Goal: Task Accomplishment & Management: Use online tool/utility

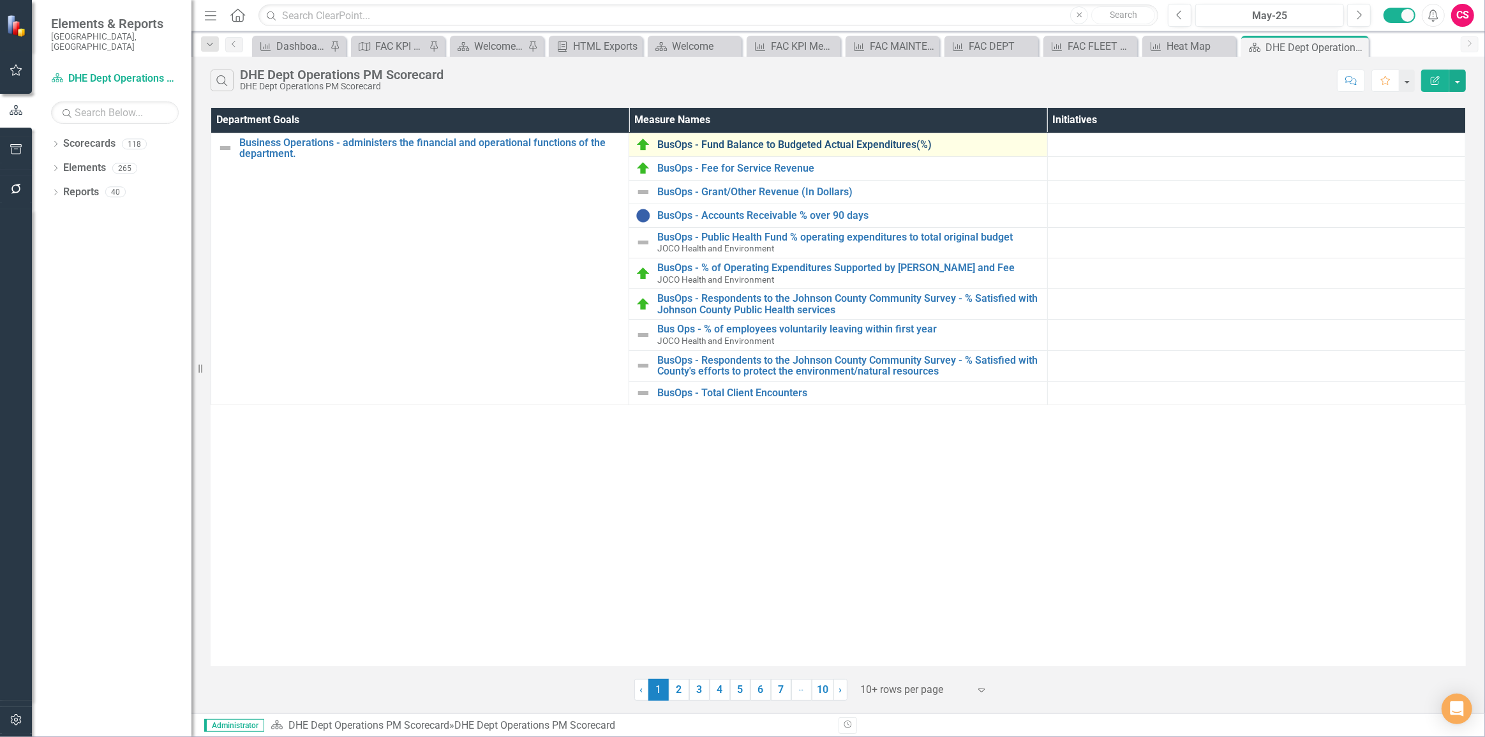
click at [741, 149] on link "BusOps - Fund Balance to Budgeted Actual Expenditures(%)" at bounding box center [848, 144] width 383 height 11
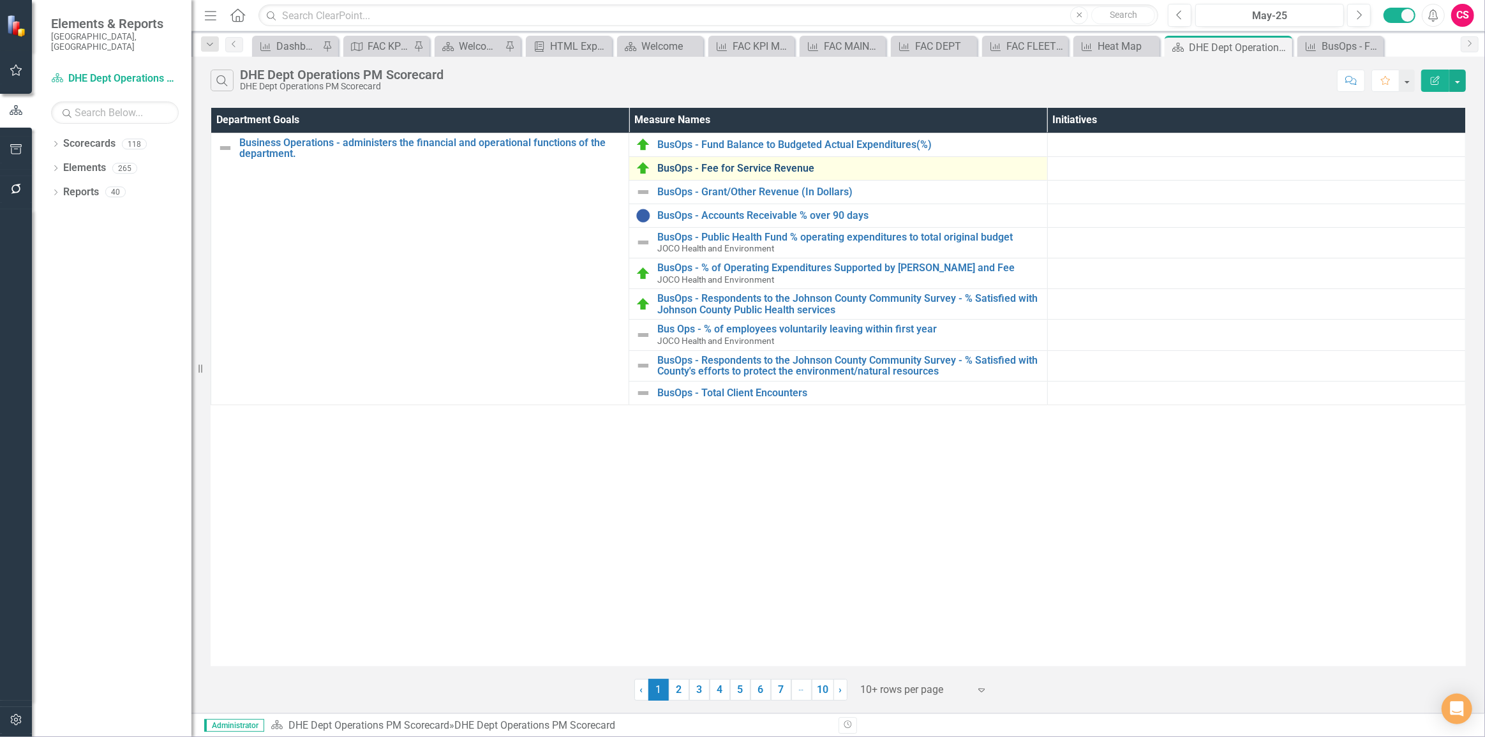
click at [688, 165] on link "BusOps - Fee for Service Revenue" at bounding box center [848, 168] width 383 height 11
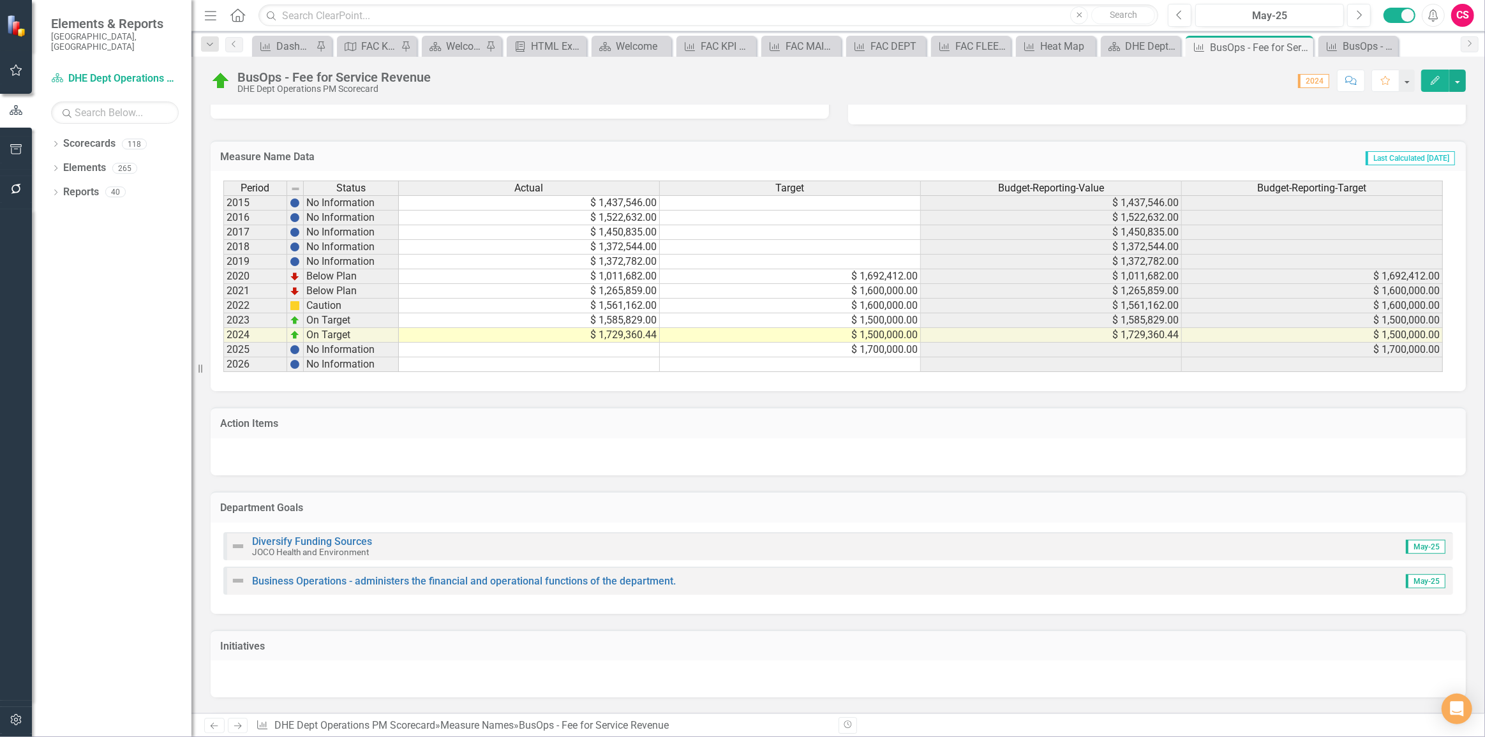
scroll to position [348, 0]
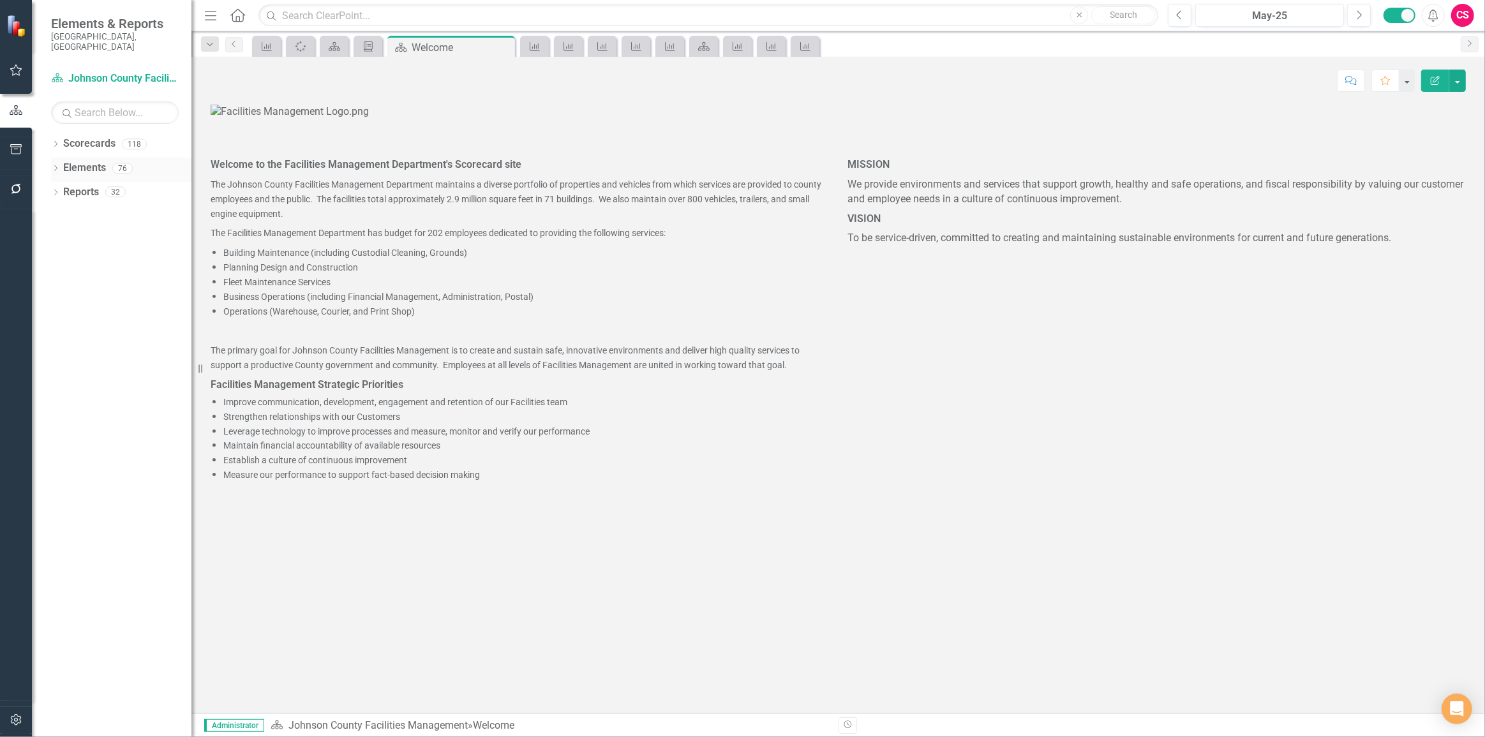
click at [54, 165] on div "Dropdown" at bounding box center [55, 170] width 9 height 11
click at [61, 213] on div "Dropdown" at bounding box center [61, 218] width 9 height 11
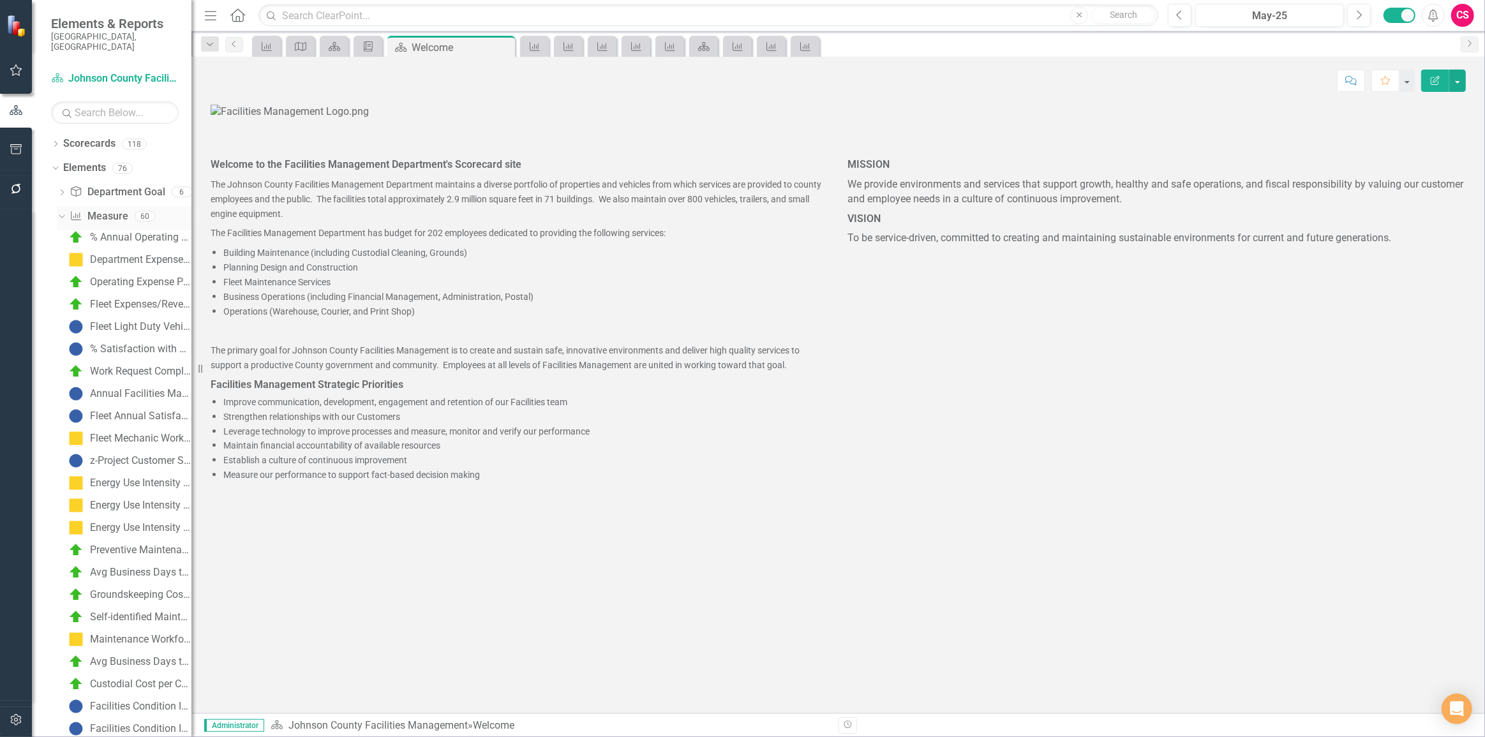
click at [109, 209] on link "Measure Name Measure" at bounding box center [99, 216] width 58 height 15
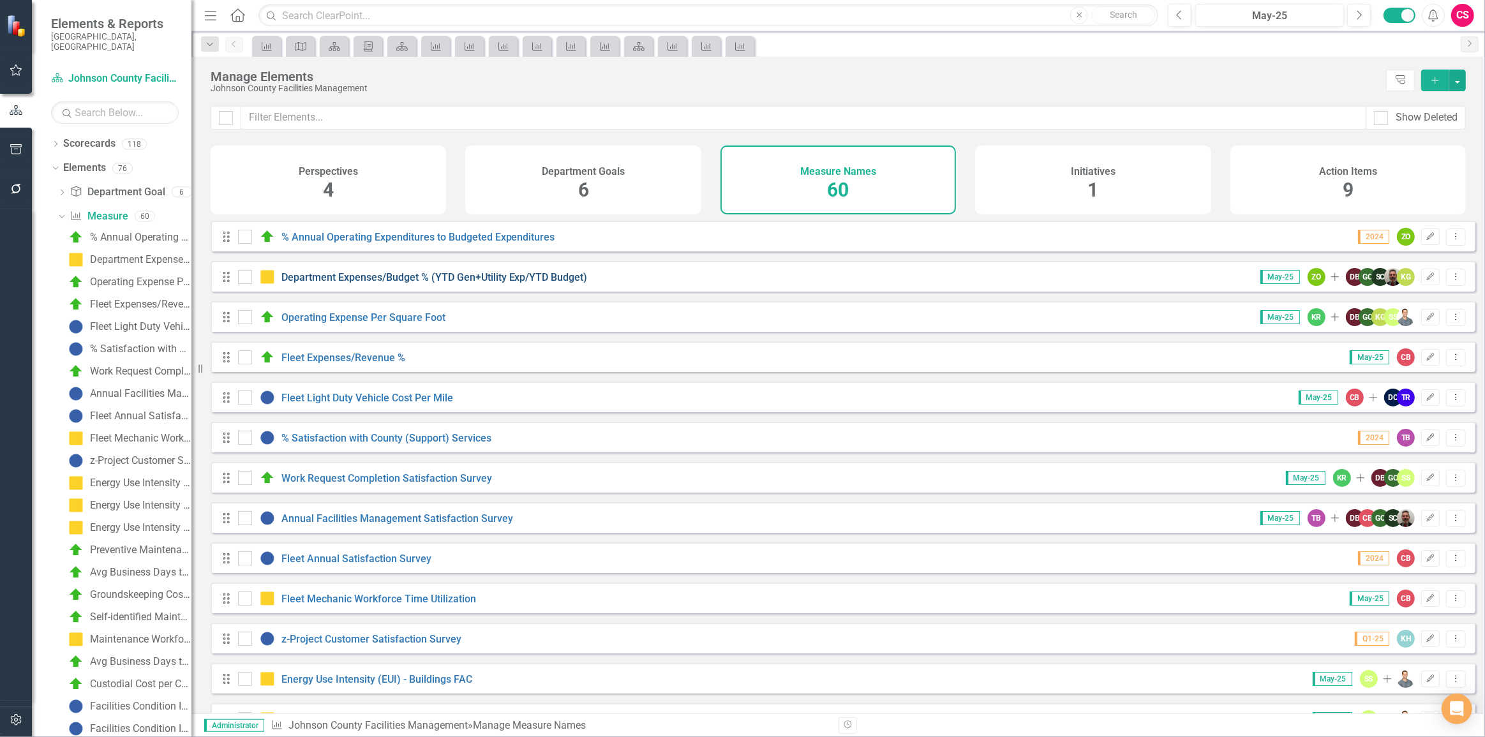
click at [432, 283] on link "Department Expenses/Budget % (YTD Gen+Utility Exp/YTD Budget)" at bounding box center [434, 277] width 306 height 12
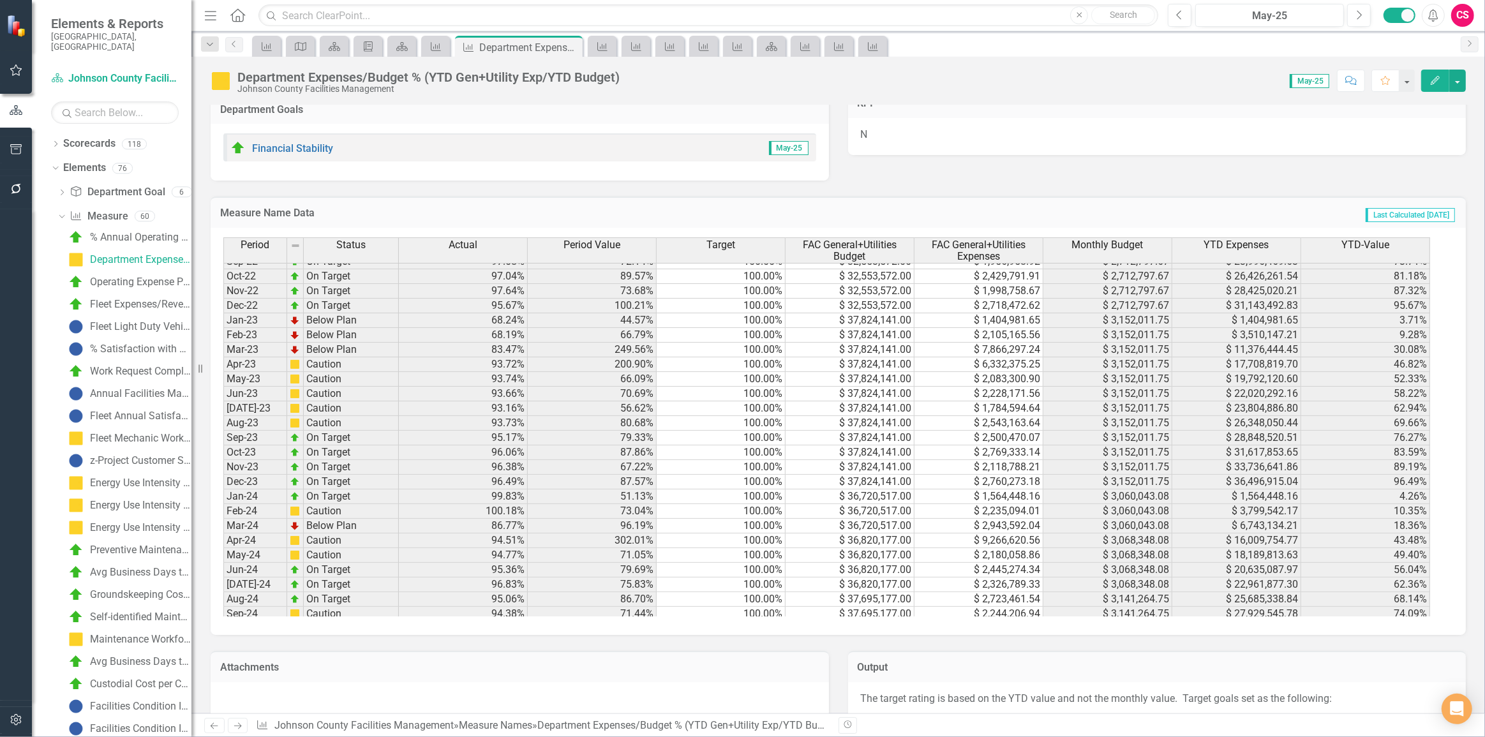
scroll to position [961, 0]
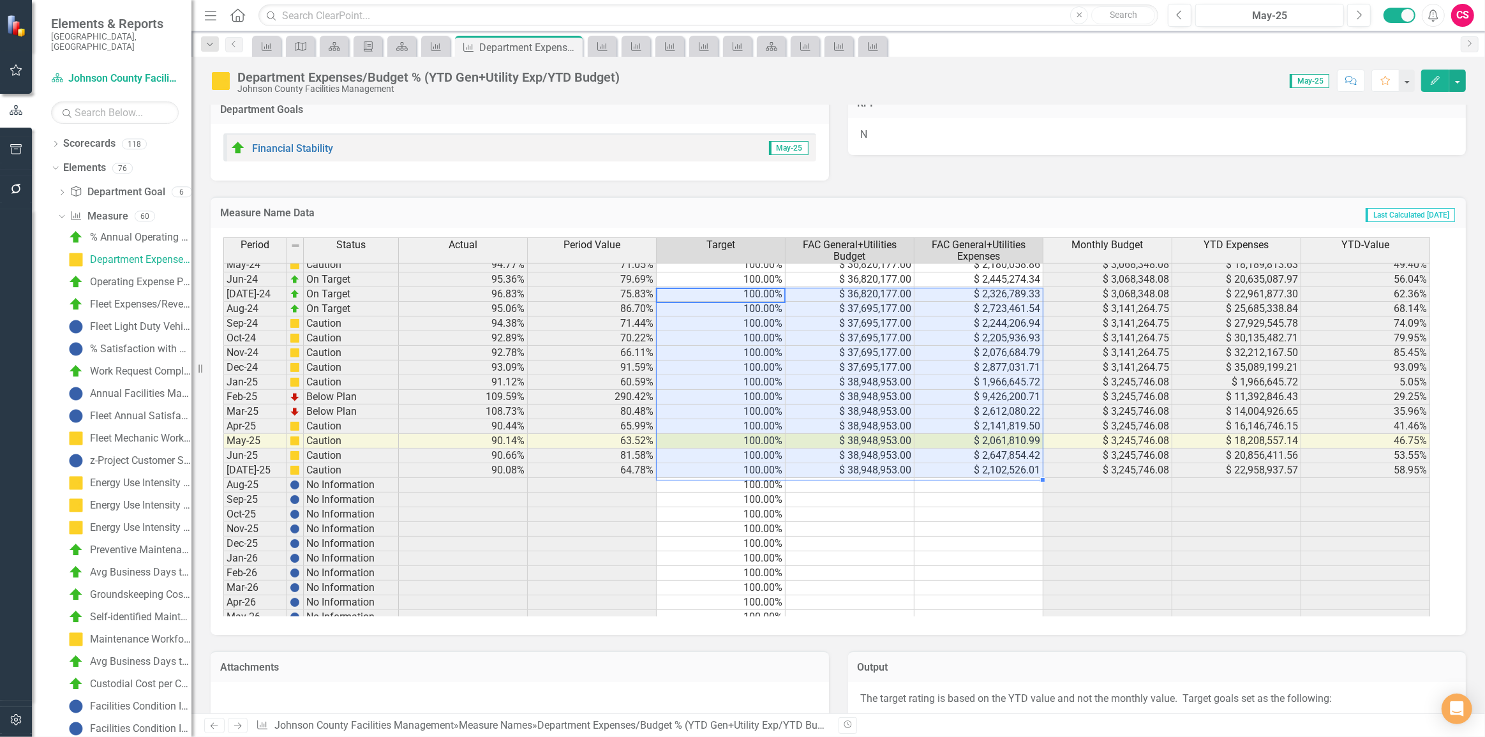
drag, startPoint x: 754, startPoint y: 294, endPoint x: 977, endPoint y: 472, distance: 285.1
click at [977, 472] on tbody "Jul-23 Caution 93.16% 56.62% 100.00% $ 37,824,141.00 $ 1,784,594.64 $ 3,152,011…" at bounding box center [826, 440] width 1207 height 661
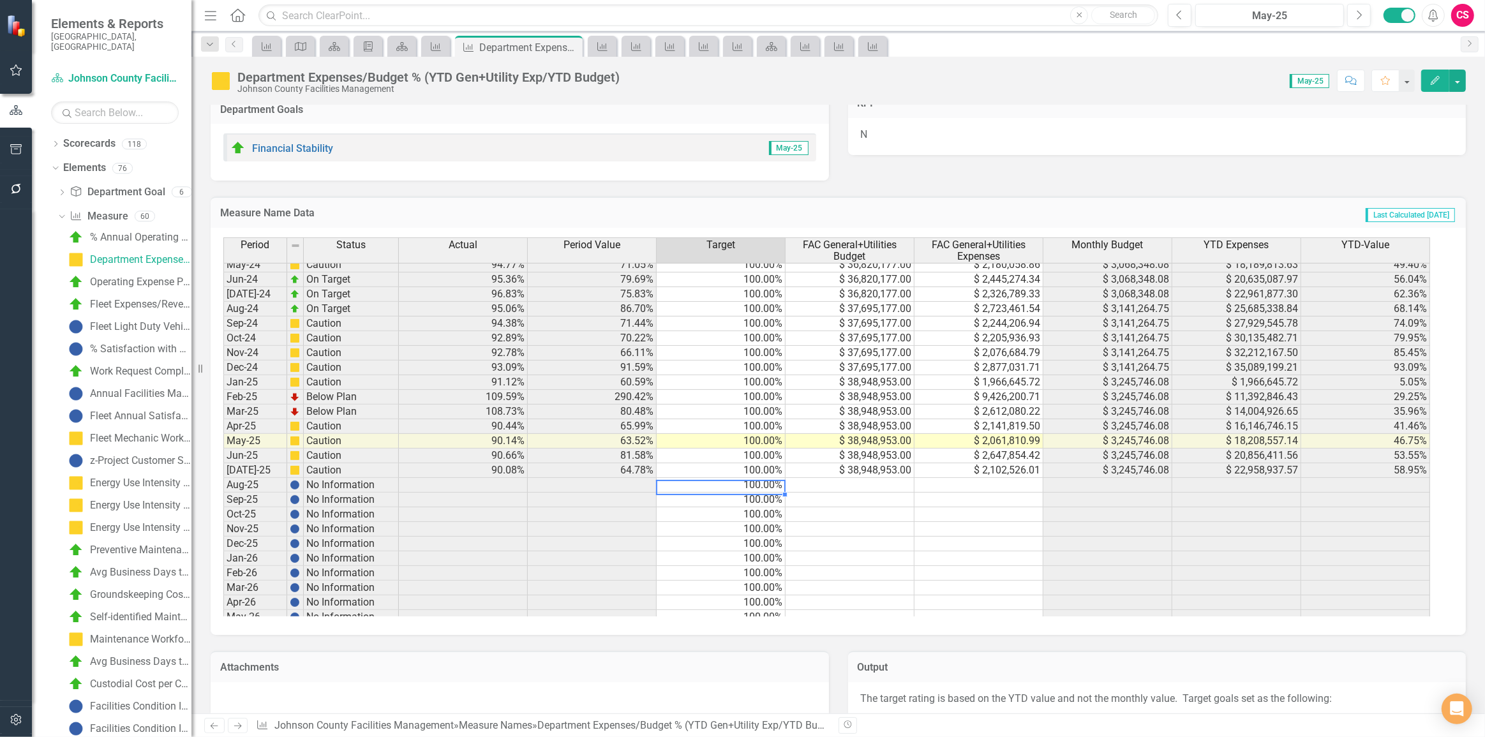
click at [764, 485] on td "100.00%" at bounding box center [721, 485] width 129 height 15
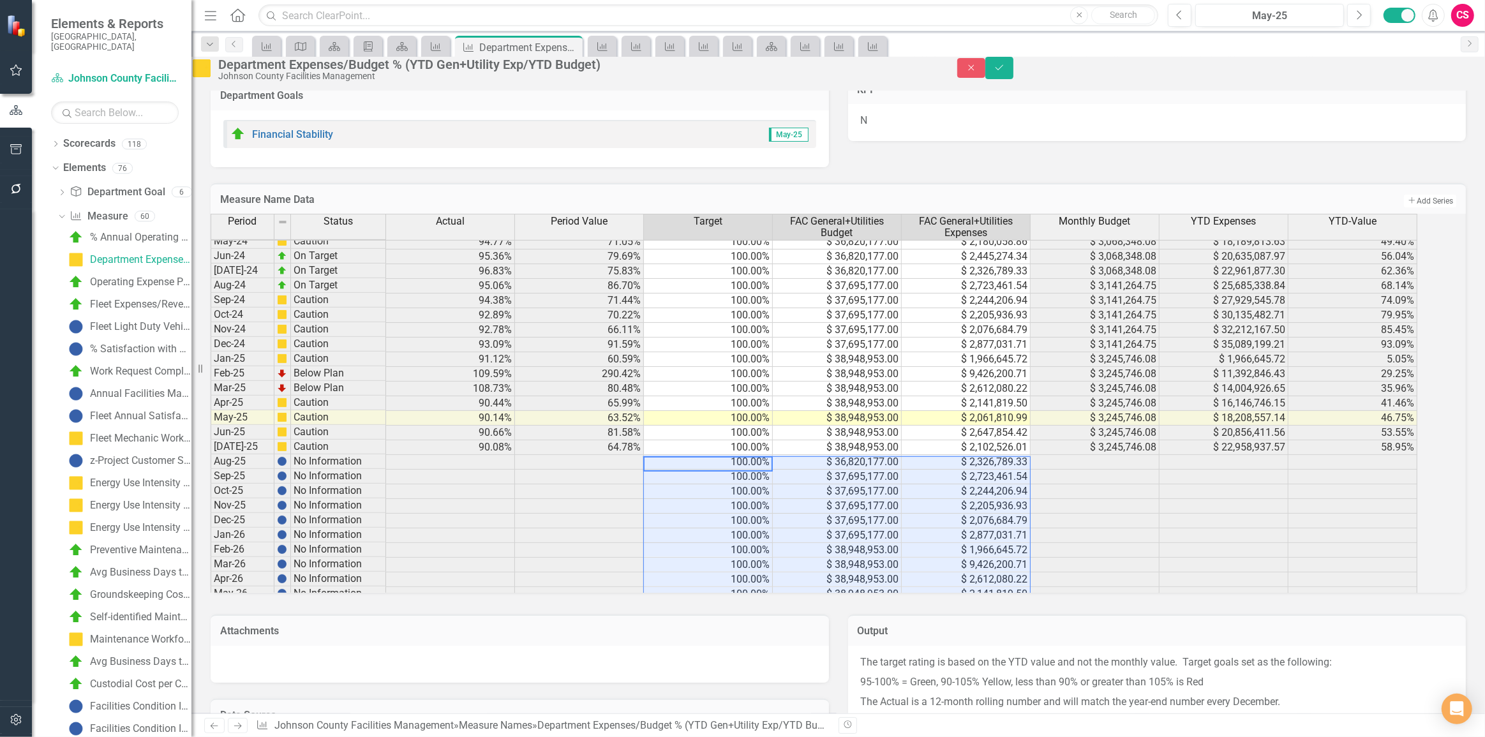
scroll to position [1251, 0]
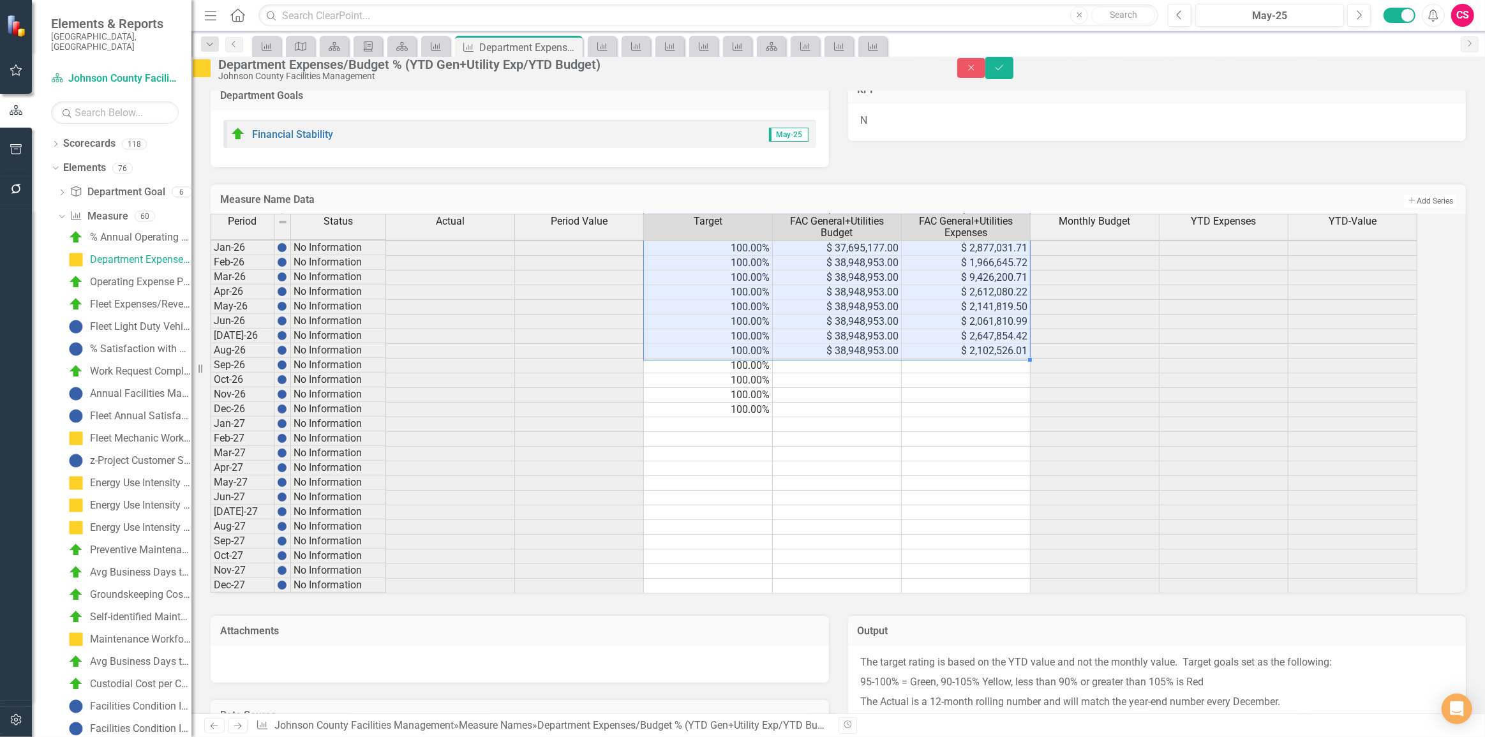
click at [754, 385] on tbody "May-24 Caution 94.77% 71.05% 100.00% $ 36,820,177.00 $ 2,180,058.86 $ 3,068,348…" at bounding box center [814, 270] width 1207 height 647
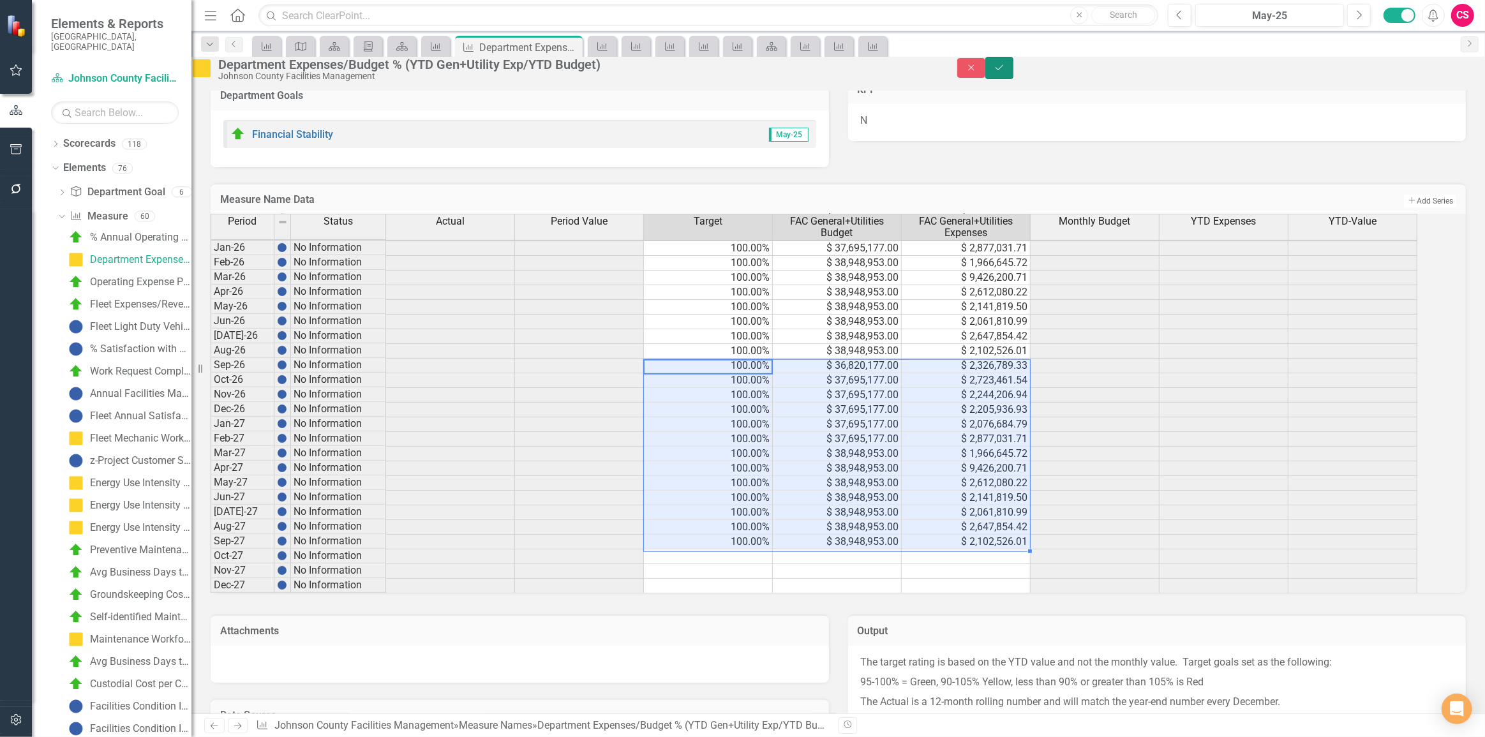
click at [1014, 76] on button "Save" at bounding box center [1000, 68] width 28 height 22
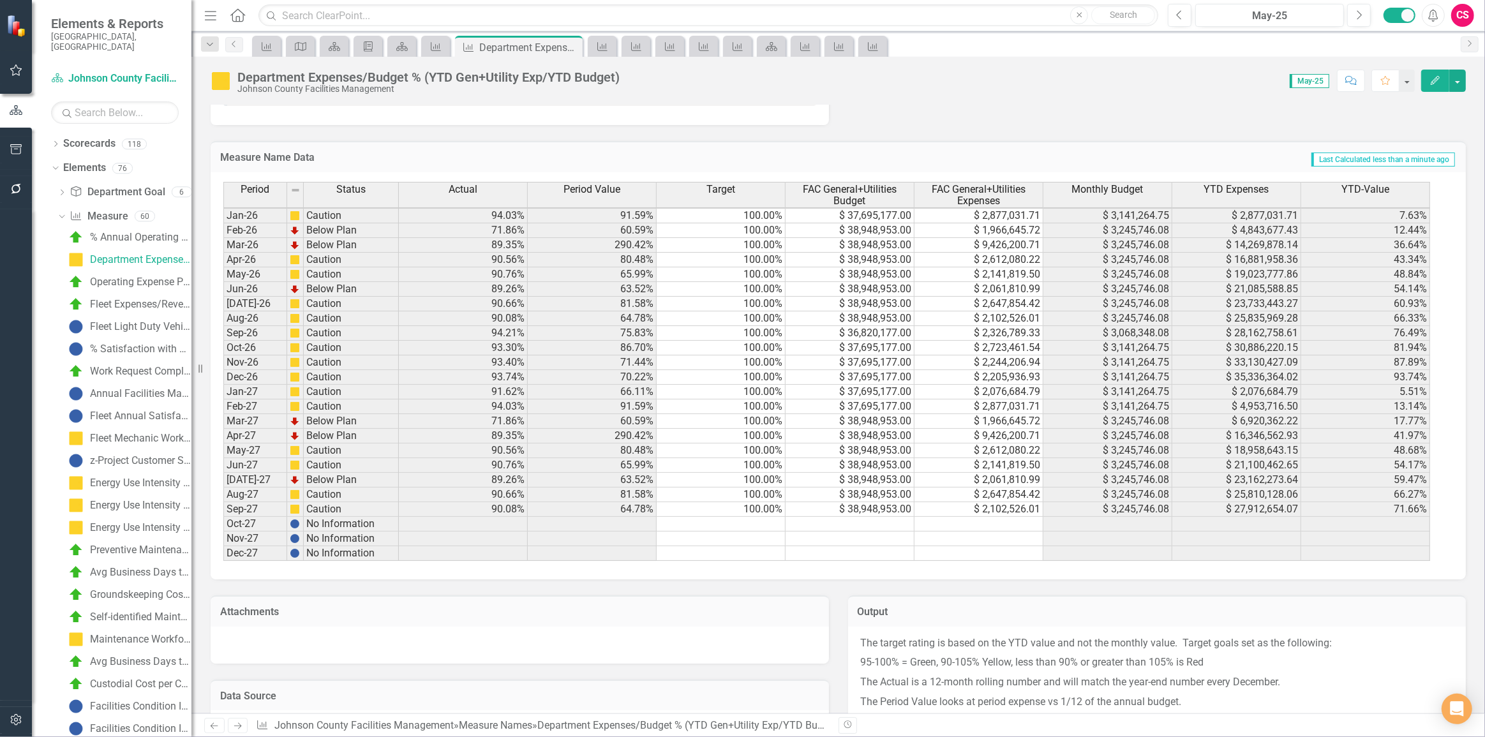
scroll to position [0, 0]
click at [777, 607] on h3 "Attachments" at bounding box center [519, 611] width 599 height 11
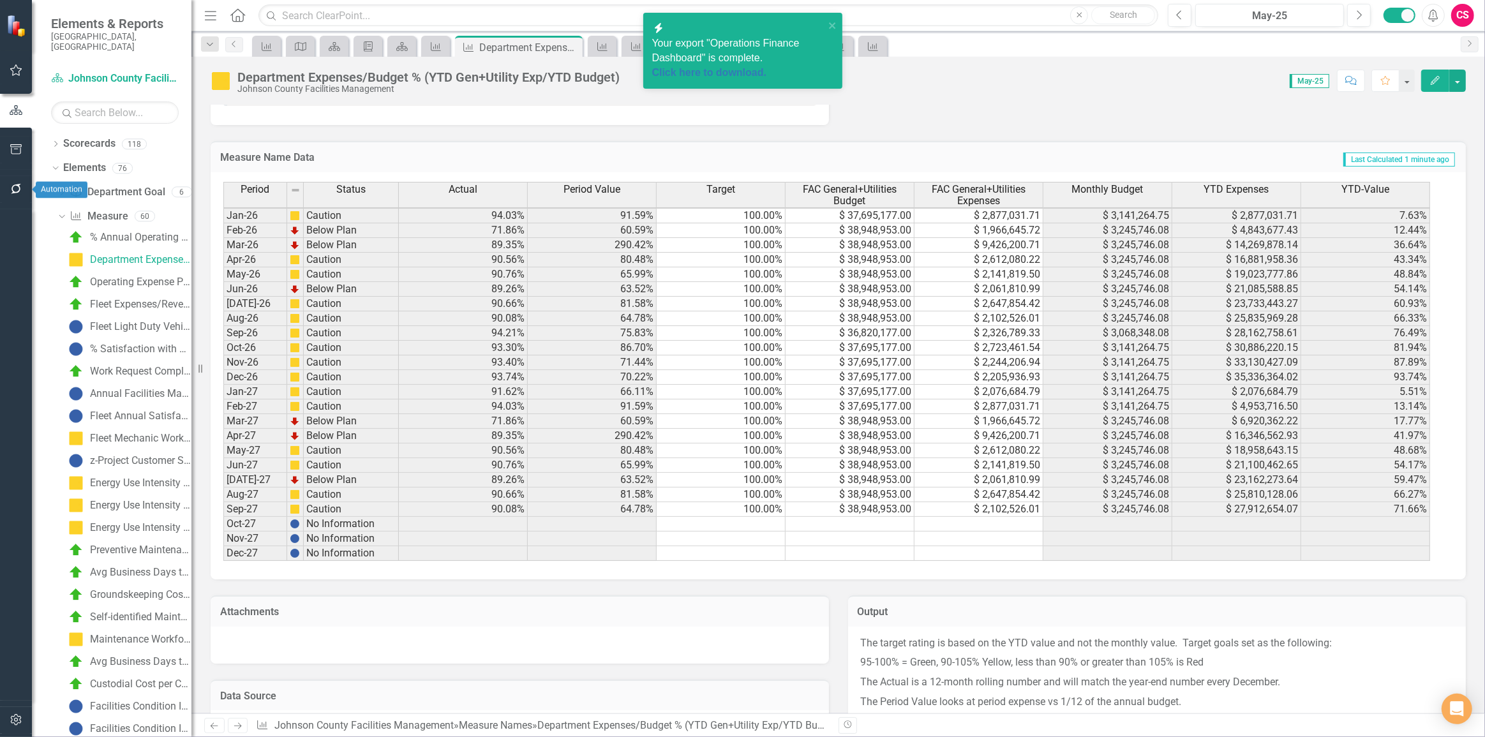
drag, startPoint x: 37, startPoint y: 150, endPoint x: 27, endPoint y: 154, distance: 10.3
click at [29, 153] on div "Elements & Reports Johnson County, KS Scorecard Johnson County Facilities Manag…" at bounding box center [95, 368] width 191 height 737
click at [25, 154] on button "button" at bounding box center [16, 150] width 29 height 27
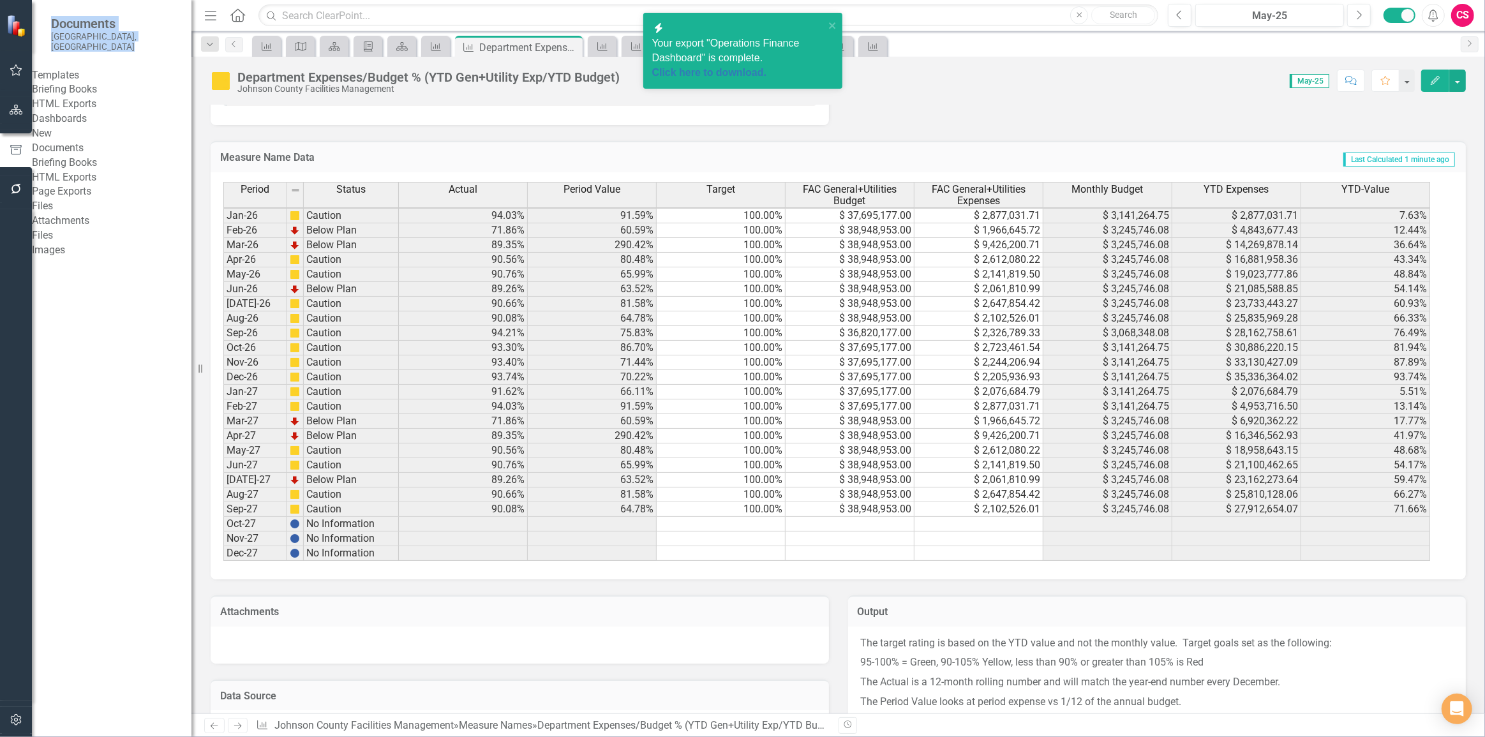
drag, startPoint x: 105, startPoint y: 109, endPoint x: 123, endPoint y: 124, distance: 24.0
click at [105, 109] on link "HTML Exports" at bounding box center [112, 104] width 160 height 15
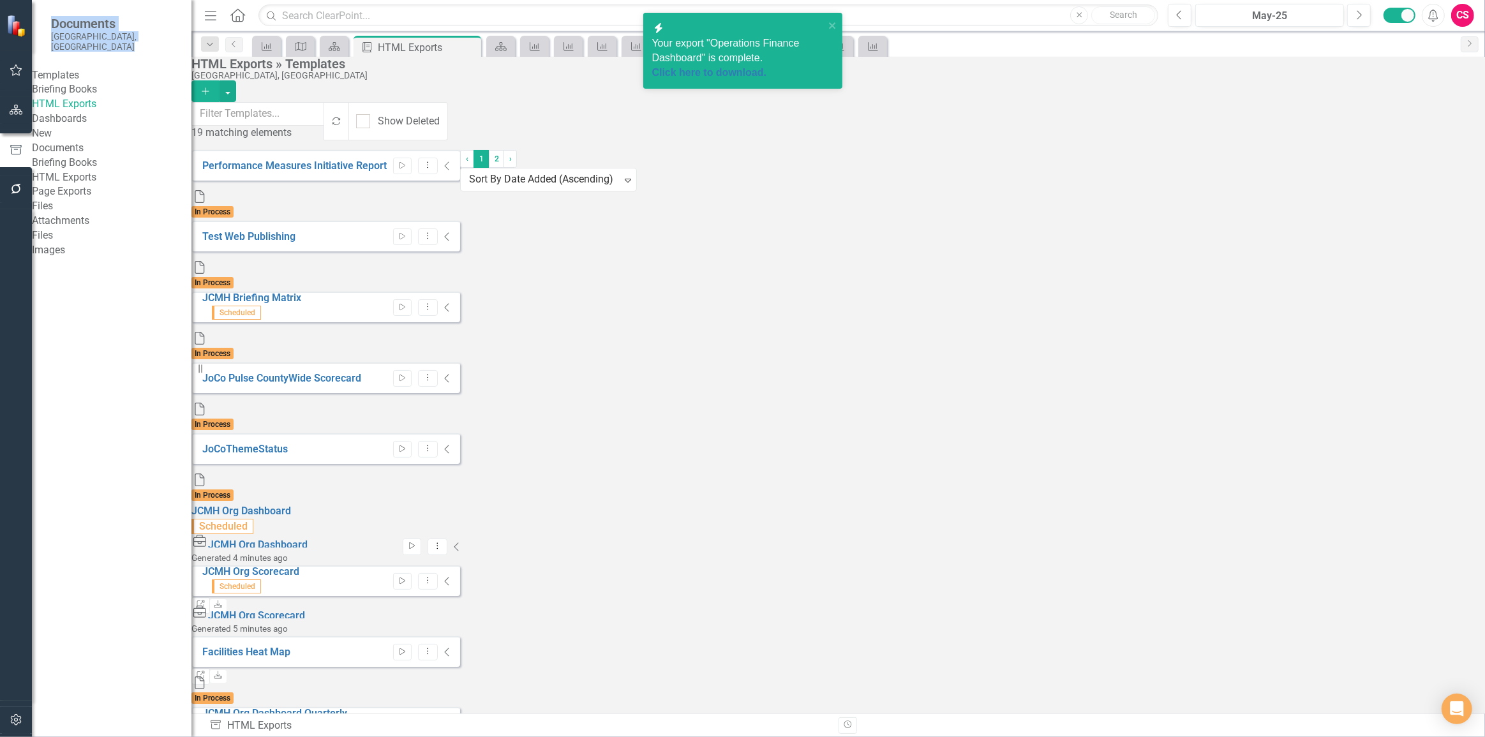
click at [460, 542] on icon "Collapse" at bounding box center [457, 547] width 6 height 10
click at [210, 597] on link "Link" at bounding box center [200, 605] width 19 height 17
drag, startPoint x: 1450, startPoint y: 360, endPoint x: 1468, endPoint y: 412, distance: 55.3
click at [460, 542] on icon "Expanded" at bounding box center [455, 547] width 10 height 10
click at [504, 168] on link "2" at bounding box center [496, 159] width 15 height 18
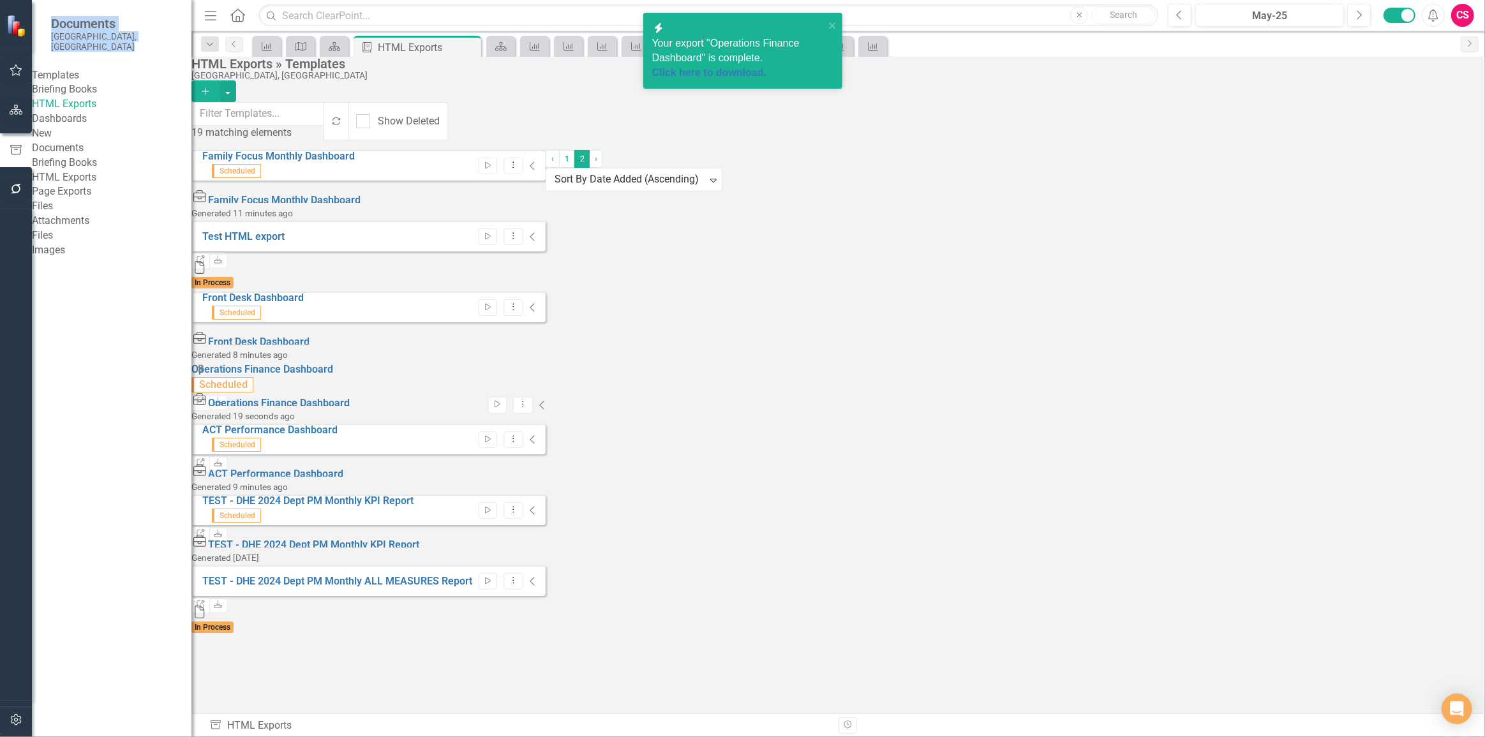
drag, startPoint x: 1456, startPoint y: 276, endPoint x: 1446, endPoint y: 281, distance: 11.2
click at [546, 397] on div "Start Dropdown Menu Collapse" at bounding box center [368, 405] width 354 height 17
click at [546, 400] on icon "Collapse" at bounding box center [542, 405] width 6 height 10
click at [206, 460] on icon "Link" at bounding box center [201, 464] width 10 height 8
click at [501, 481] on div "Family Focus Monthly Dashboard Scheduled Start Dropdown Menu Collapse HTML Fami…" at bounding box center [368, 393] width 354 height 486
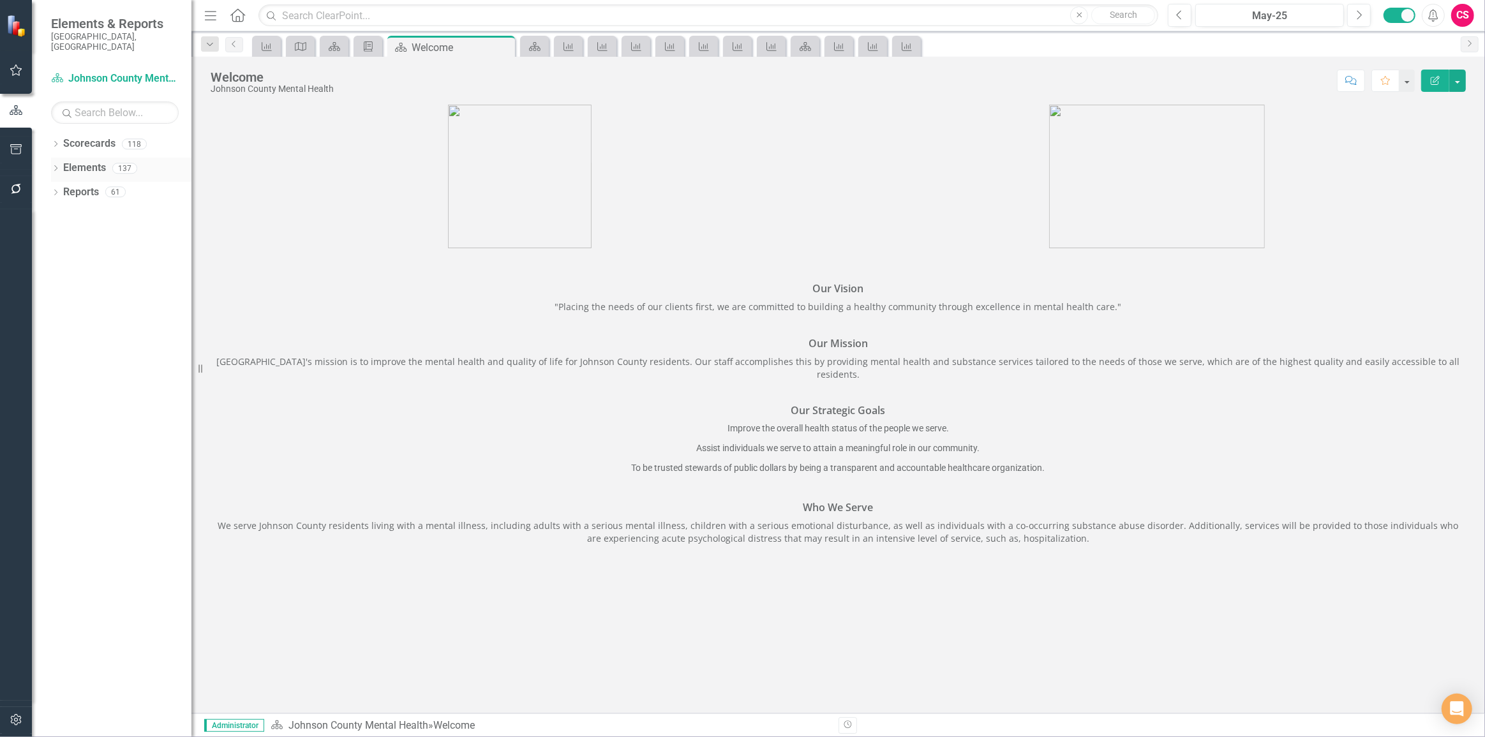
click at [57, 166] on icon "Dropdown" at bounding box center [55, 169] width 9 height 7
click at [62, 214] on icon "Dropdown" at bounding box center [61, 217] width 9 height 7
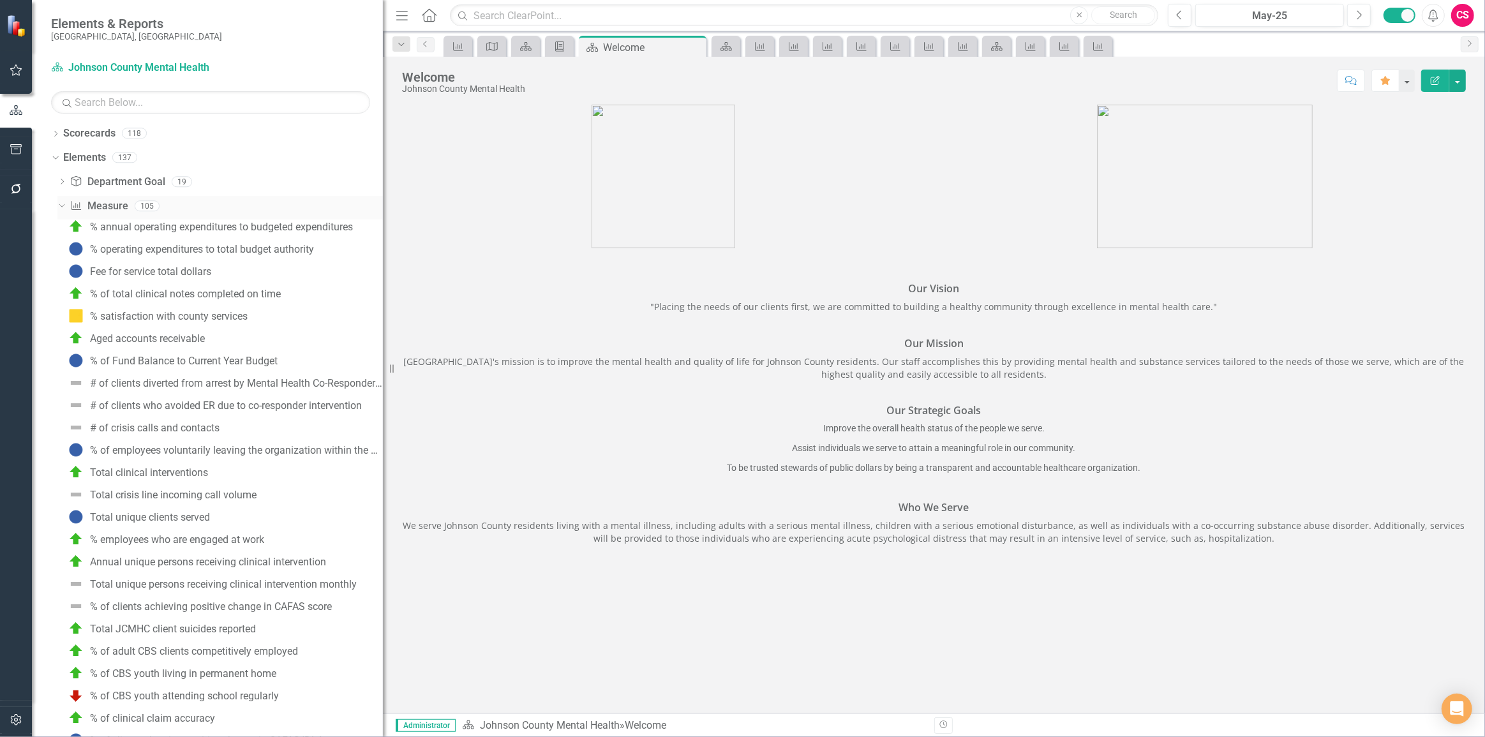
drag, startPoint x: 249, startPoint y: 194, endPoint x: 337, endPoint y: 199, distance: 88.2
click at [464, 159] on div "Elements & Reports Johnson County, KS Scorecard Johnson County Mental Health Se…" at bounding box center [742, 368] width 1485 height 737
click at [182, 231] on div "% annual operating expenditures to budgeted expenditures" at bounding box center [221, 226] width 263 height 11
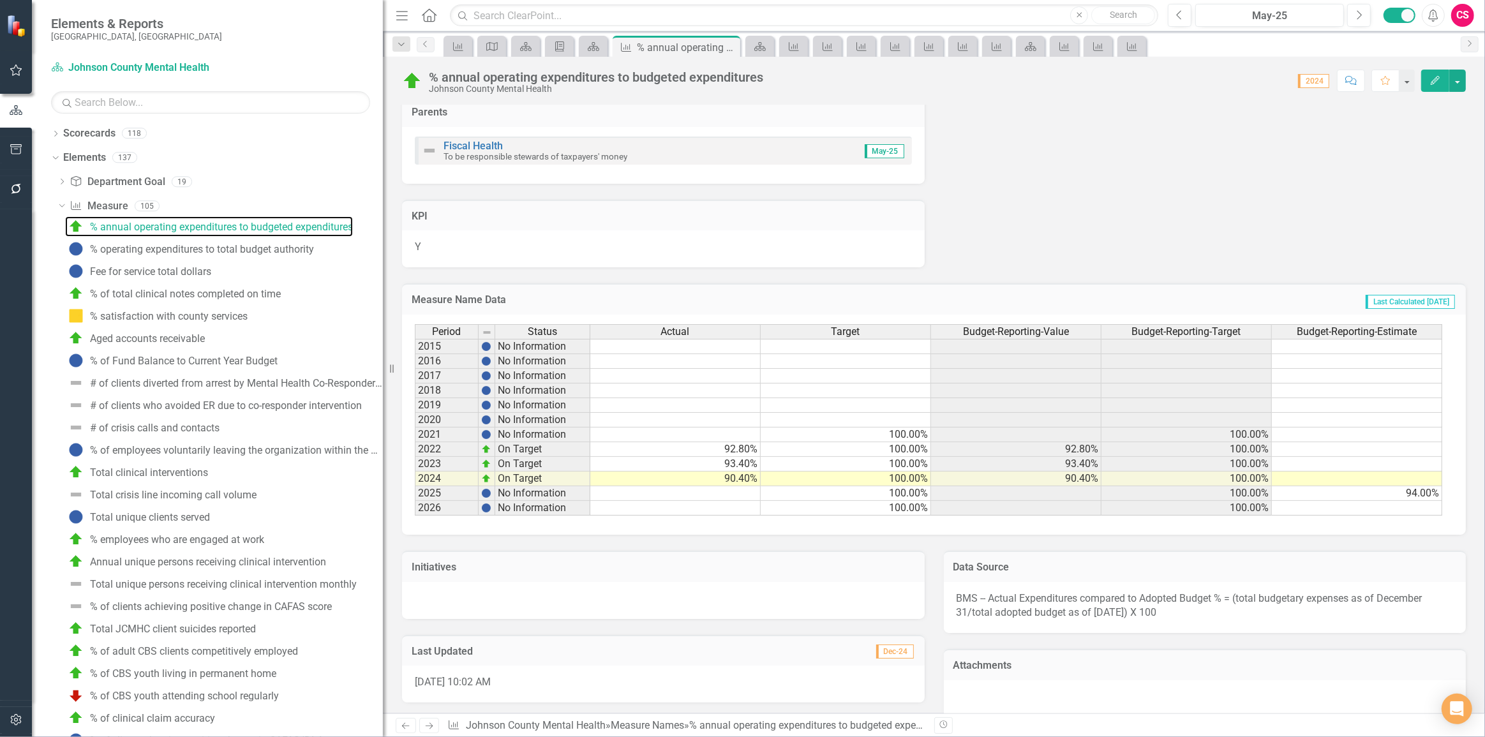
scroll to position [588, 0]
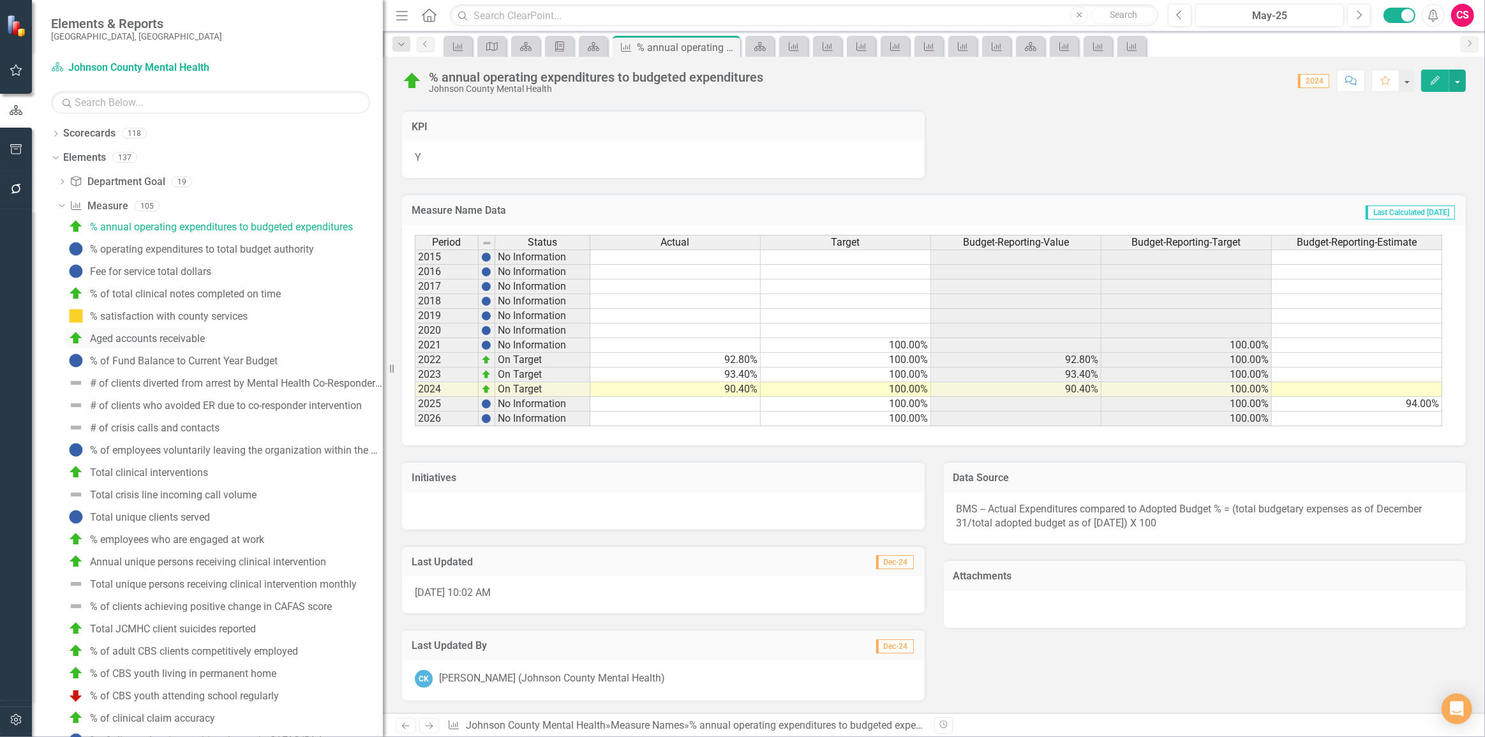
click at [177, 343] on div "Aged accounts receivable" at bounding box center [147, 338] width 115 height 11
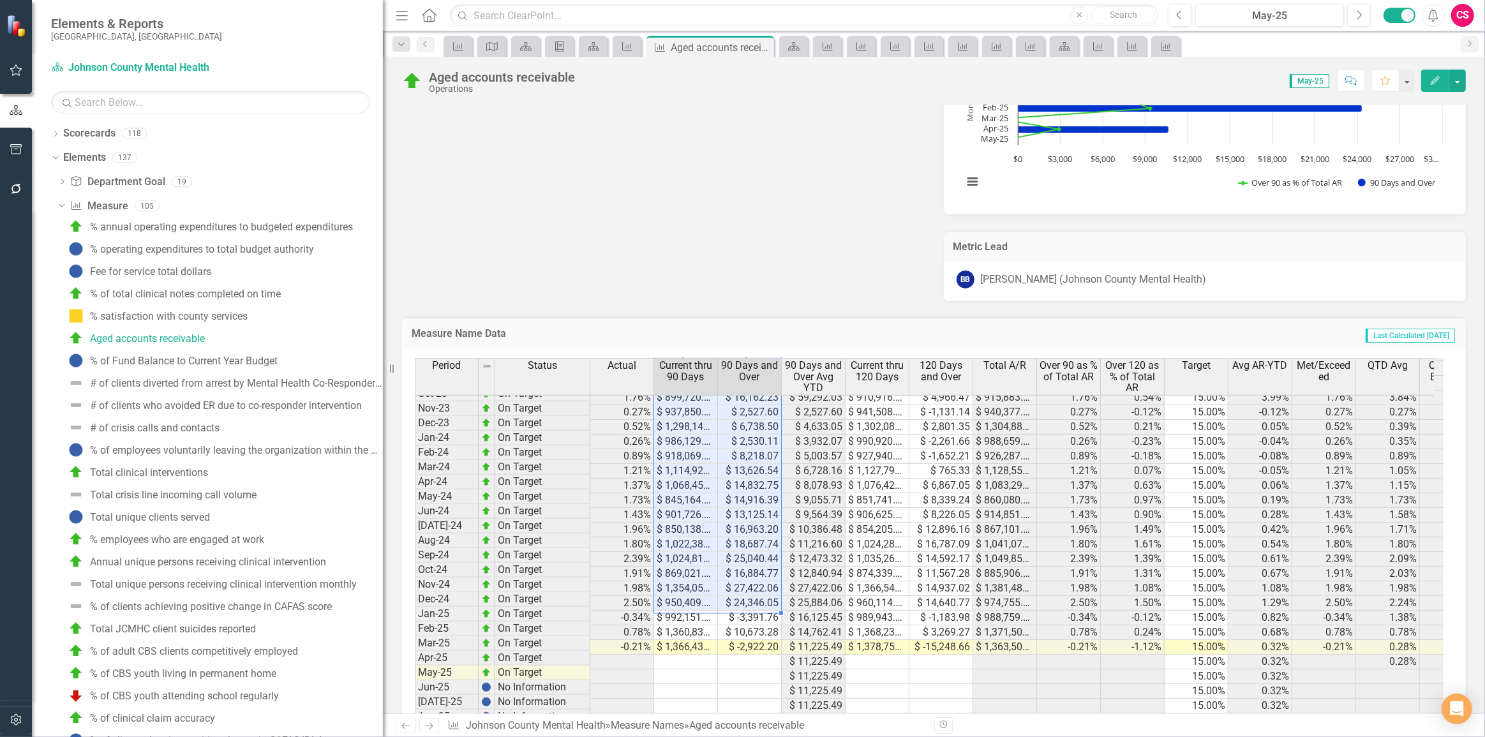
scroll to position [1577, 0]
drag, startPoint x: 691, startPoint y: 418, endPoint x: 731, endPoint y: 643, distance: 228.2
click at [731, 643] on tbody "Jun-22 On Target 1.95% $ 456,500.55 $ 9,084.11 $ 12,582.88 $ 464,330.41 $ 1,254…" at bounding box center [1077, 471] width 1324 height 691
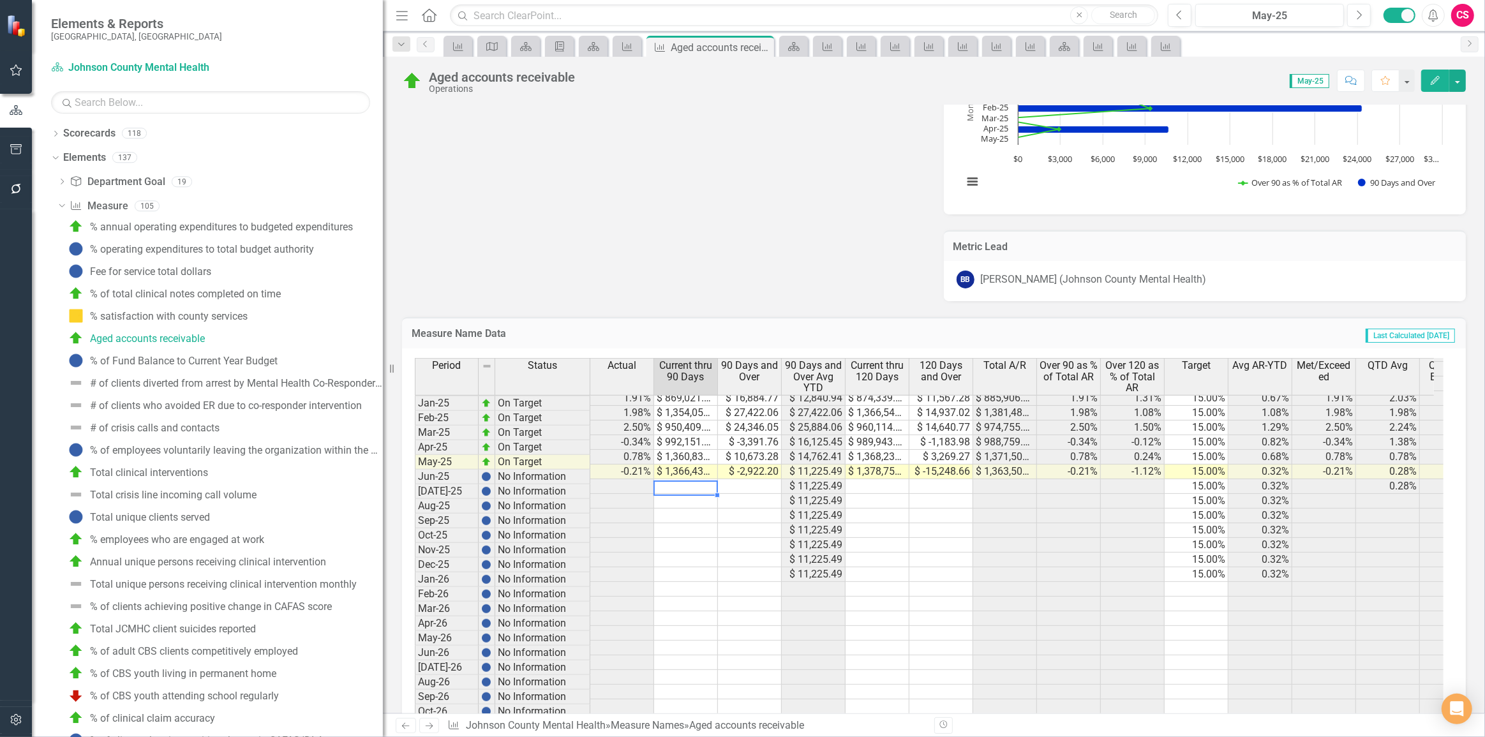
click at [693, 479] on td at bounding box center [686, 486] width 64 height 15
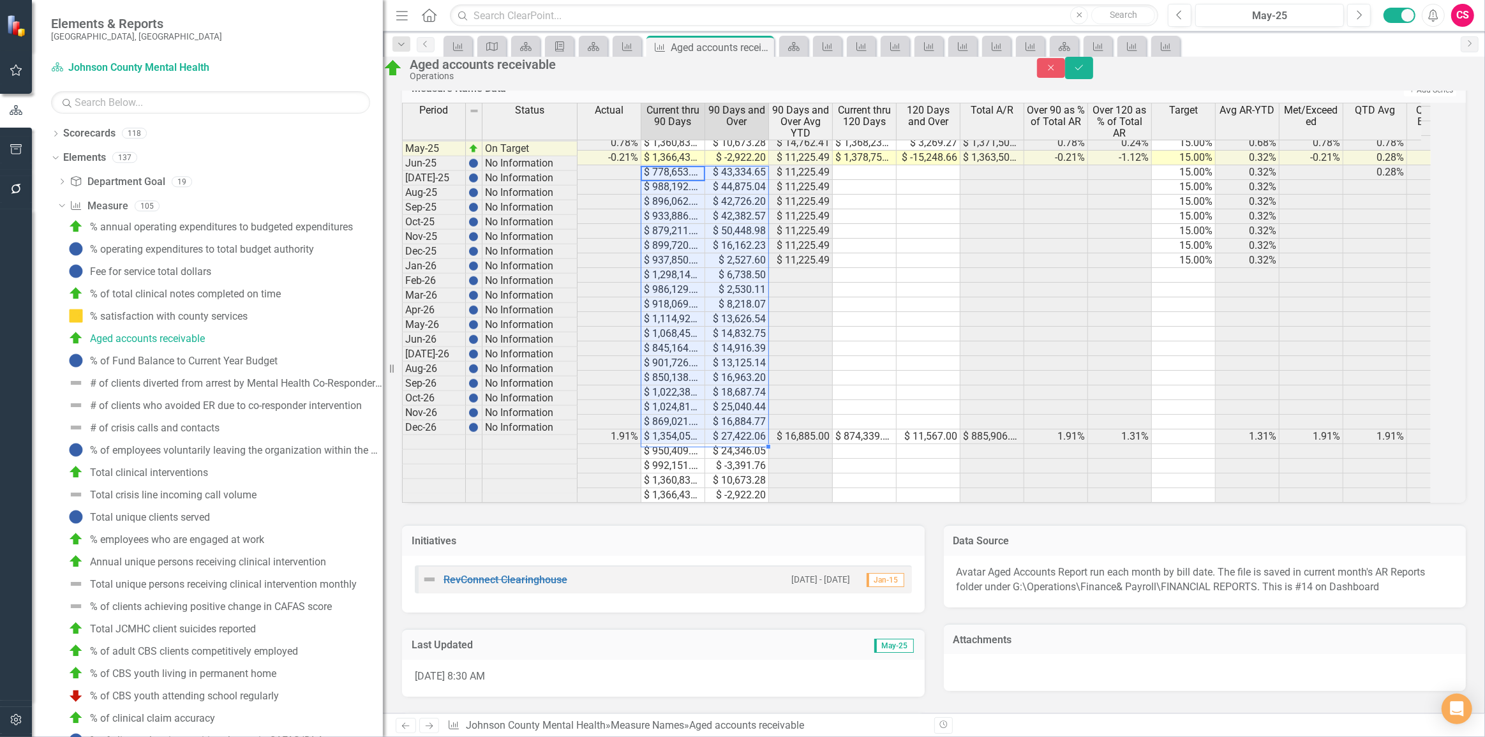
scroll to position [1198, 0]
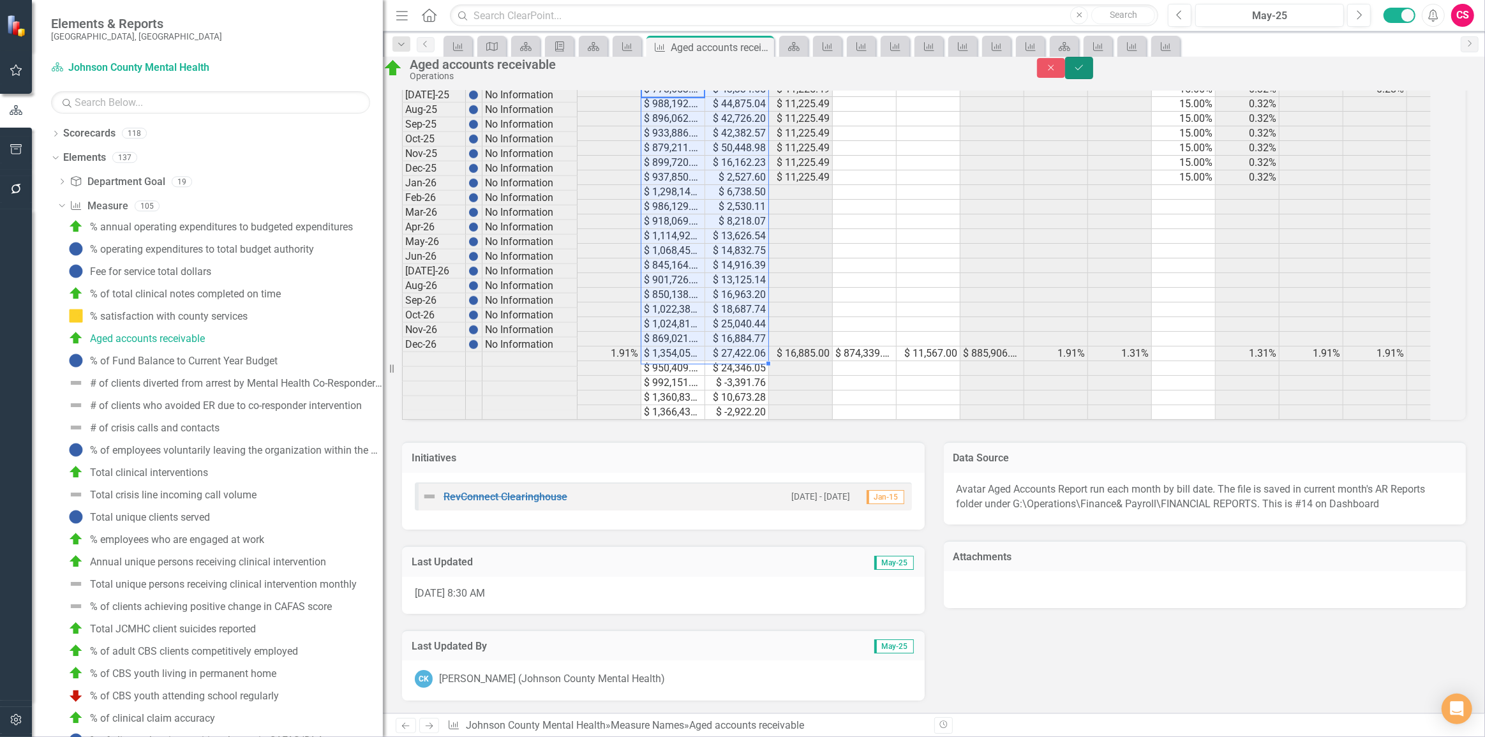
click at [1085, 72] on icon "Save" at bounding box center [1079, 67] width 11 height 9
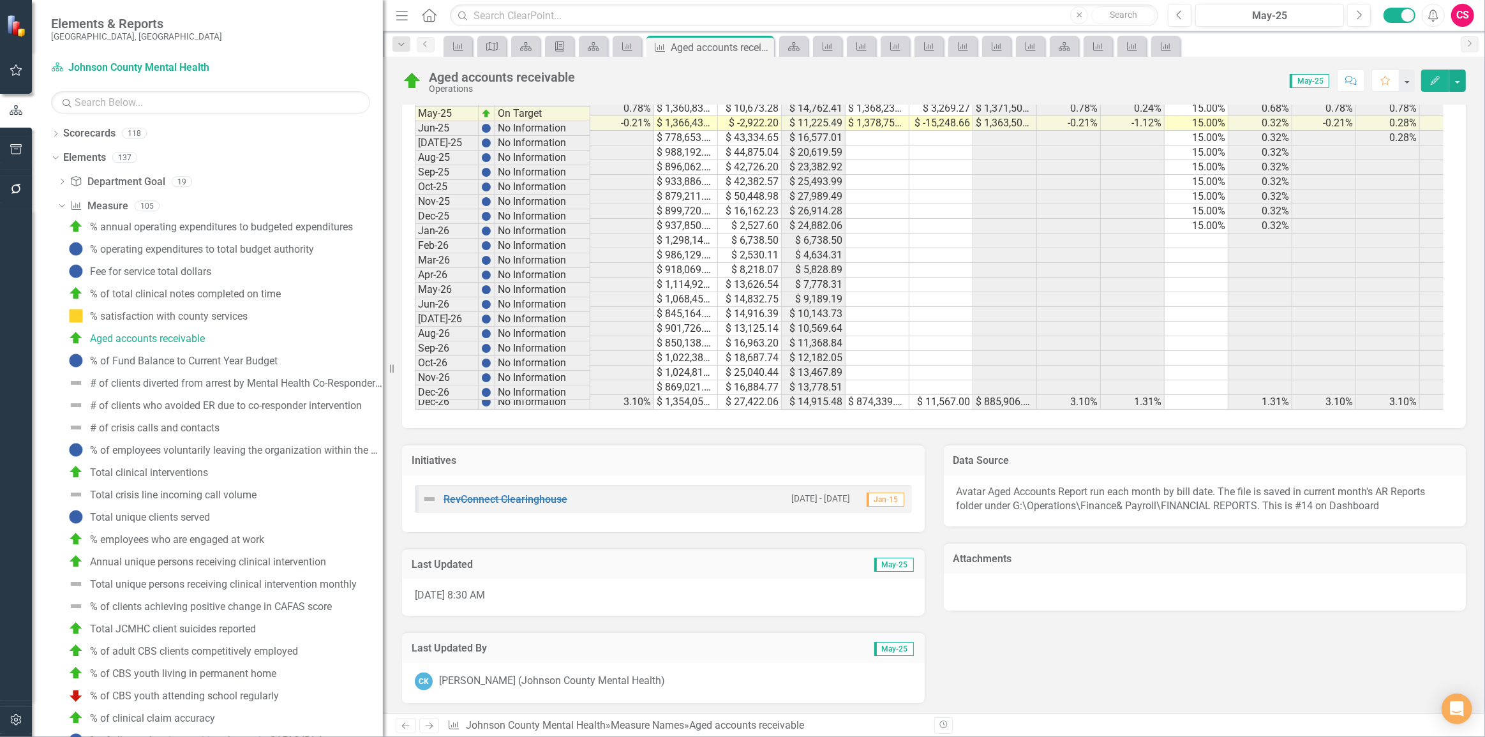
scroll to position [1762, 0]
click at [880, 130] on td at bounding box center [878, 137] width 64 height 15
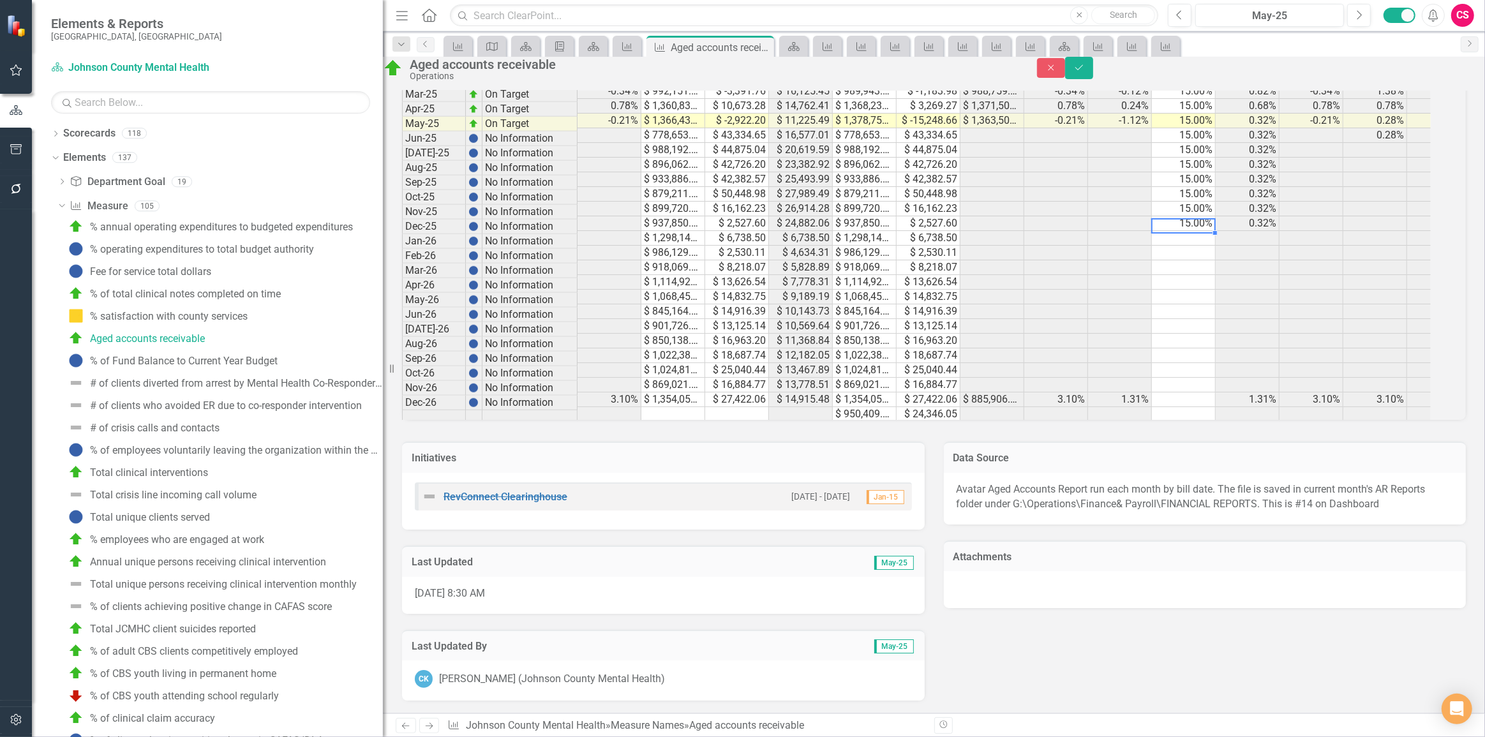
click at [1194, 216] on td "15.00%" at bounding box center [1184, 223] width 64 height 15
click at [402, 221] on div "Period Status Actual Current thru 90 Days 90 Days and Over 90 Days and Over Avg…" at bounding box center [402, 153] width 0 height 626
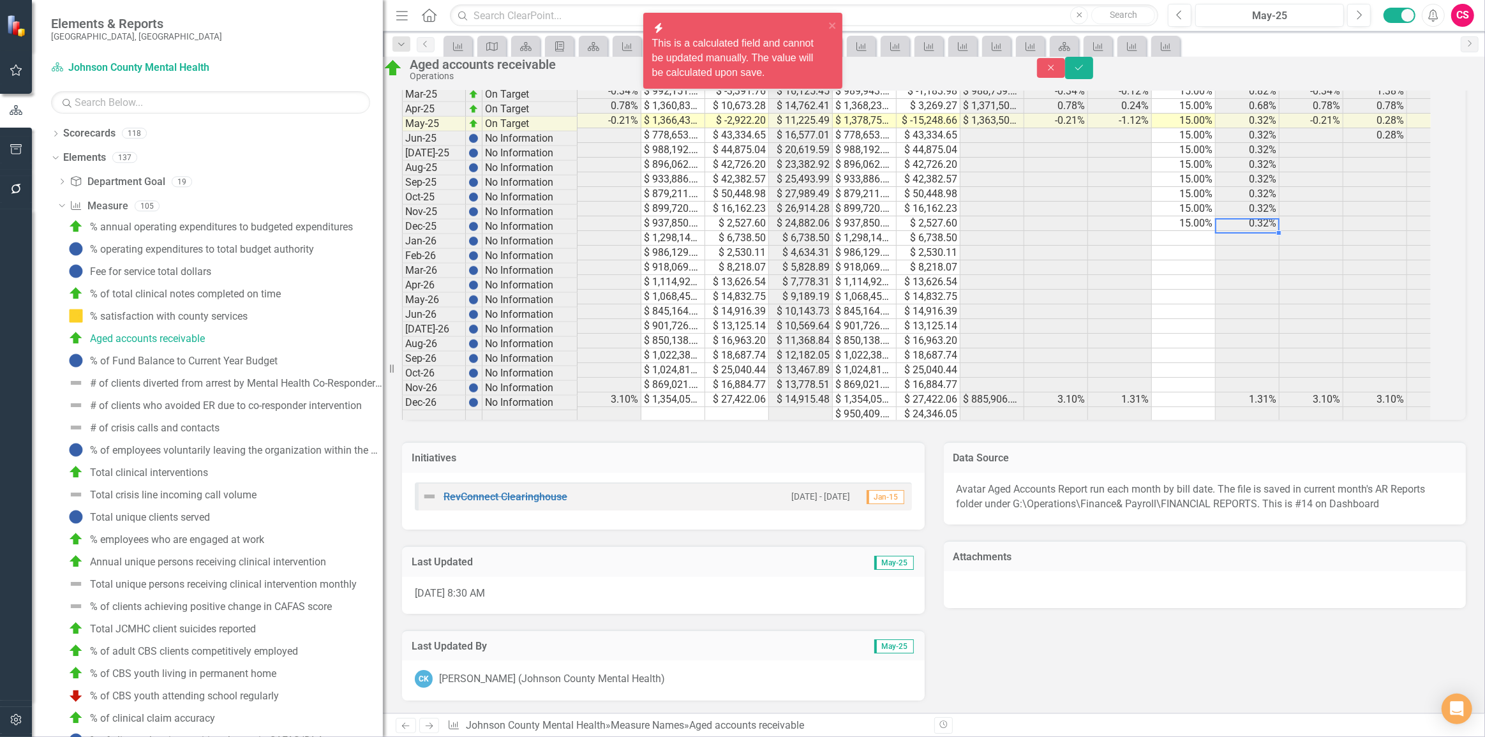
click at [1216, 218] on td "15.00%" at bounding box center [1184, 223] width 64 height 15
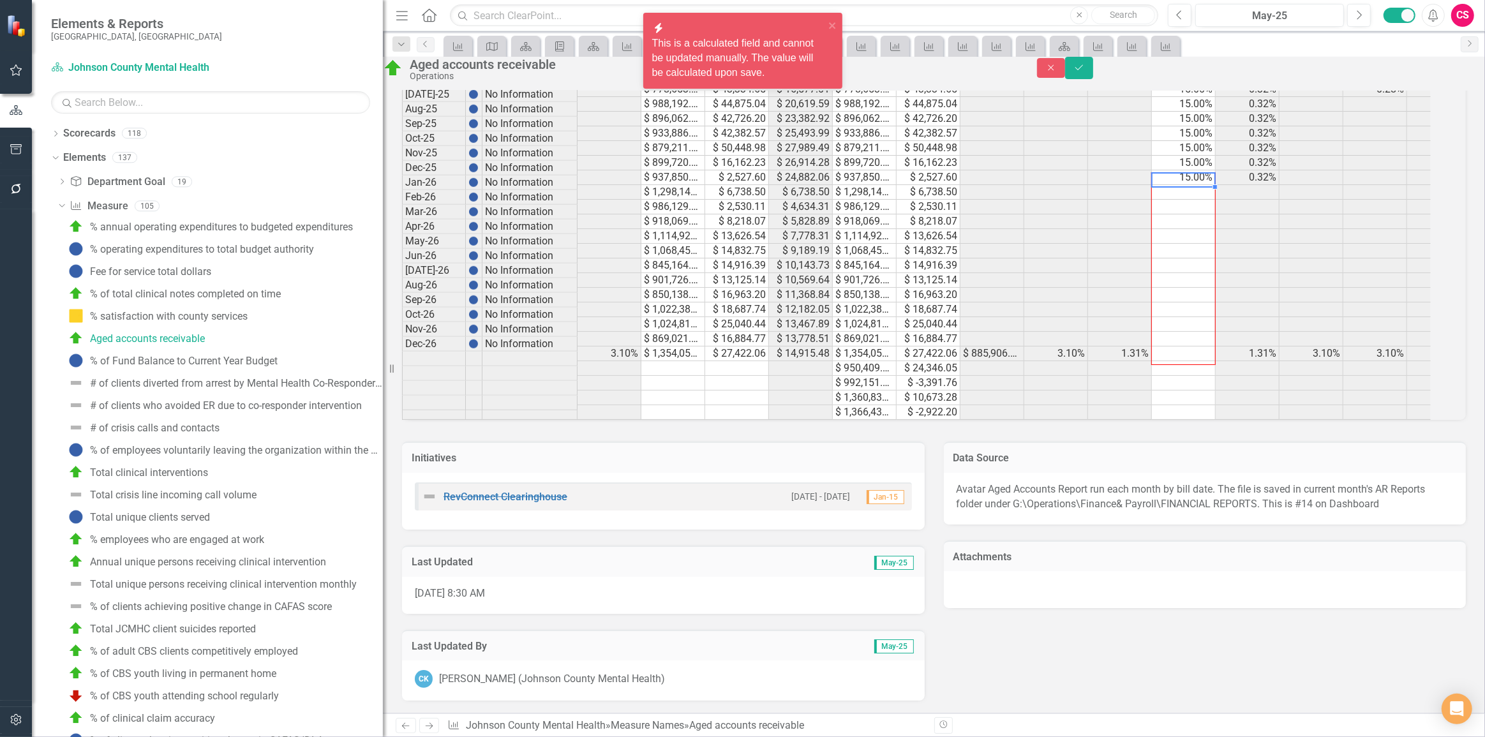
drag, startPoint x: 1226, startPoint y: 222, endPoint x: 1400, endPoint y: 134, distance: 195.2
drag, startPoint x: 1443, startPoint y: 71, endPoint x: 1184, endPoint y: 433, distance: 444.7
click at [1093, 72] on button "Save" at bounding box center [1079, 68] width 28 height 22
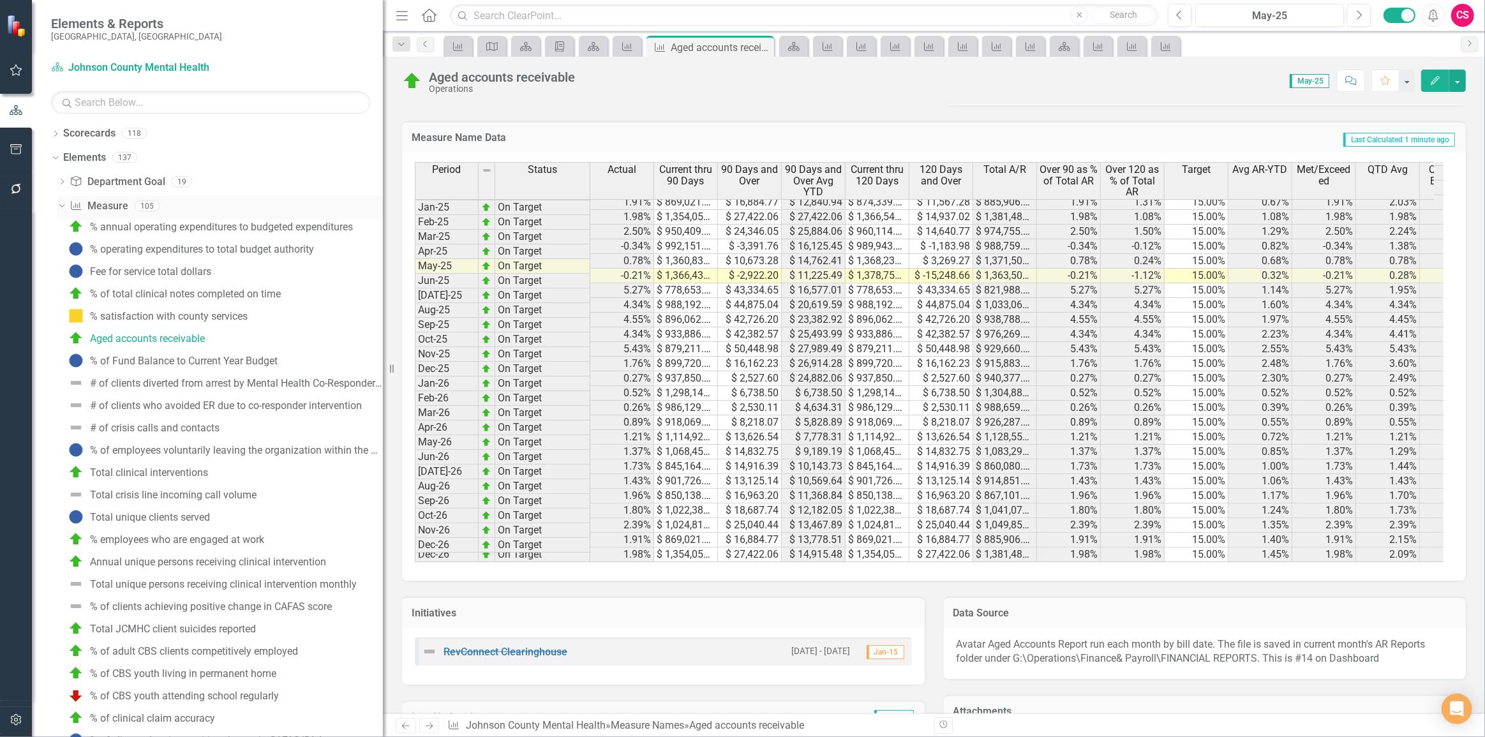
click at [60, 201] on icon "Dropdown" at bounding box center [60, 205] width 7 height 9
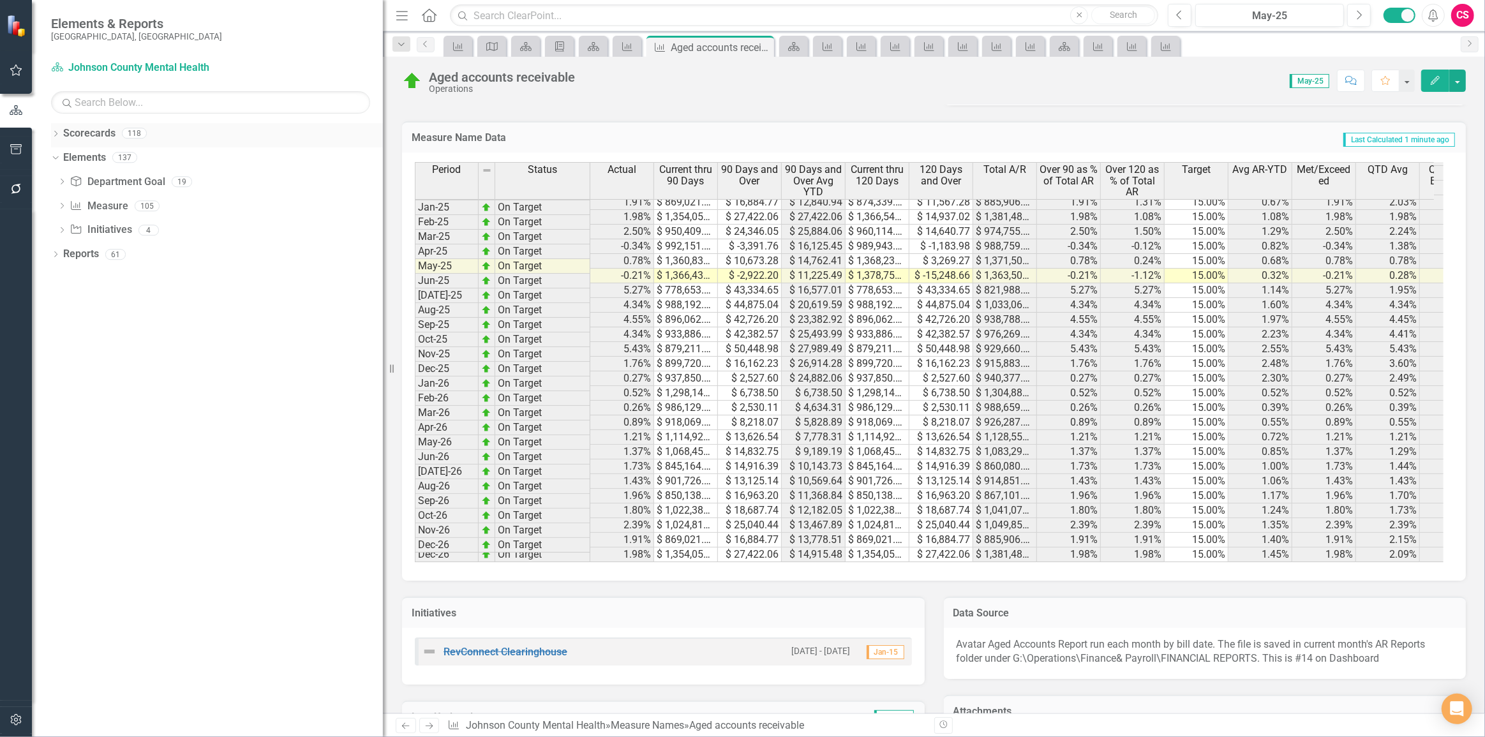
click at [87, 131] on link "Scorecards" at bounding box center [89, 133] width 52 height 15
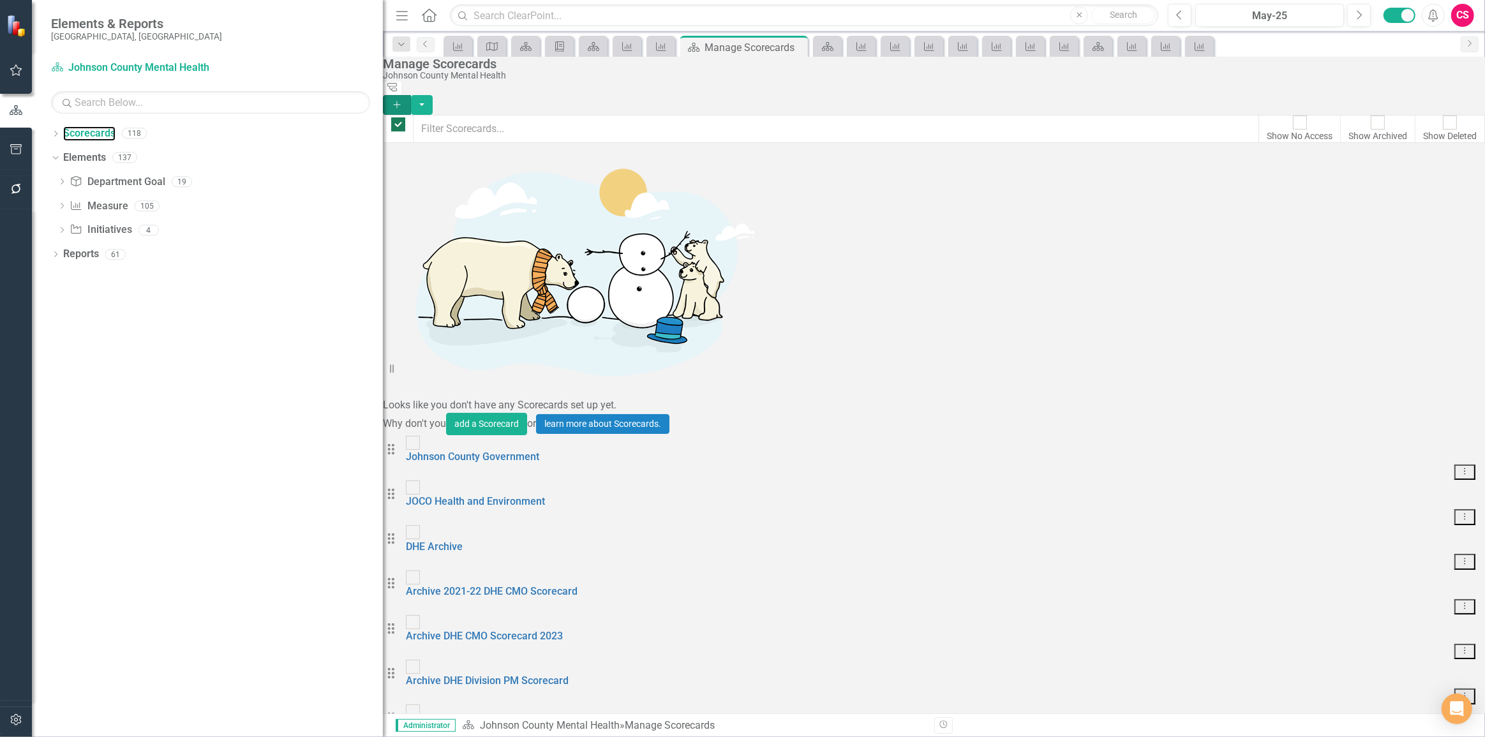
checkbox input "false"
click at [403, 100] on icon "Add" at bounding box center [396, 104] width 11 height 9
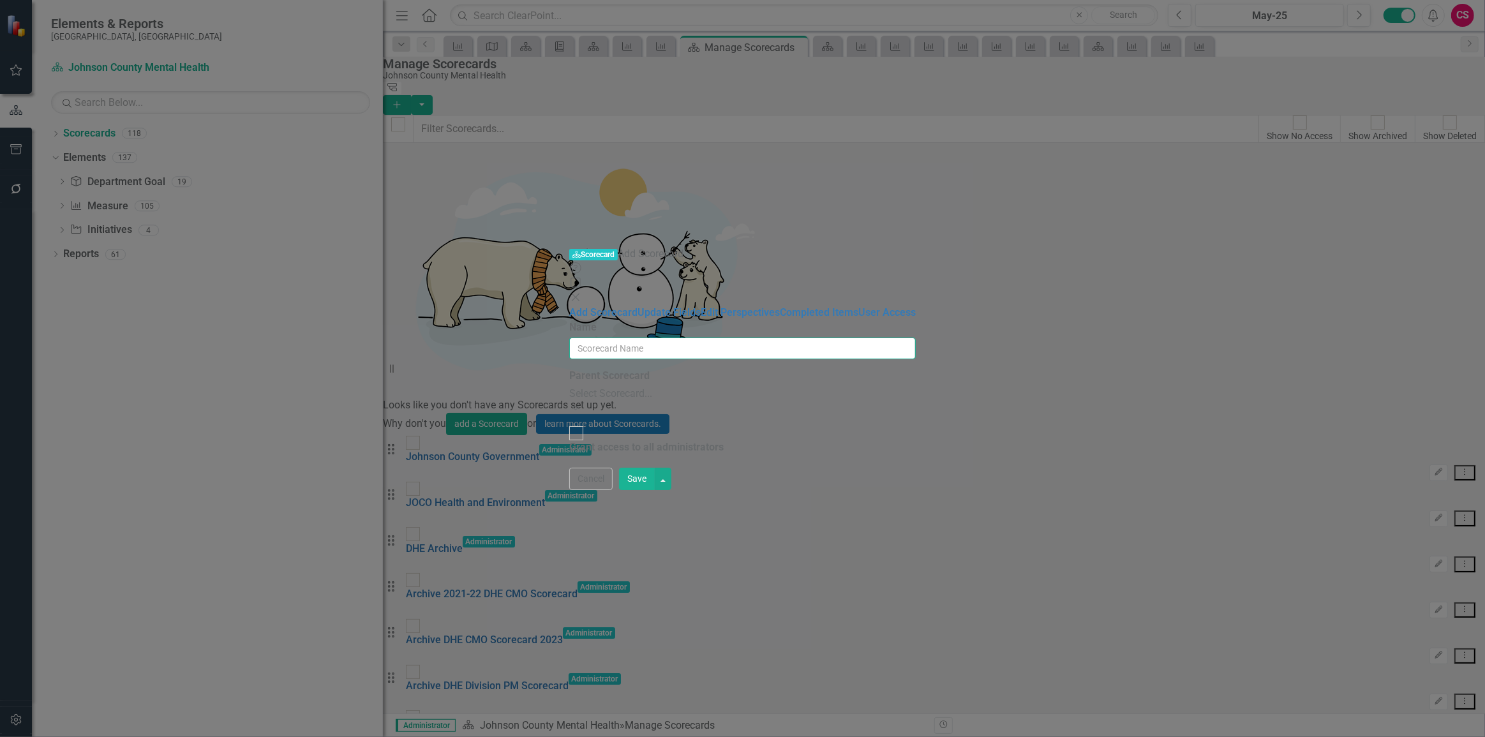
click at [632, 338] on input "Name" at bounding box center [742, 349] width 347 height 22
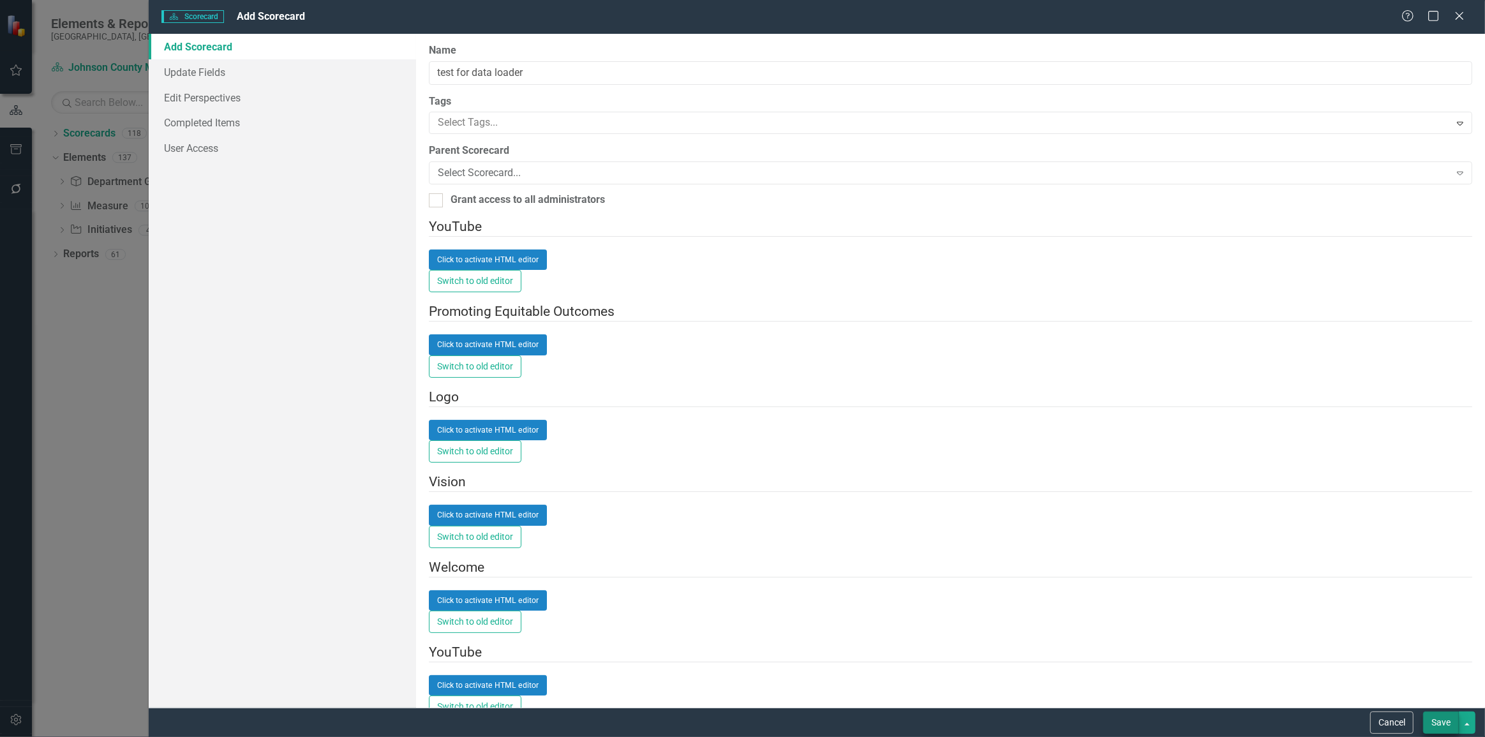
type input "test for data loader"
click at [1432, 722] on button "Save" at bounding box center [1441, 723] width 36 height 22
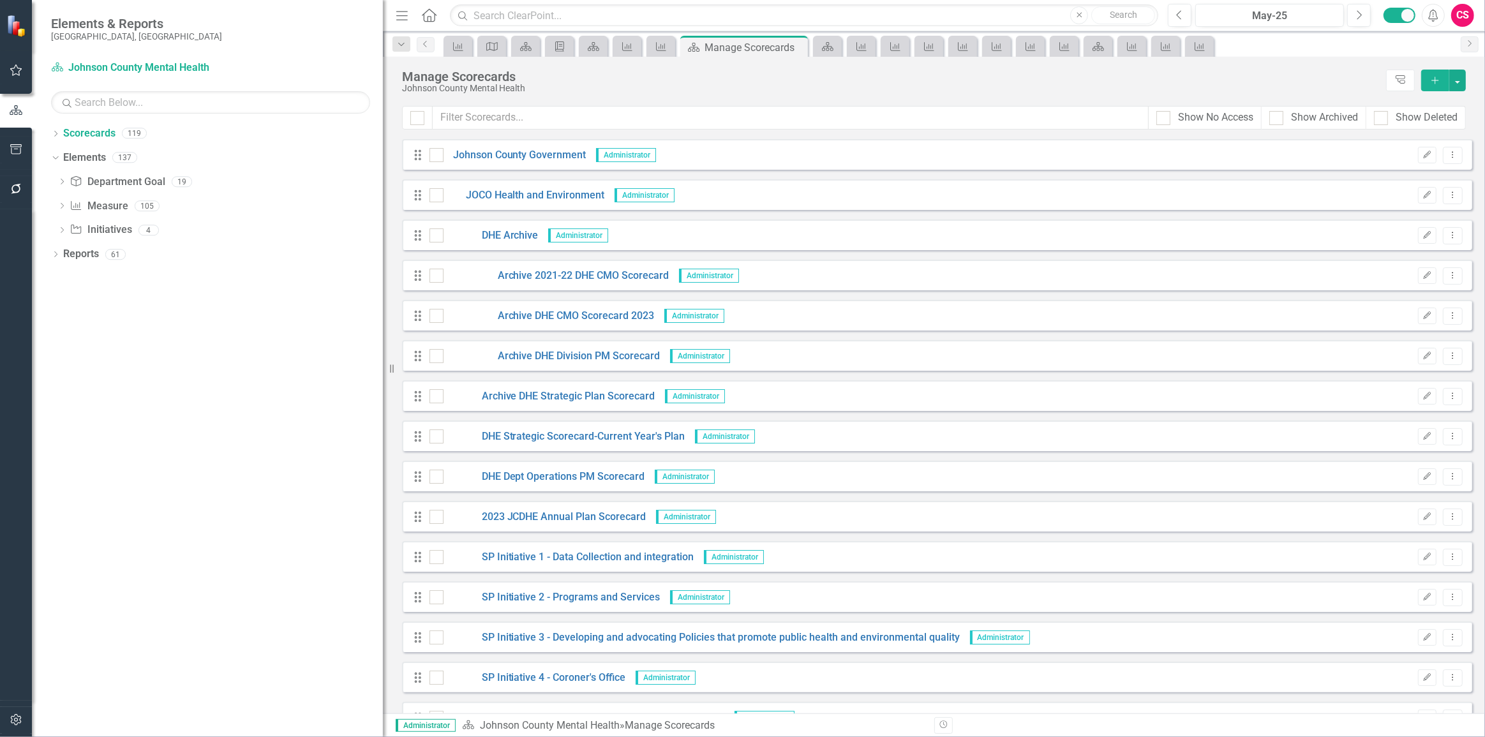
click at [1451, 11] on div "CS" at bounding box center [1462, 15] width 23 height 23
click at [1439, 35] on link "User Edit Profile" at bounding box center [1423, 39] width 101 height 24
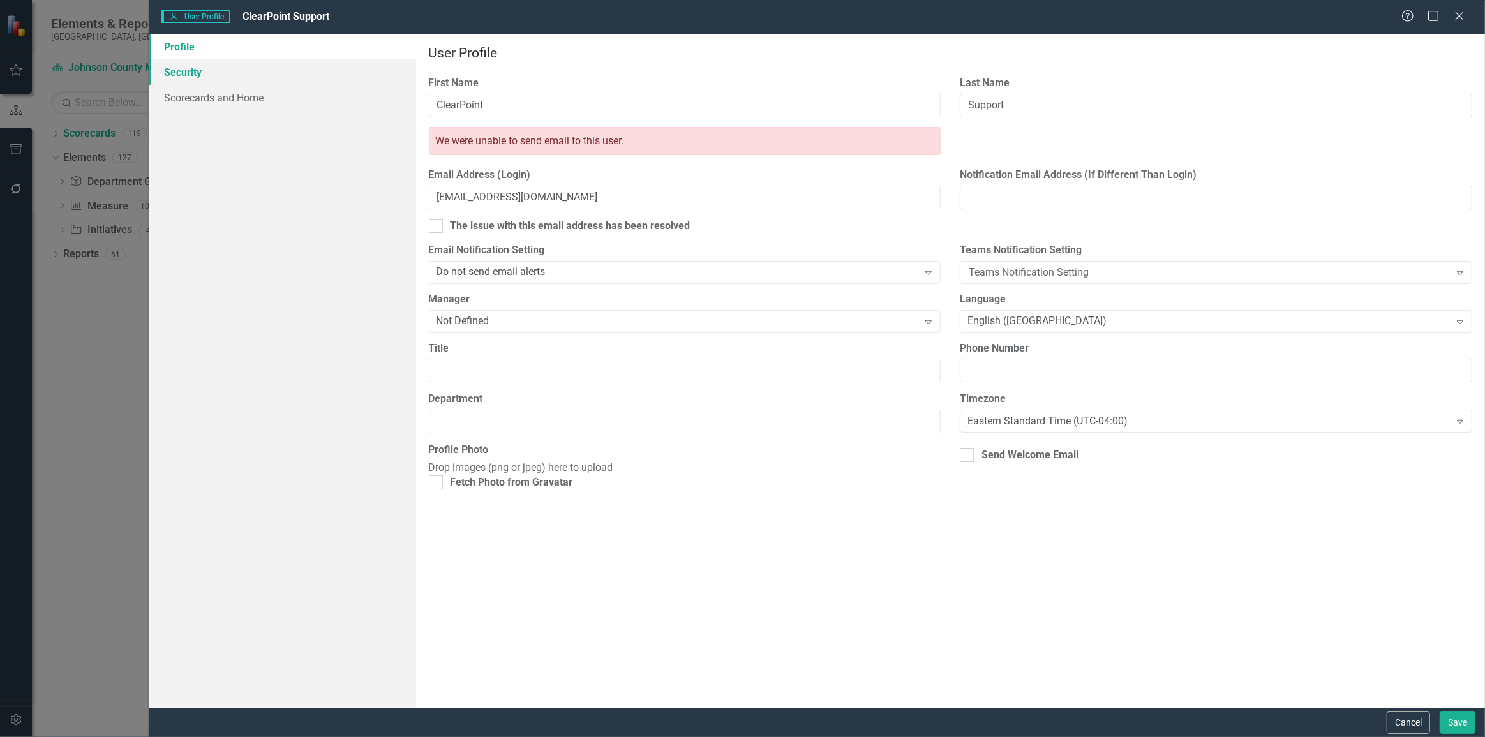
click at [262, 63] on link "Security" at bounding box center [282, 72] width 267 height 26
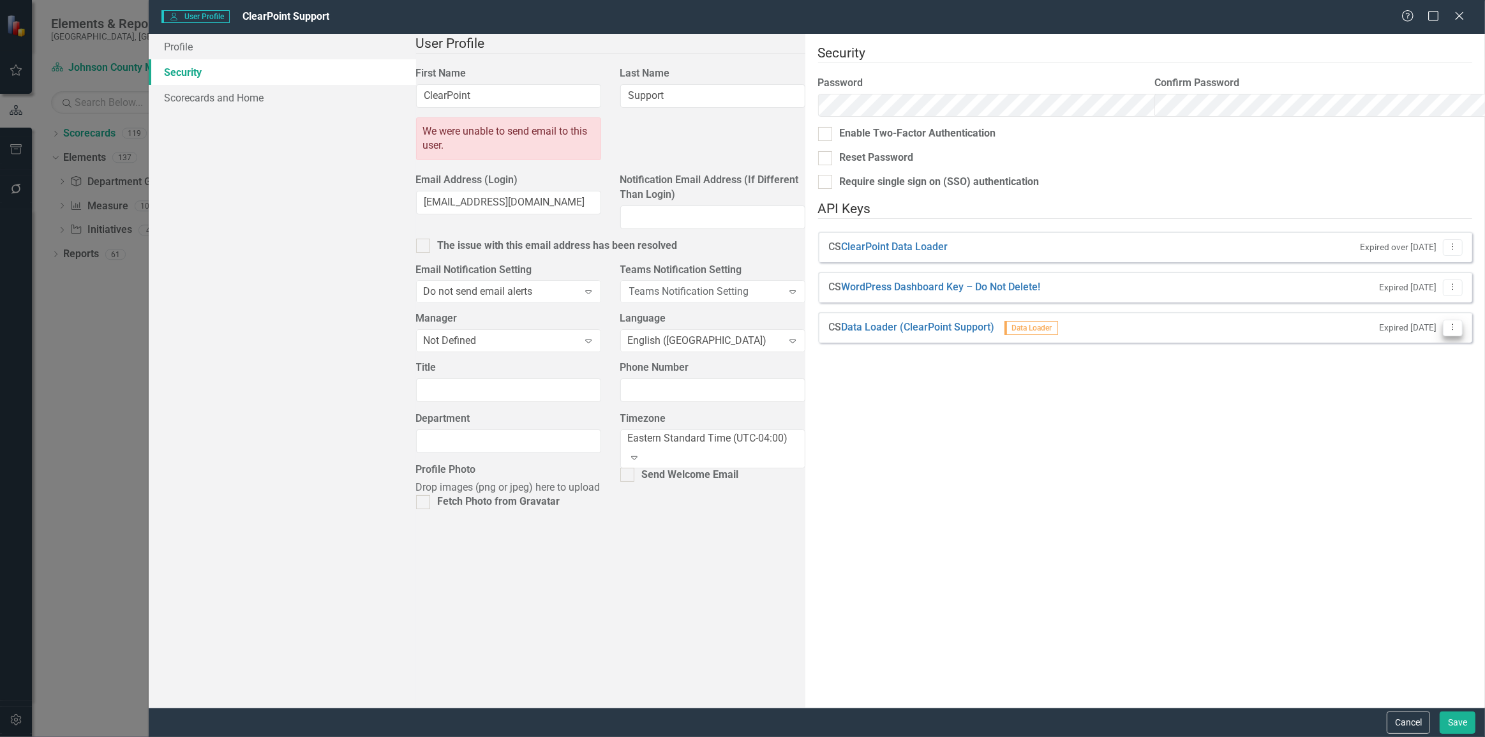
click at [1448, 323] on icon "Dropdown Menu" at bounding box center [1453, 327] width 11 height 8
click at [1408, 726] on button "Cancel" at bounding box center [1408, 723] width 43 height 22
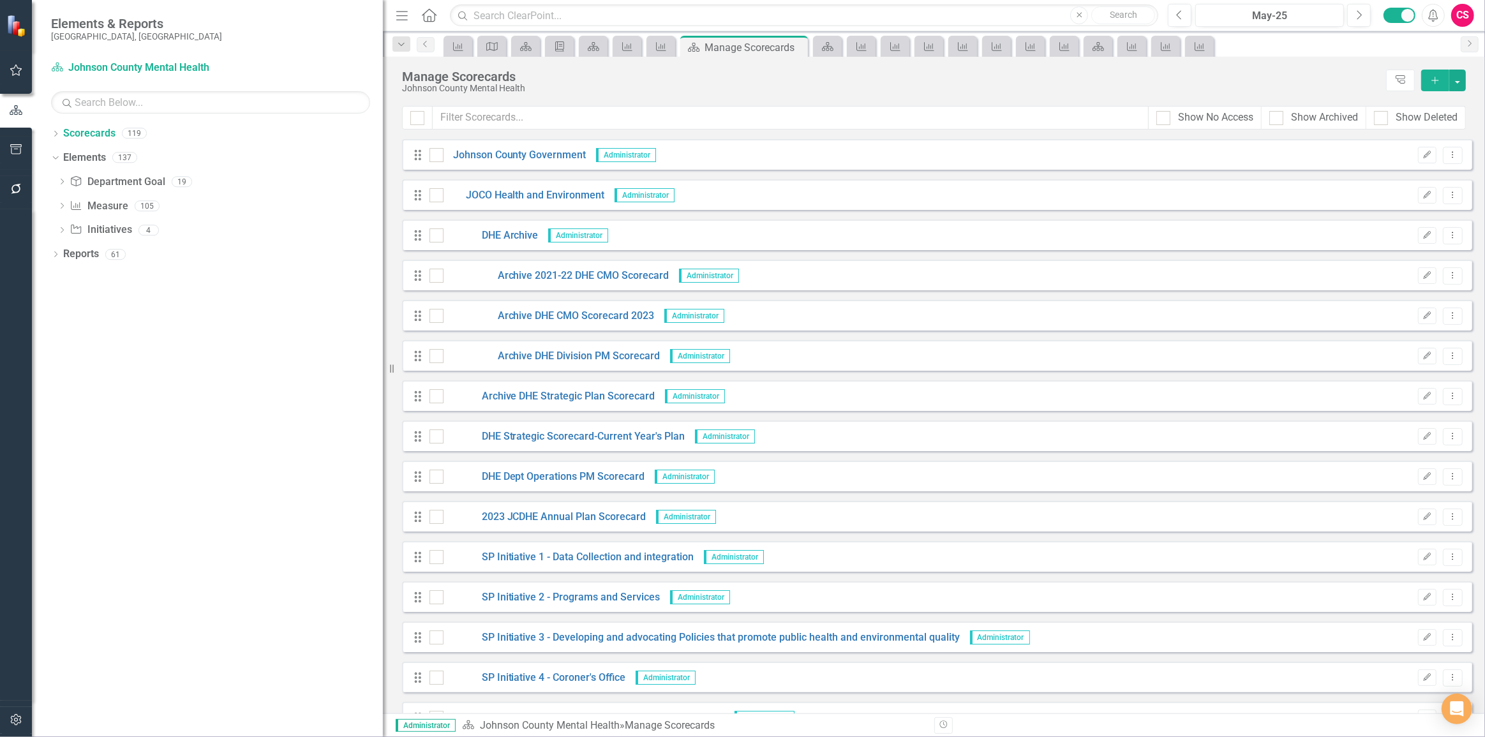
click at [32, 722] on div "Dropdown Scorecards 119 Dropdown Johnson County Government Dropdown JOCO Health…" at bounding box center [207, 430] width 351 height 614
click at [20, 726] on button "button" at bounding box center [16, 720] width 29 height 27
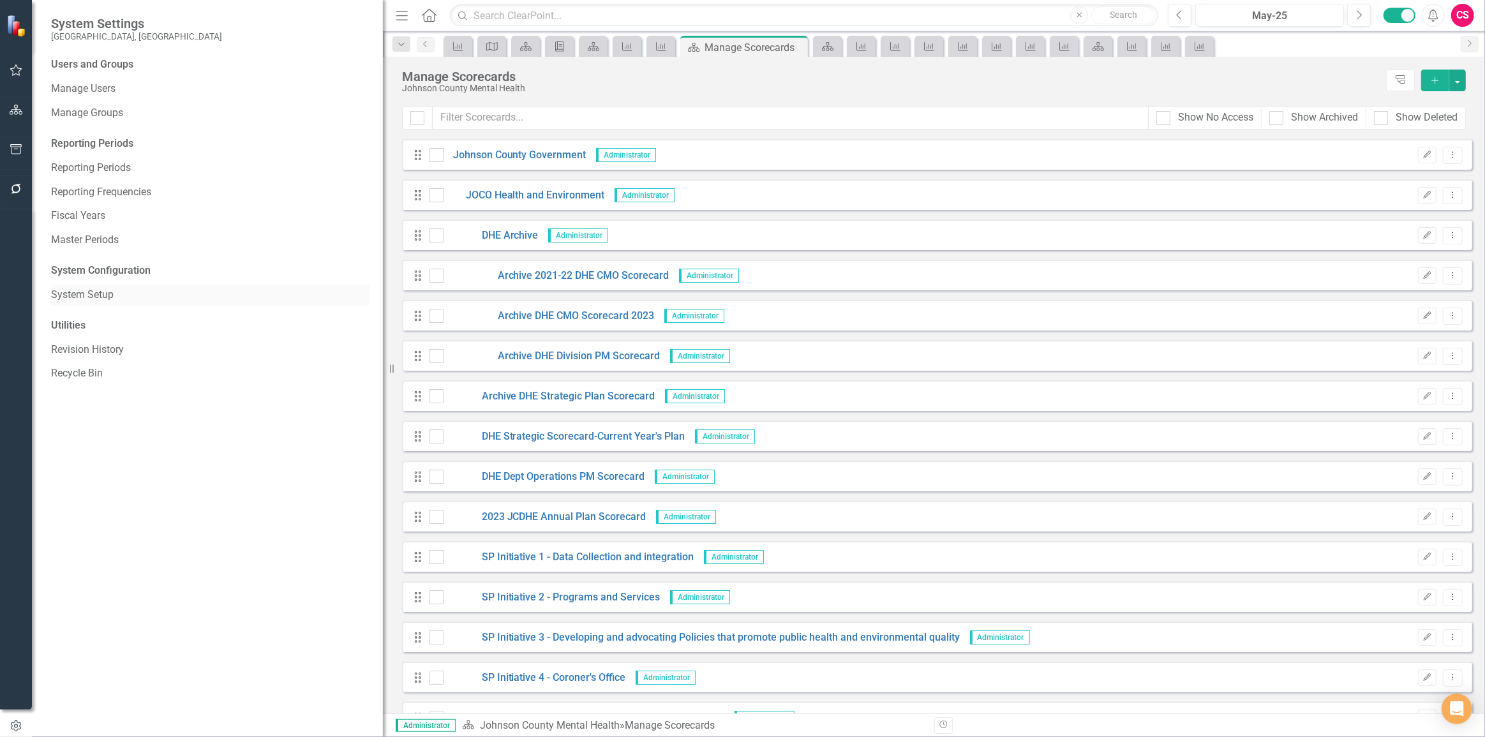
click at [107, 293] on link "System Setup" at bounding box center [210, 295] width 319 height 15
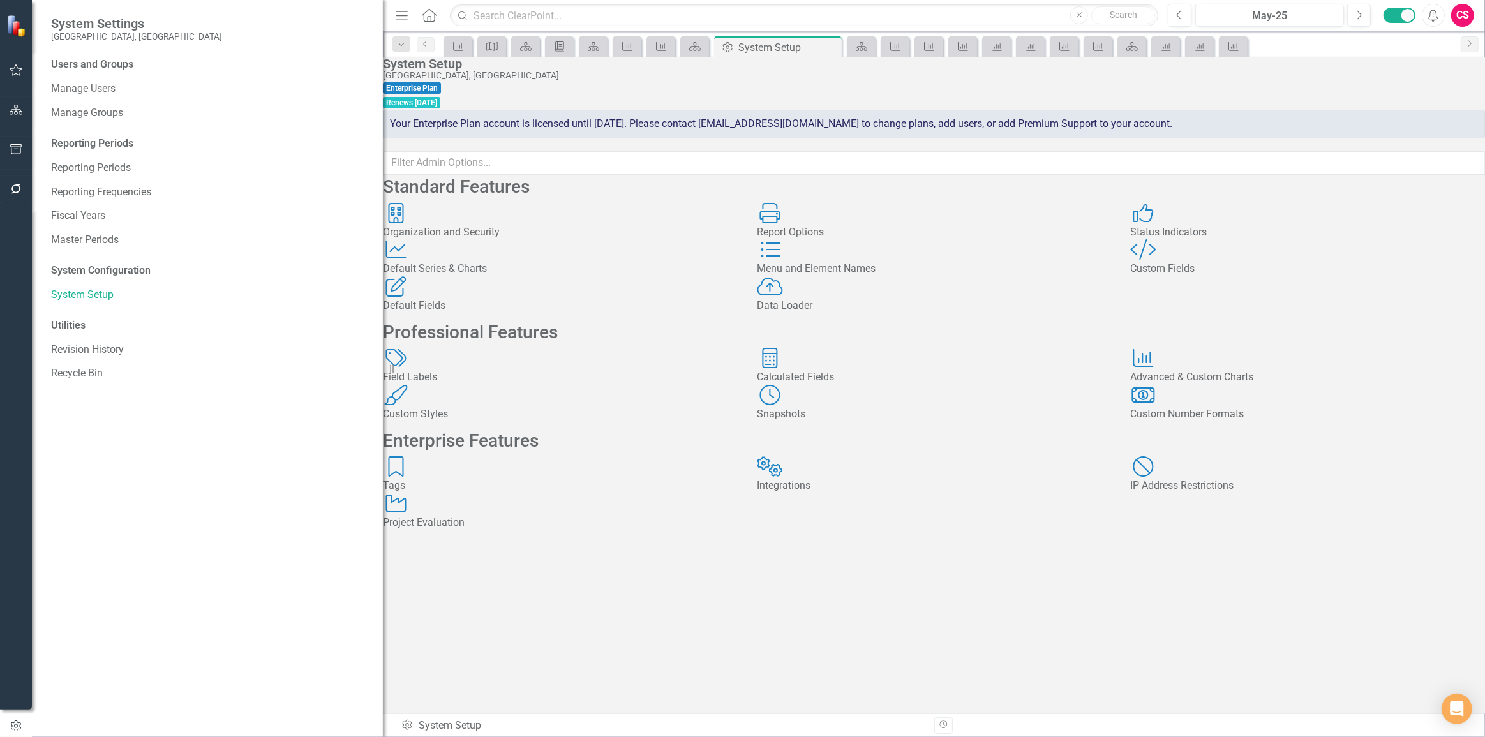
click at [849, 313] on div "Data Loader Data Loader" at bounding box center [934, 294] width 355 height 37
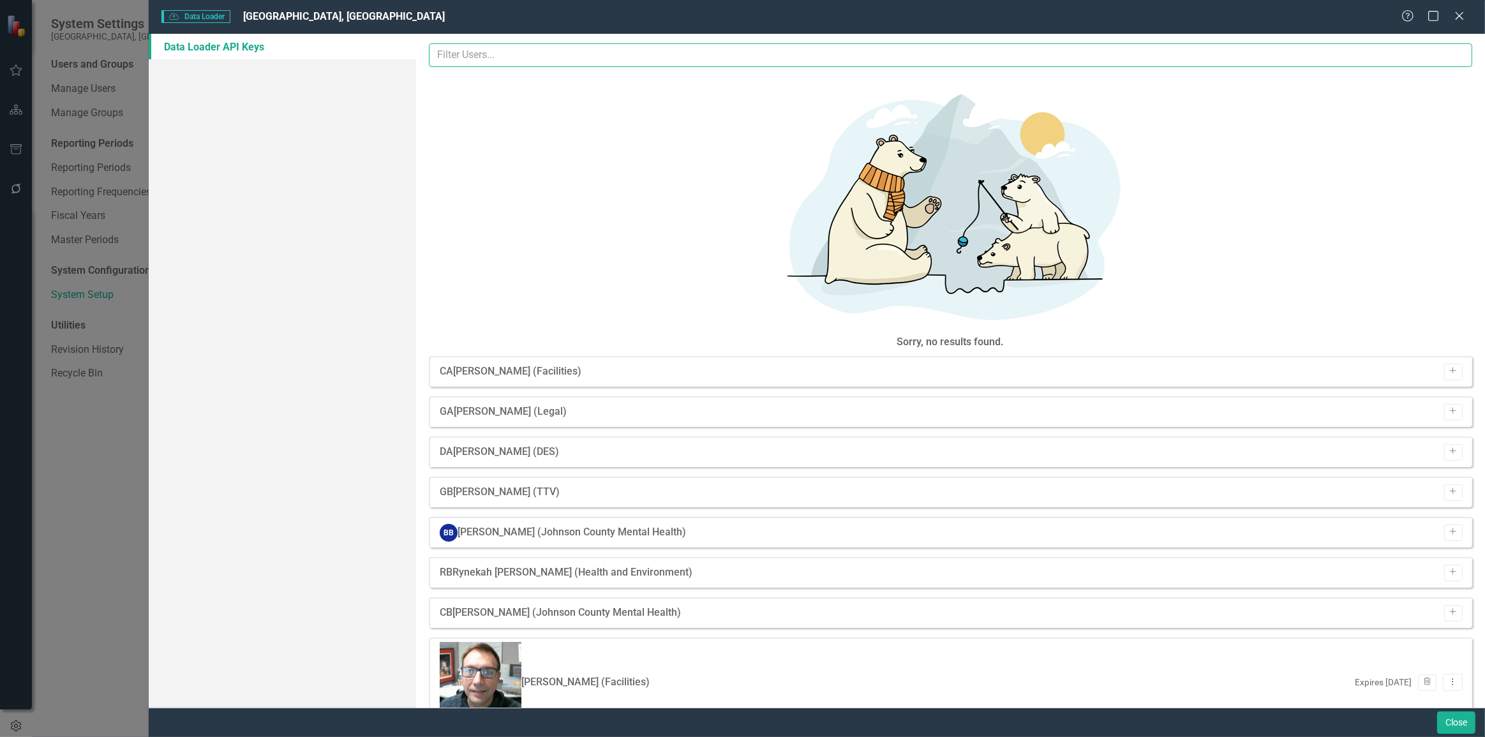
click at [647, 61] on input "text" at bounding box center [951, 55] width 1044 height 24
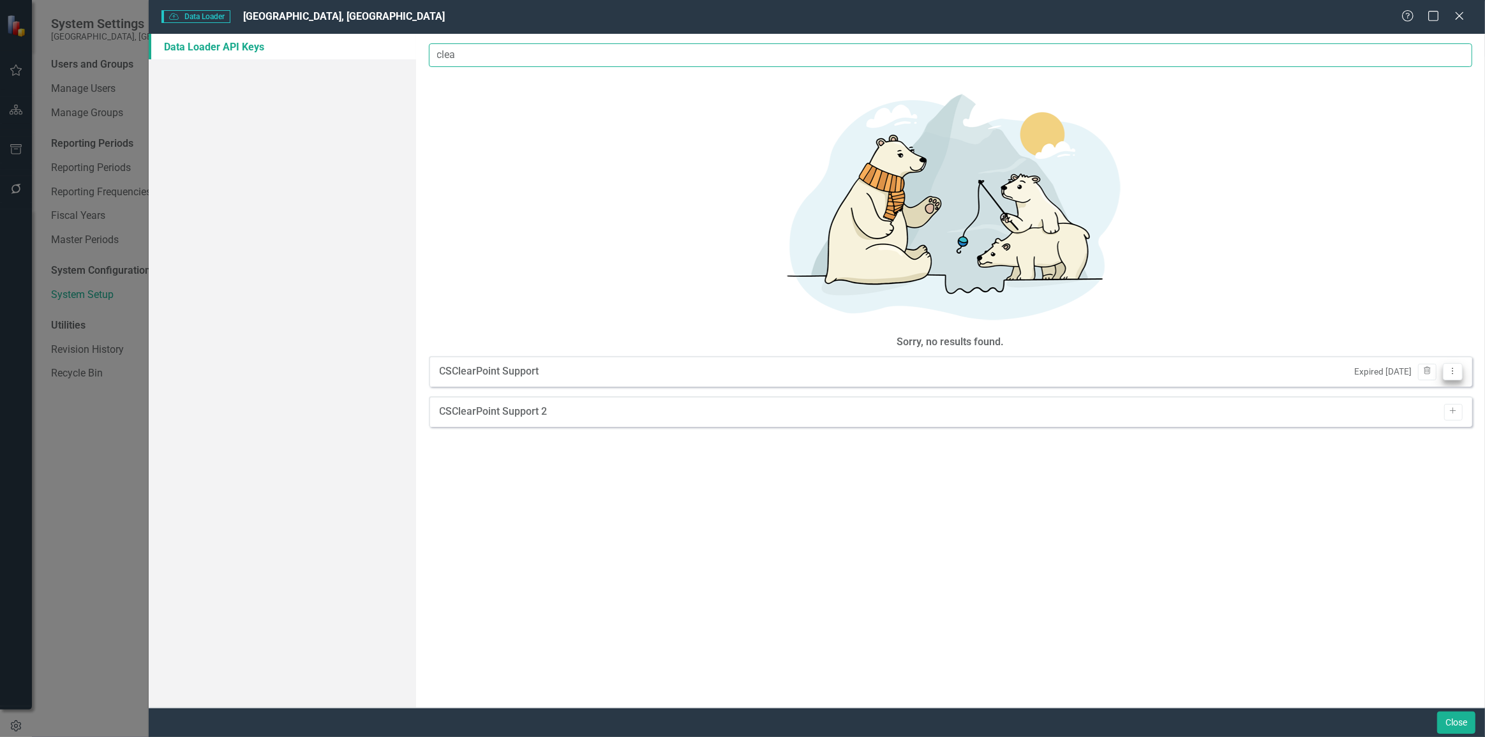
type input "clea"
click at [1451, 367] on icon "Dropdown Menu" at bounding box center [1453, 371] width 11 height 8
click at [1396, 135] on link "Edit Edit API Key" at bounding box center [1411, 136] width 101 height 24
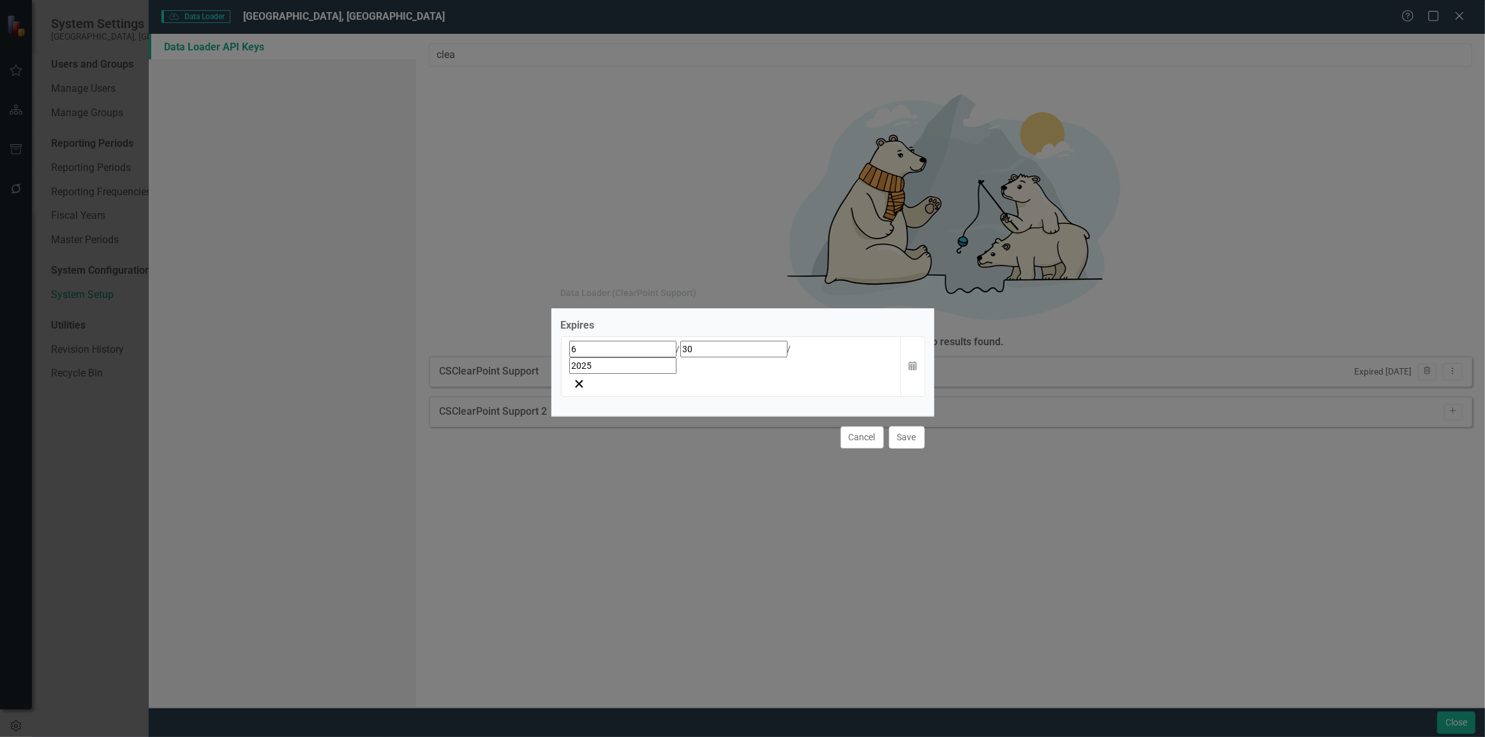
click at [602, 368] on input "2025" at bounding box center [622, 365] width 107 height 17
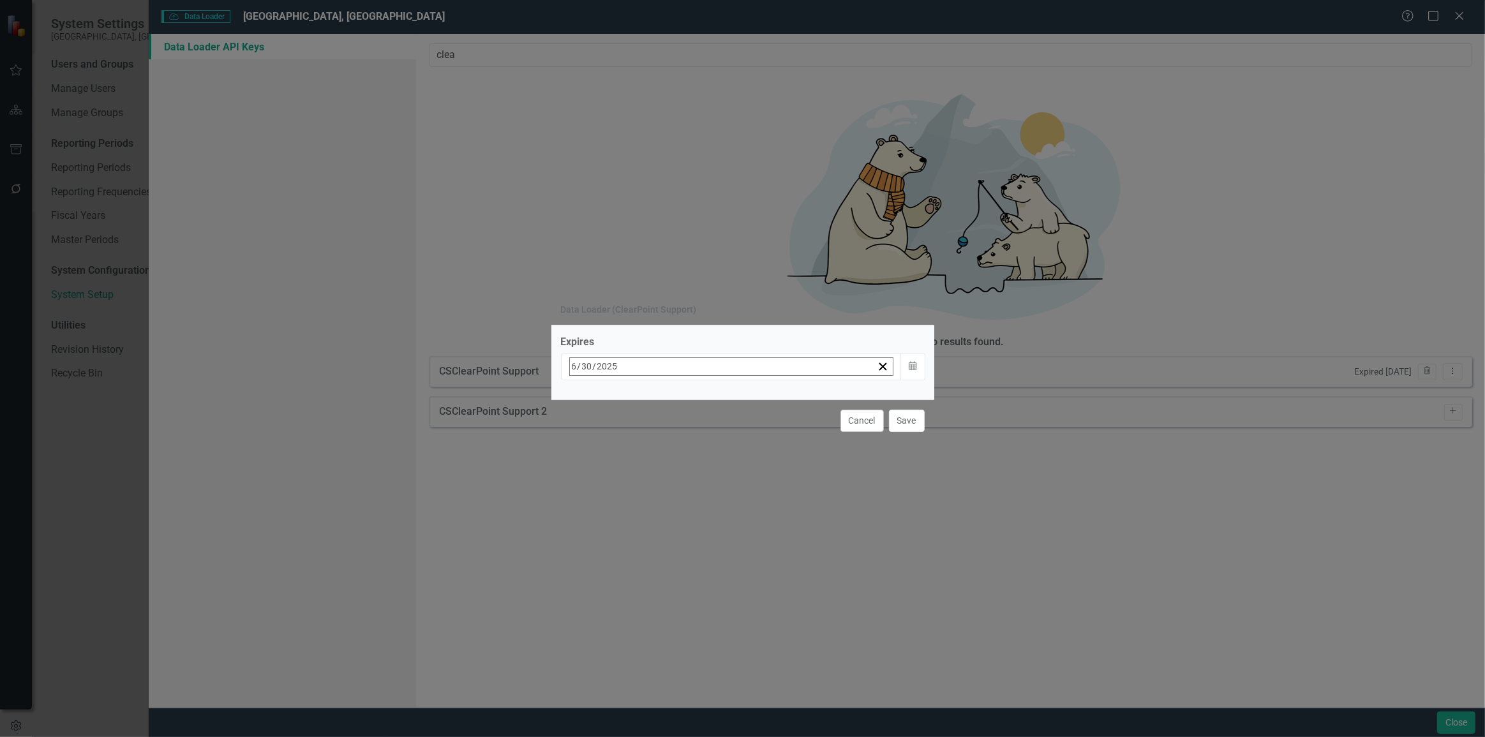
click at [602, 367] on input "2025" at bounding box center [608, 366] width 22 height 17
type input "2035"
drag, startPoint x: 737, startPoint y: 306, endPoint x: 732, endPoint y: 312, distance: 8.2
click at [734, 310] on div "Data Loader (ClearPoint Support)" at bounding box center [742, 310] width 383 height 29
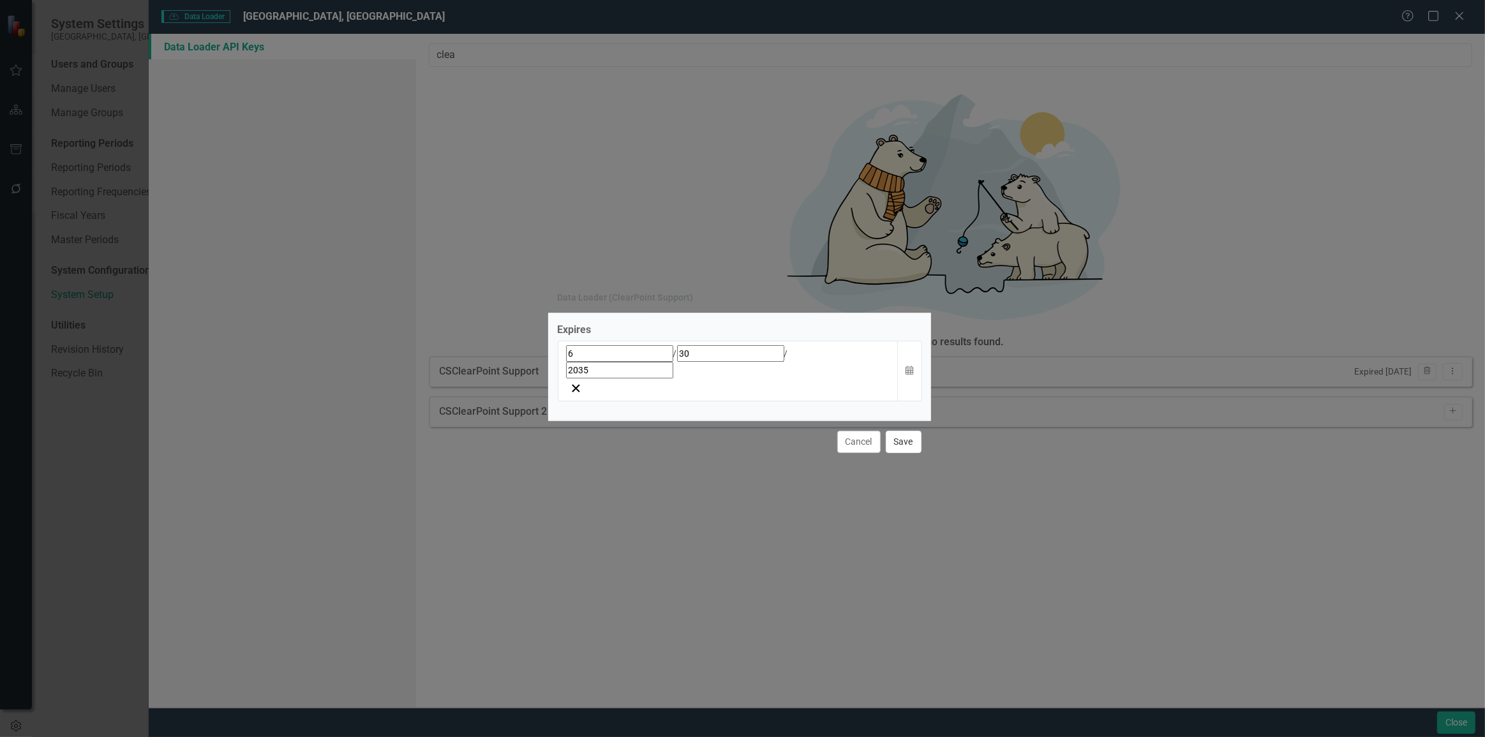
drag, startPoint x: 894, startPoint y: 419, endPoint x: 890, endPoint y: 428, distance: 10.6
click at [894, 431] on button "Save" at bounding box center [904, 442] width 36 height 22
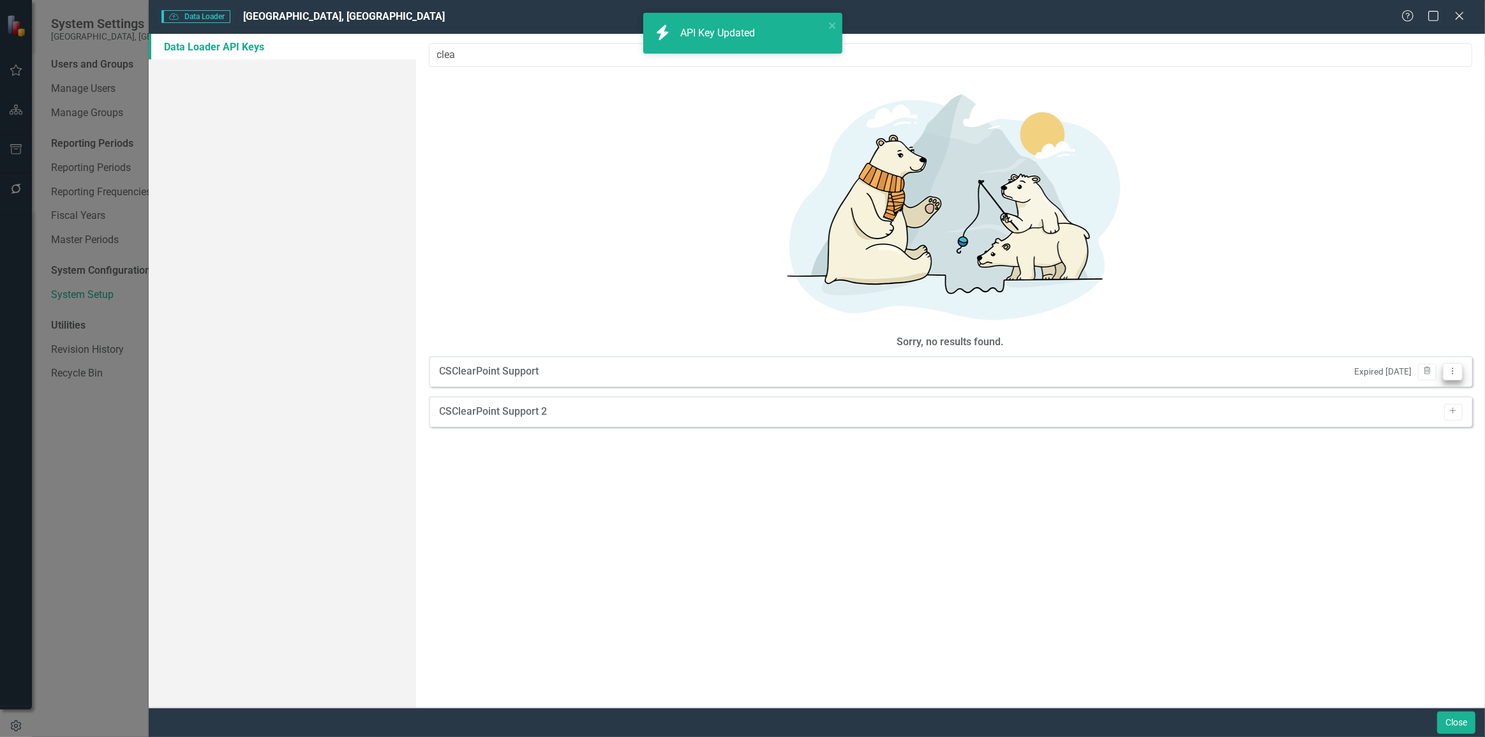
click at [1458, 363] on button "Dropdown Menu" at bounding box center [1453, 371] width 20 height 17
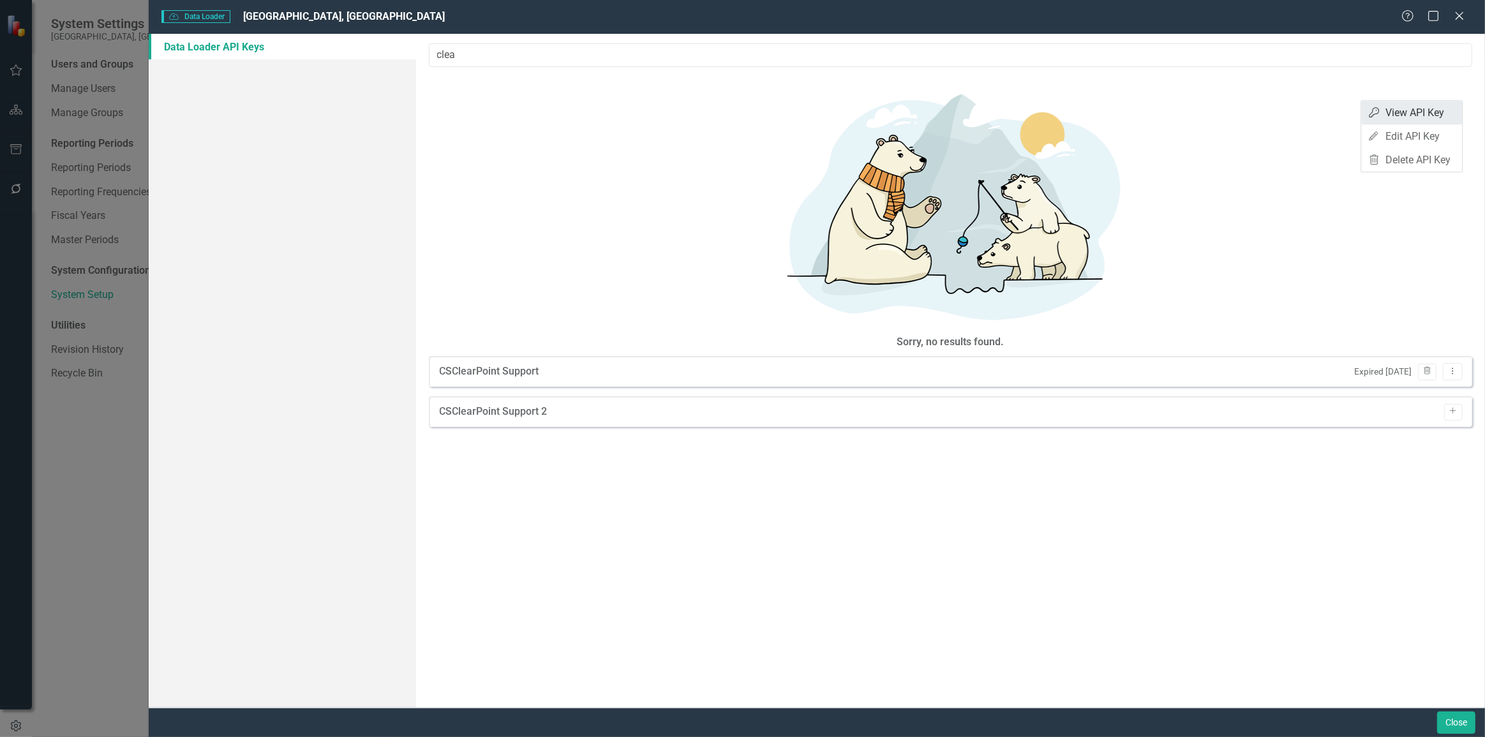
click at [1420, 119] on link "API Key View API Key" at bounding box center [1411, 113] width 101 height 24
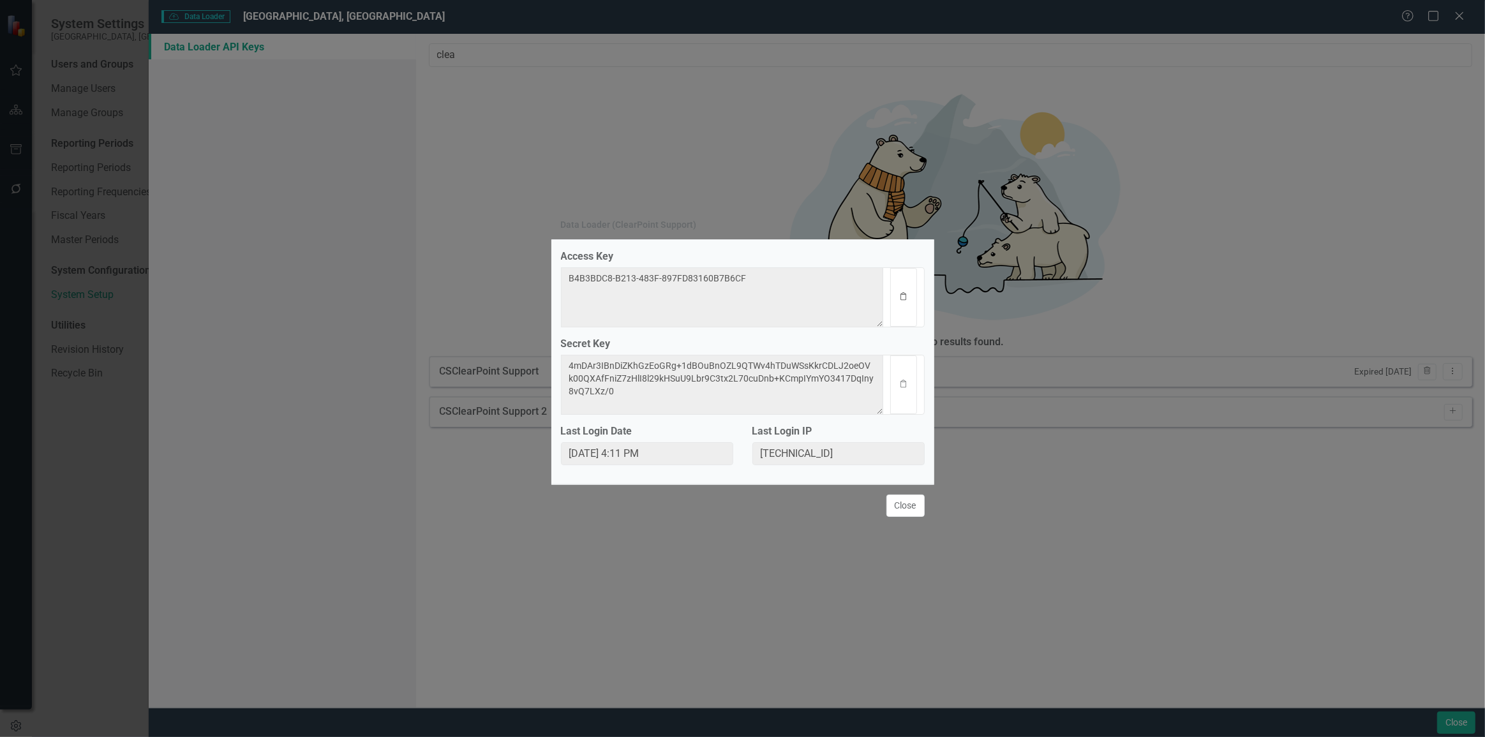
click at [911, 293] on button "Clipboard" at bounding box center [903, 297] width 26 height 59
click at [901, 388] on icon "Clipboard" at bounding box center [904, 384] width 10 height 8
click at [904, 513] on button "Close" at bounding box center [906, 506] width 38 height 22
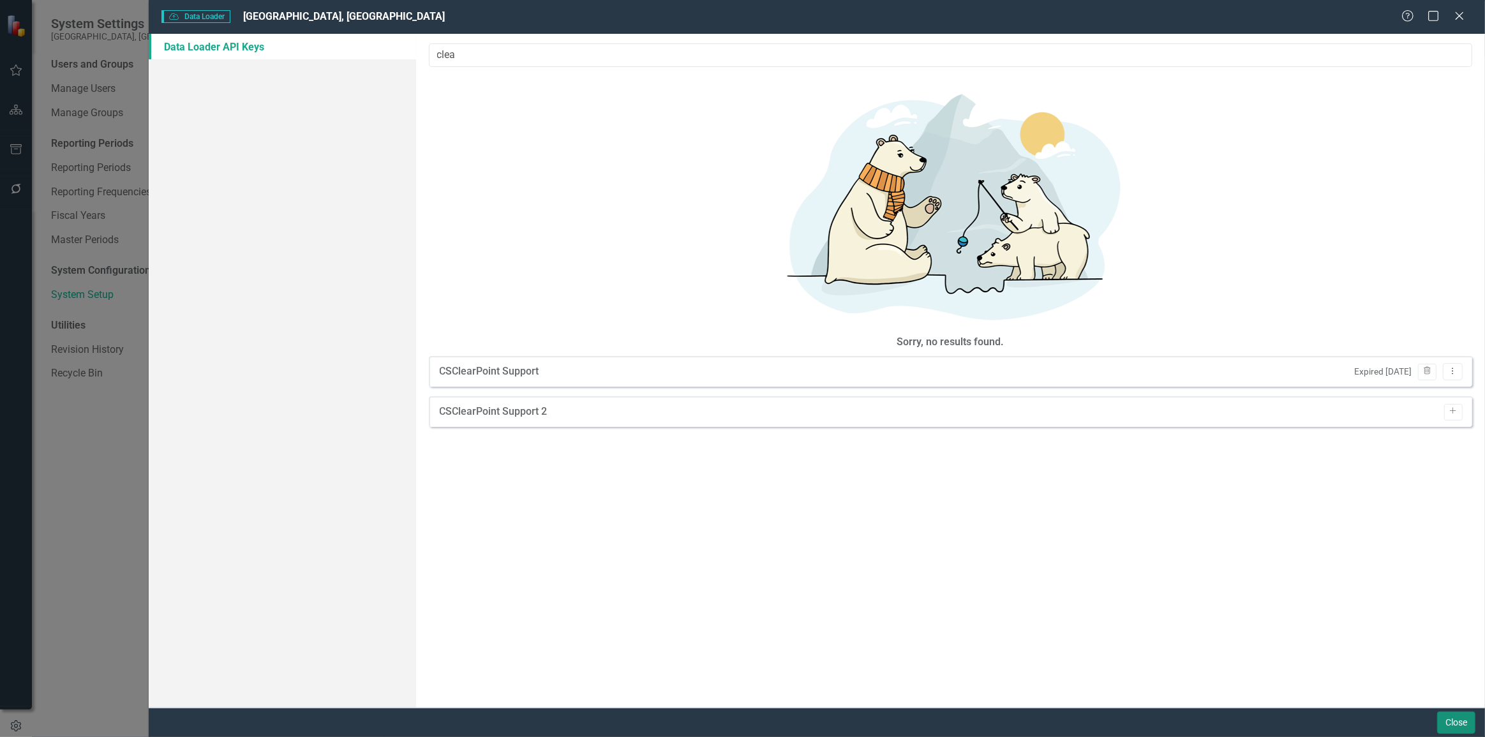
click at [1451, 723] on button "Close" at bounding box center [1456, 723] width 38 height 22
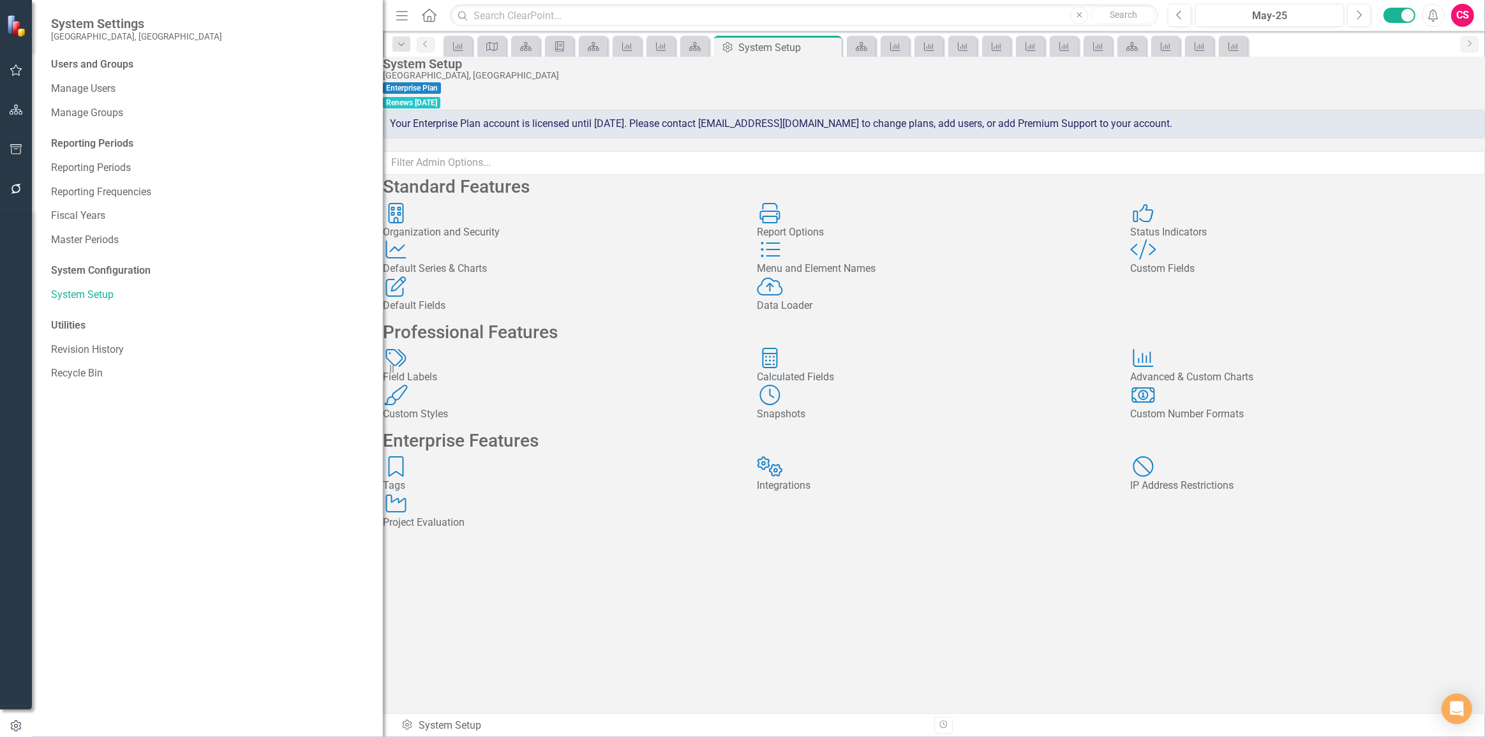
click at [895, 313] on div "Data Loader Data Loader" at bounding box center [934, 294] width 355 height 37
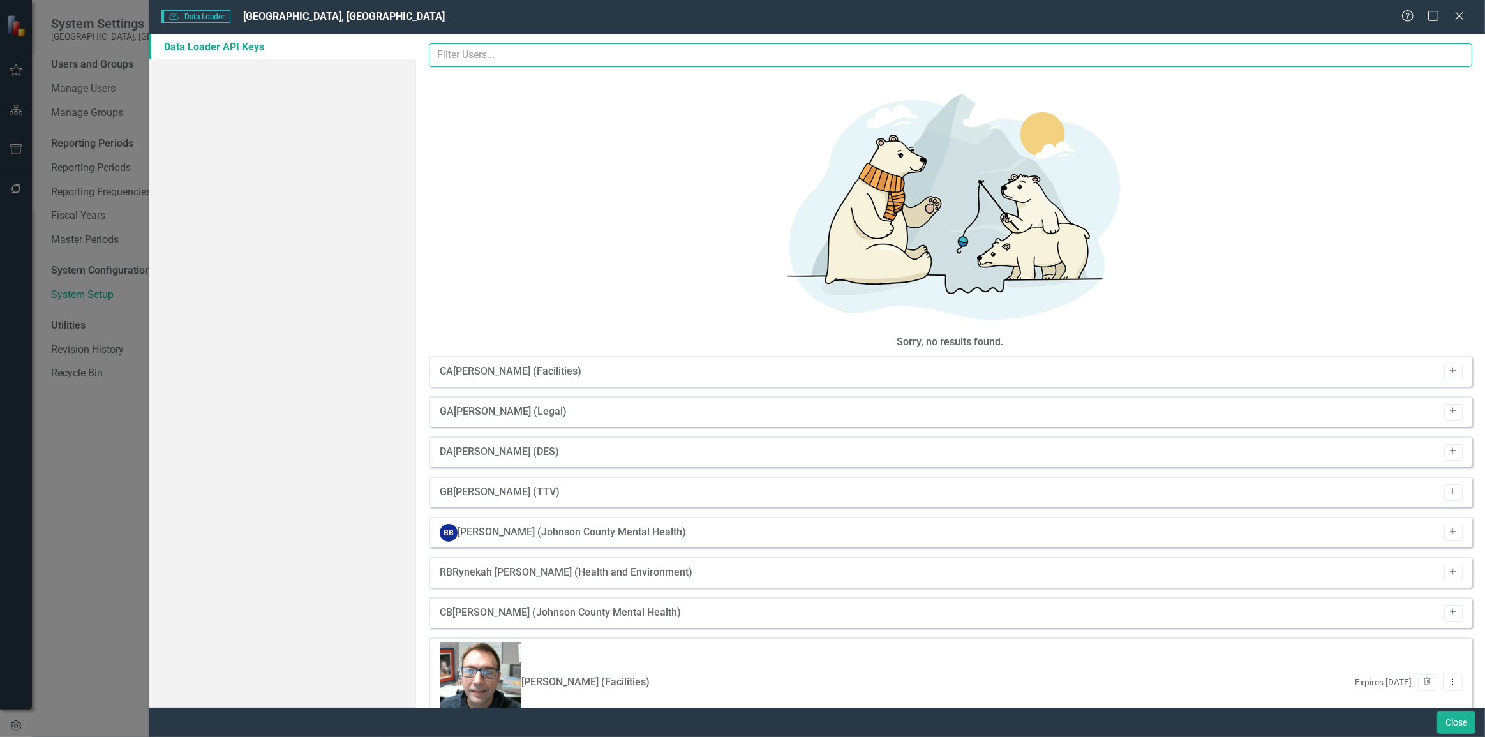
click at [672, 63] on input "text" at bounding box center [951, 55] width 1044 height 24
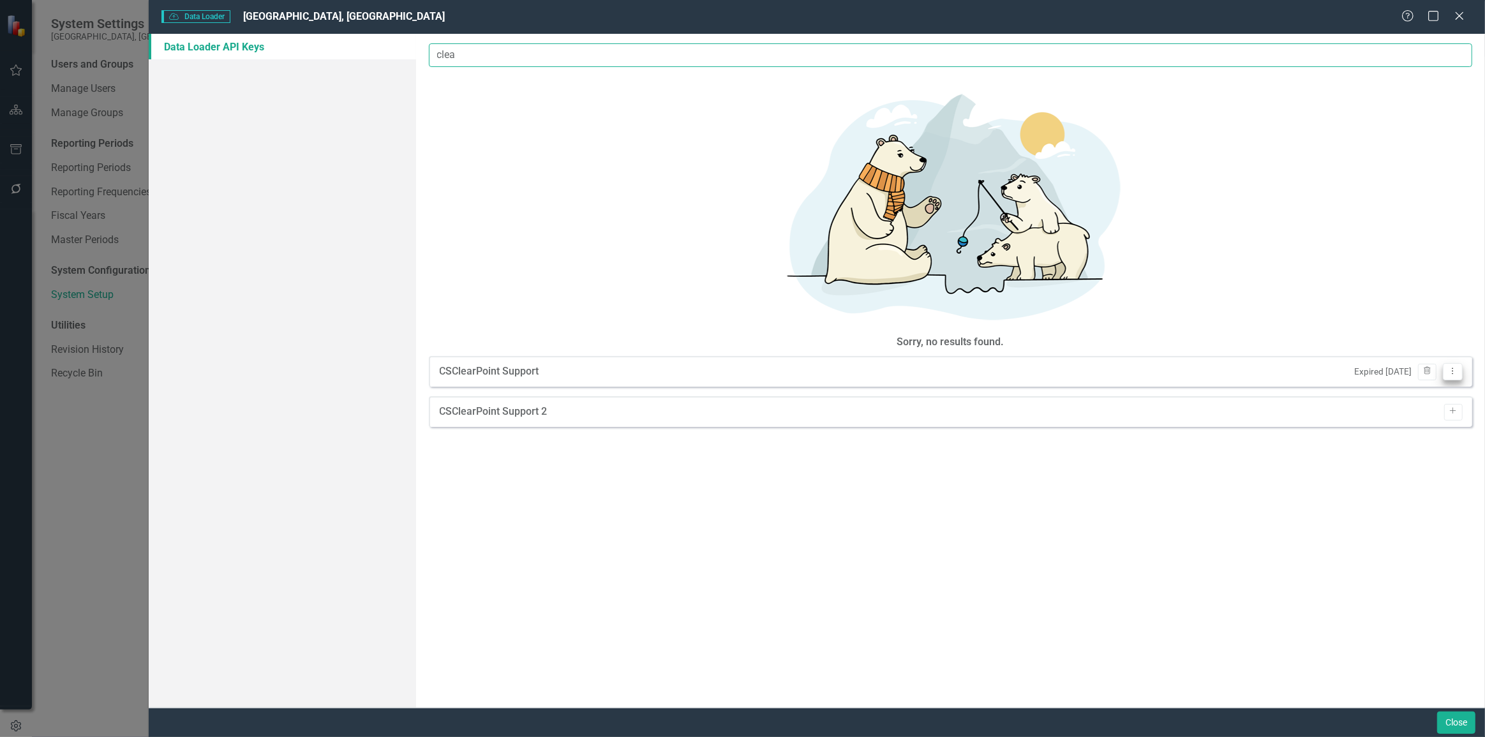
type input "clea"
click at [1452, 367] on icon "Dropdown Menu" at bounding box center [1453, 371] width 11 height 8
click at [1411, 135] on link "Edit Edit API Key" at bounding box center [1411, 136] width 101 height 24
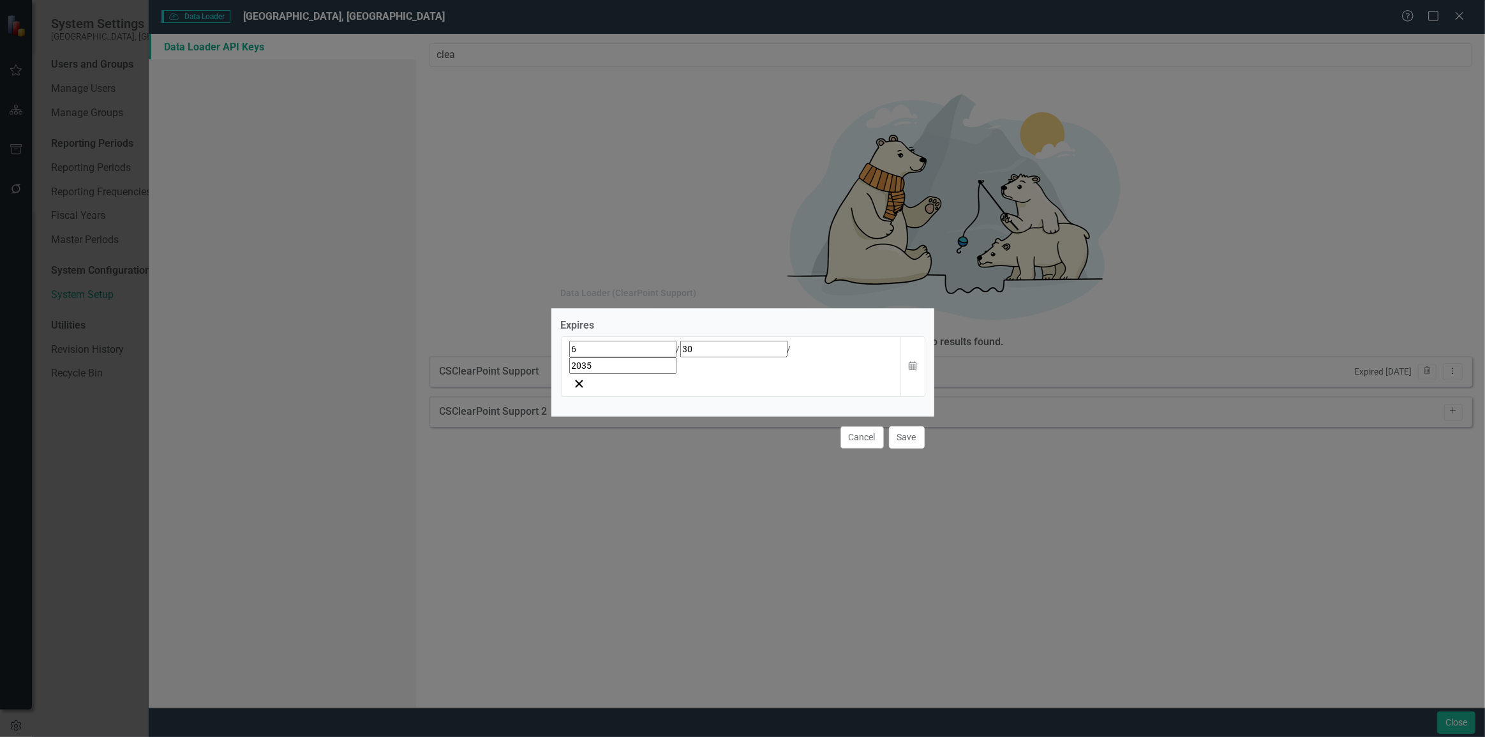
click at [899, 426] on button "Save" at bounding box center [907, 437] width 36 height 22
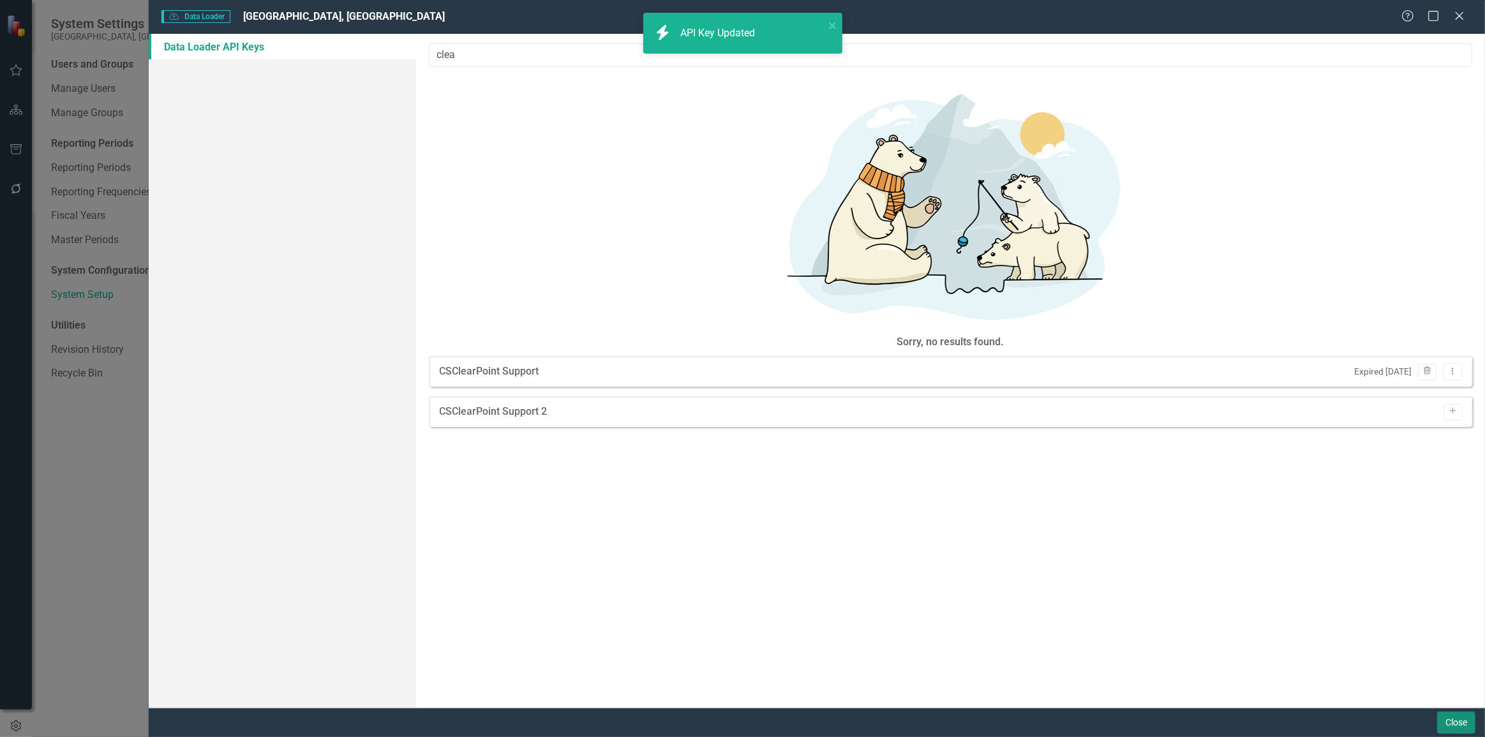
click at [1443, 731] on button "Close" at bounding box center [1456, 723] width 38 height 22
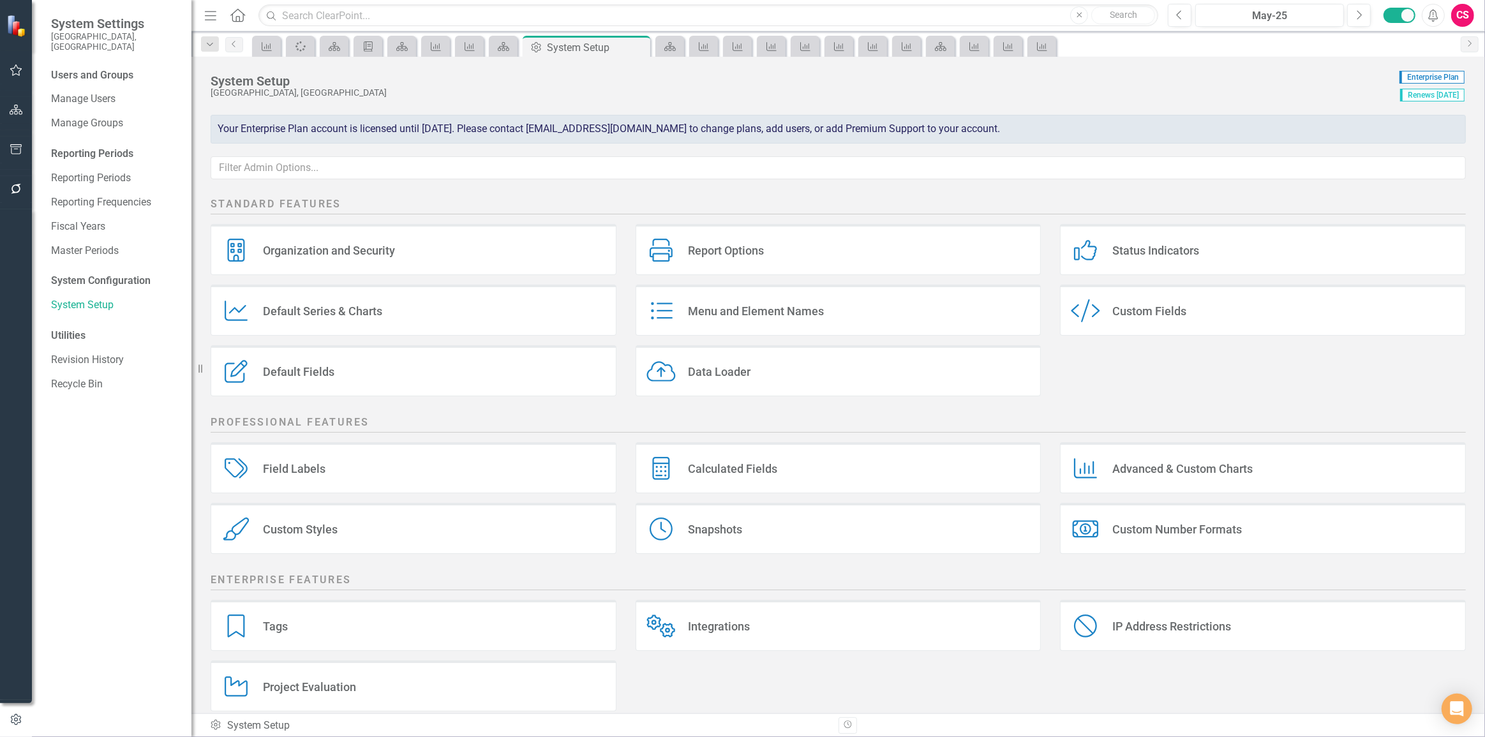
click at [841, 409] on div "Standard Features Organization and Security Organization and Security Report Op…" at bounding box center [838, 452] width 1294 height 521
click at [811, 367] on div "Data Loader Data Loader" at bounding box center [839, 370] width 406 height 51
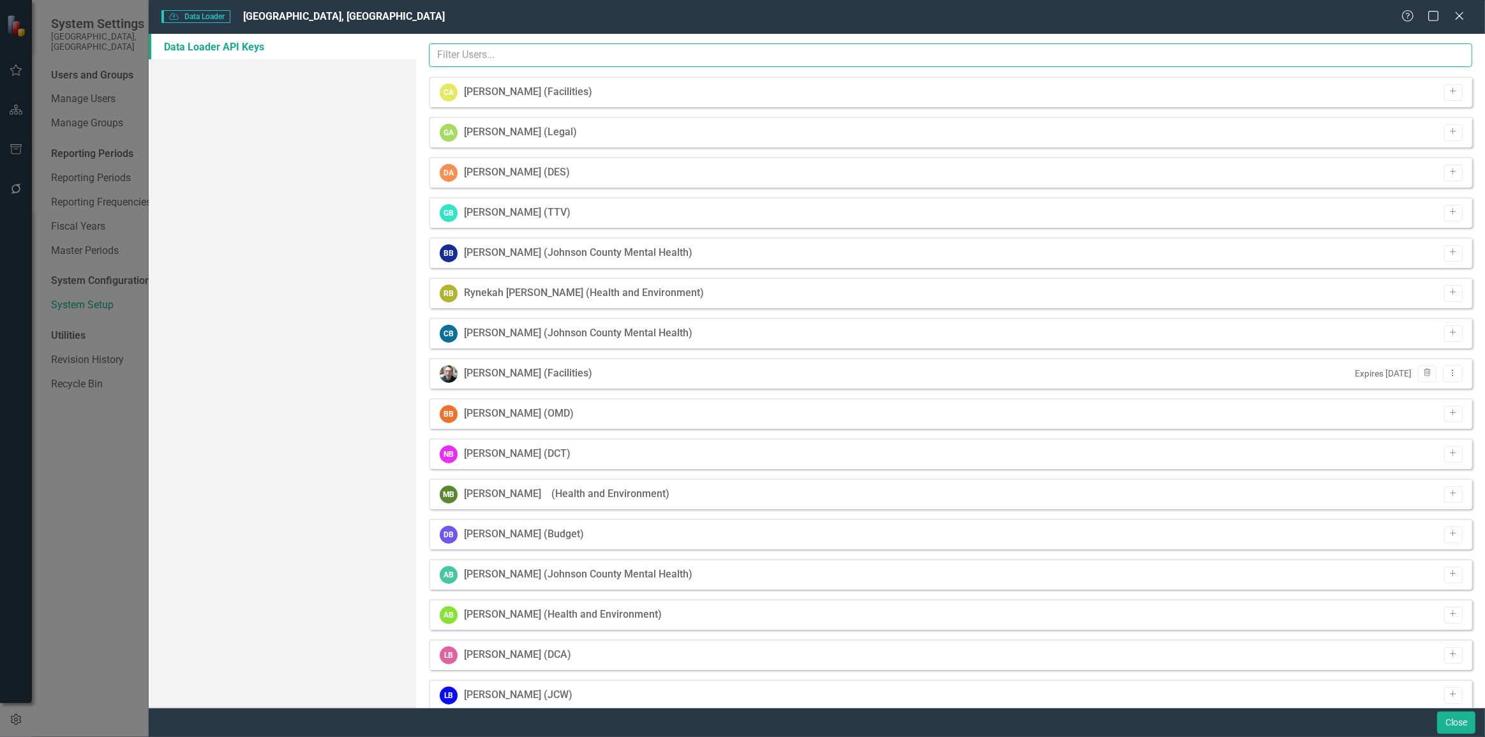
click at [580, 49] on input "text" at bounding box center [951, 55] width 1044 height 24
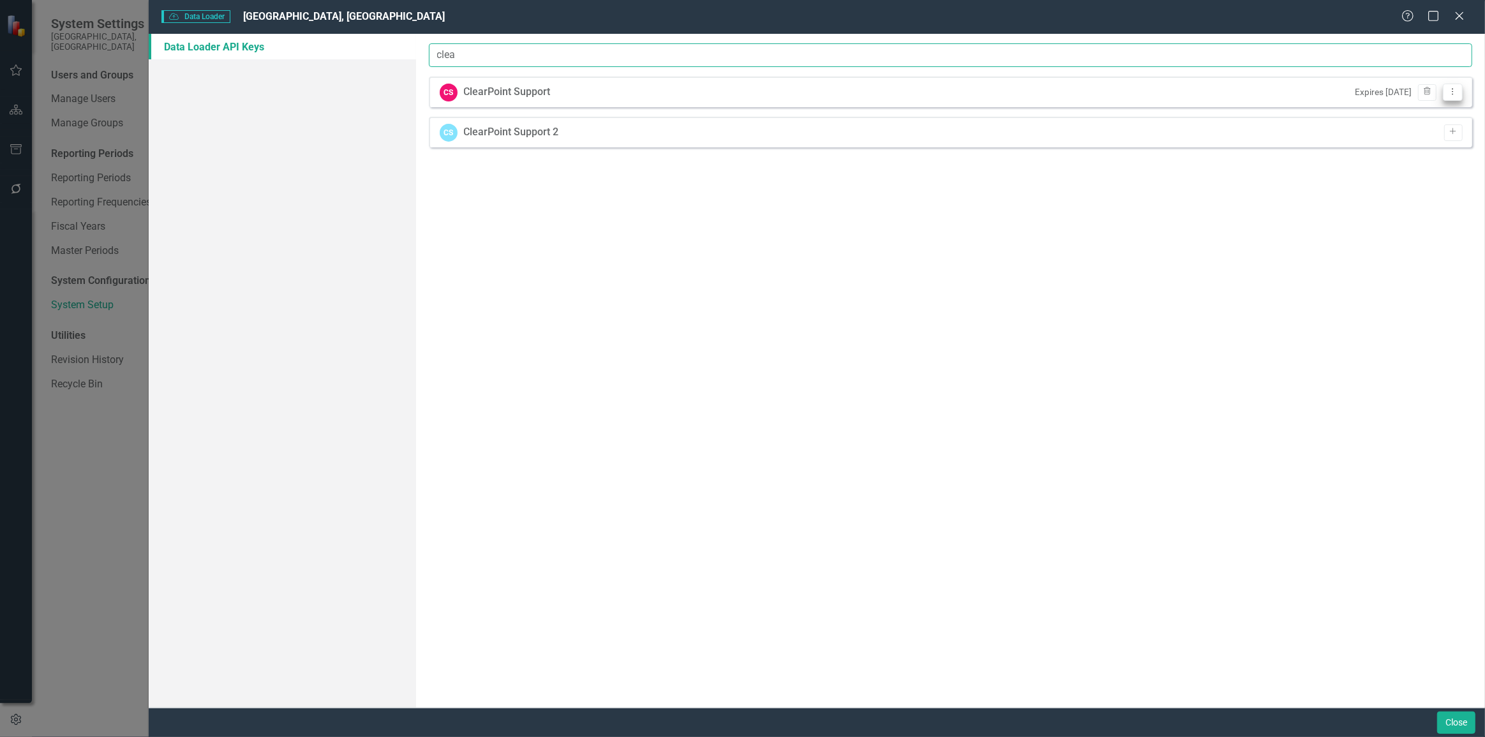
type input "clea"
click at [1446, 96] on button "Dropdown Menu" at bounding box center [1453, 92] width 20 height 17
click at [1432, 116] on link "API Key View API Key" at bounding box center [1411, 113] width 101 height 24
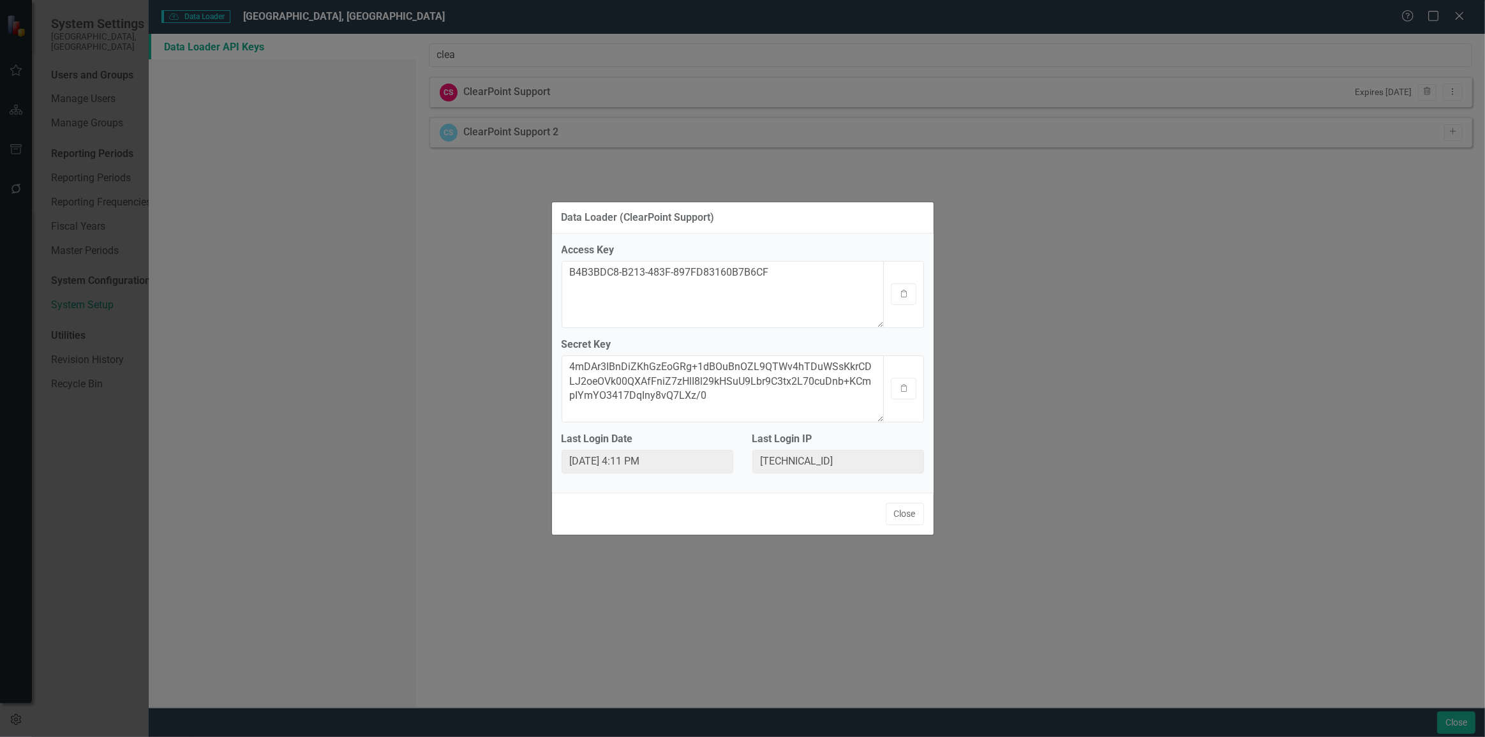
drag, startPoint x: 912, startPoint y: 299, endPoint x: 477, endPoint y: 319, distance: 435.7
click at [911, 299] on button "Clipboard" at bounding box center [904, 294] width 26 height 22
drag, startPoint x: 904, startPoint y: 386, endPoint x: 492, endPoint y: 389, distance: 412.3
click at [905, 387] on icon "Clipboard" at bounding box center [904, 389] width 10 height 8
click at [906, 517] on button "Close" at bounding box center [905, 514] width 38 height 22
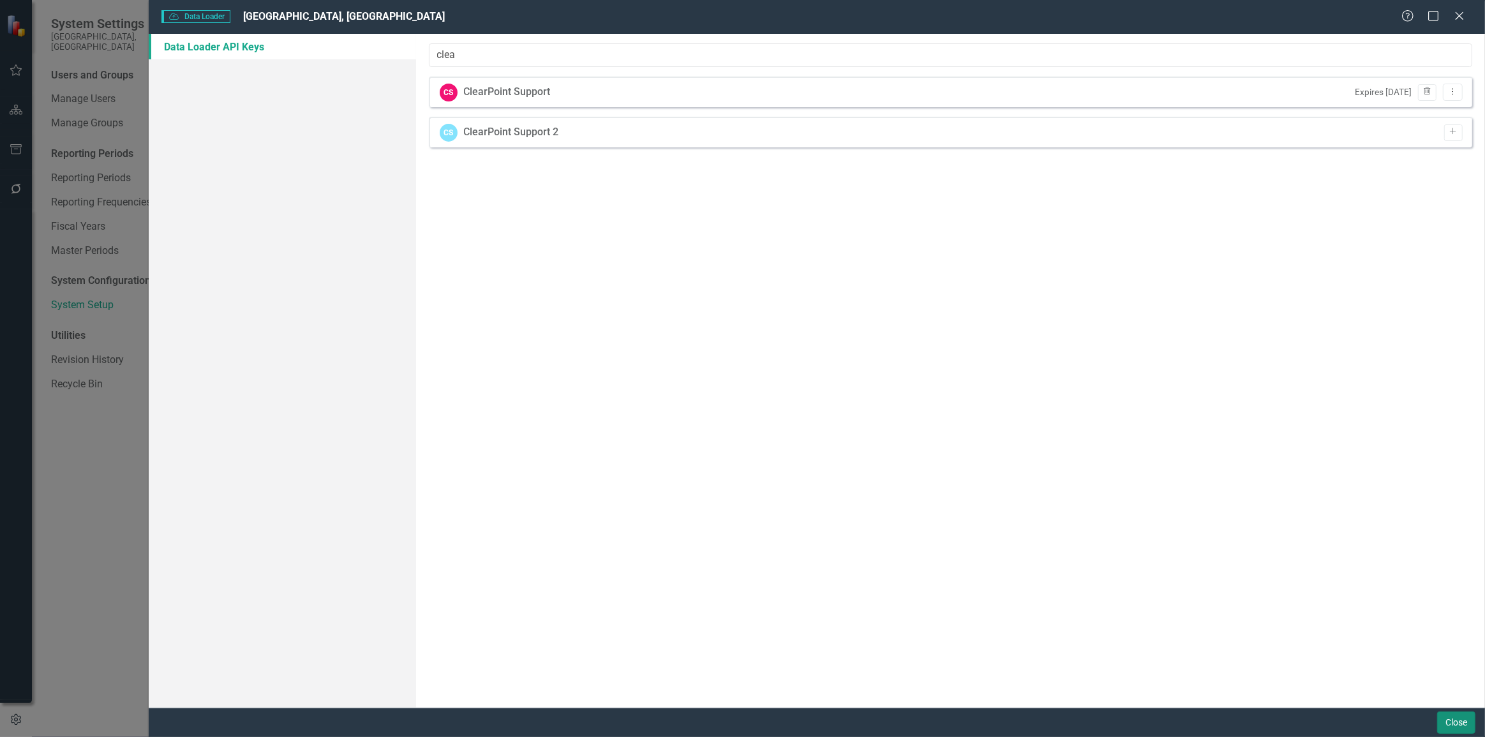
click at [1444, 721] on button "Close" at bounding box center [1456, 723] width 38 height 22
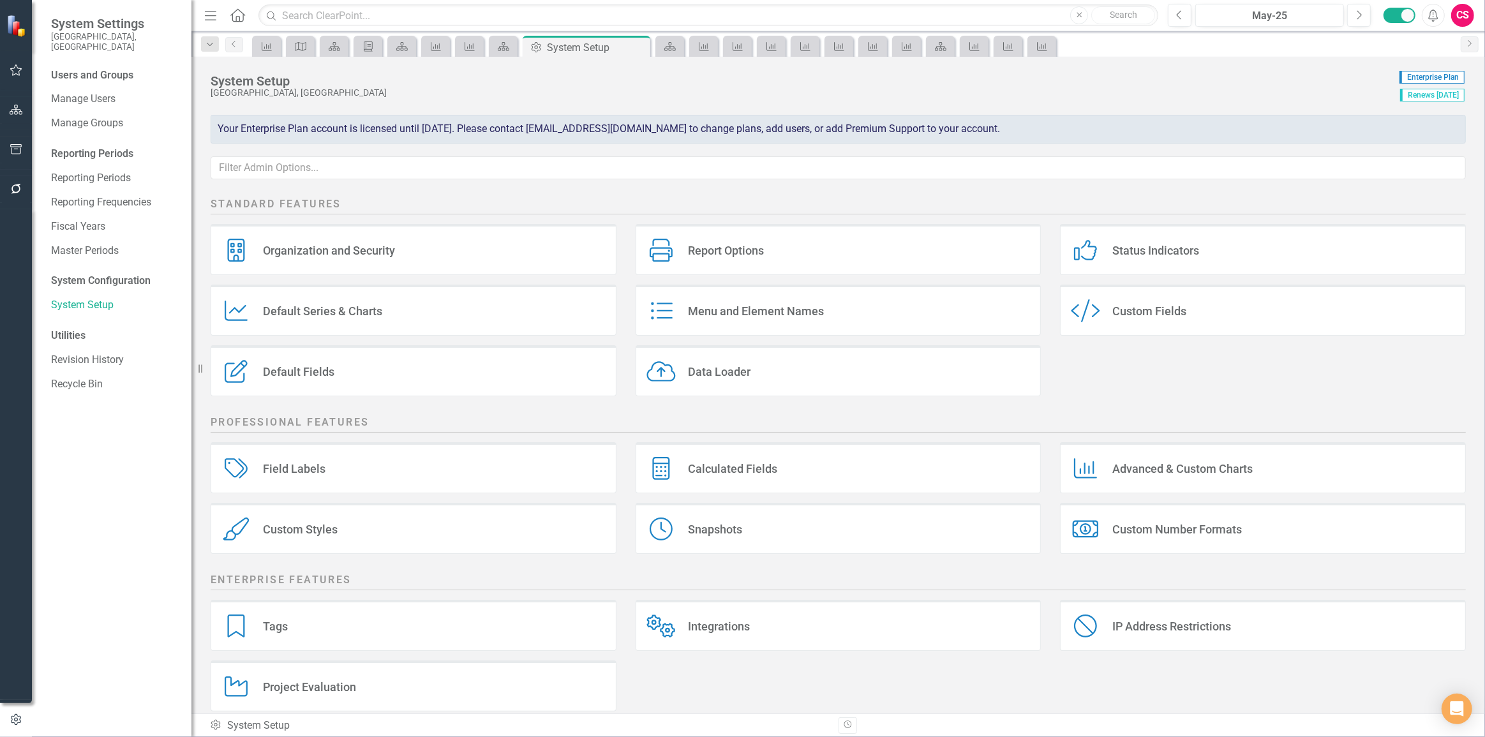
click at [782, 373] on div "Data Loader Data Loader" at bounding box center [839, 370] width 406 height 51
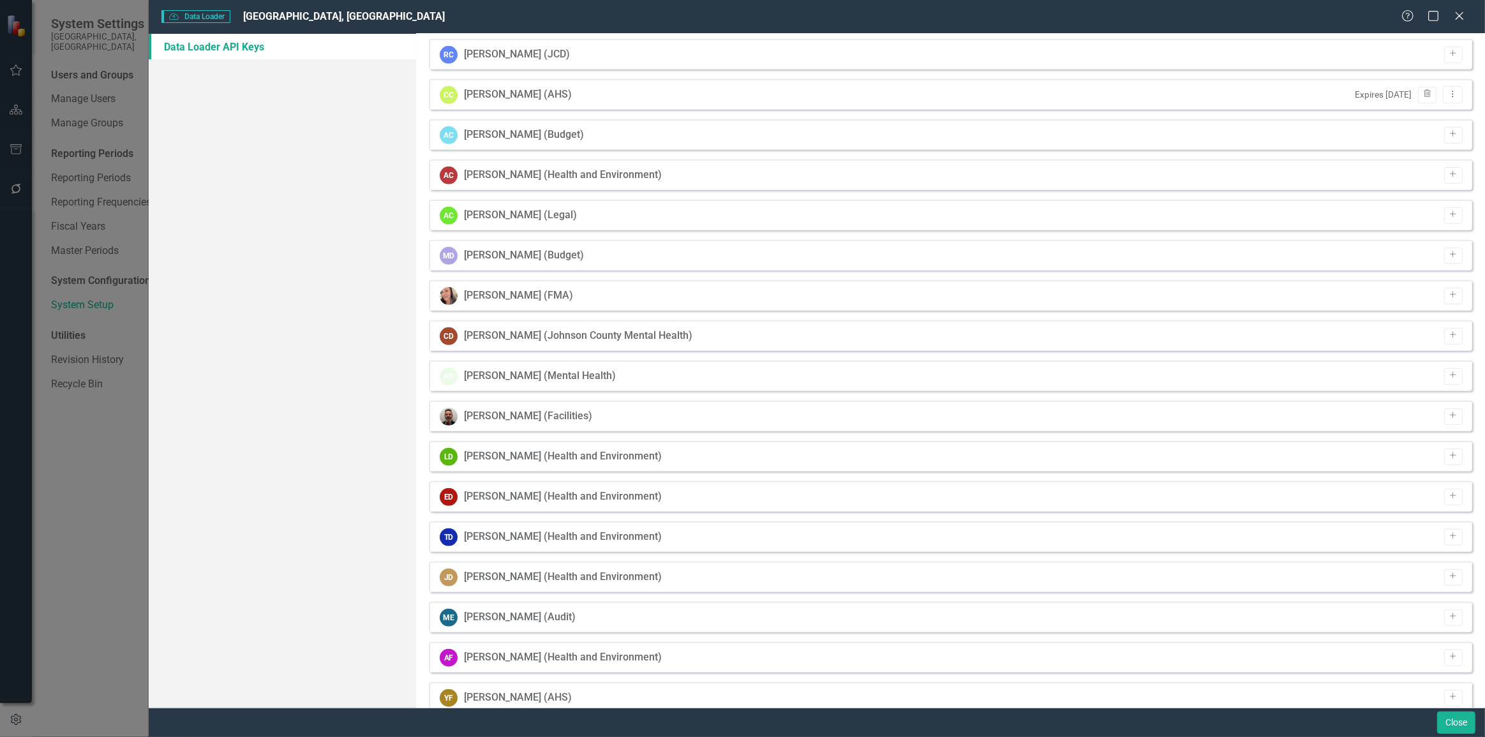
scroll to position [696, 0]
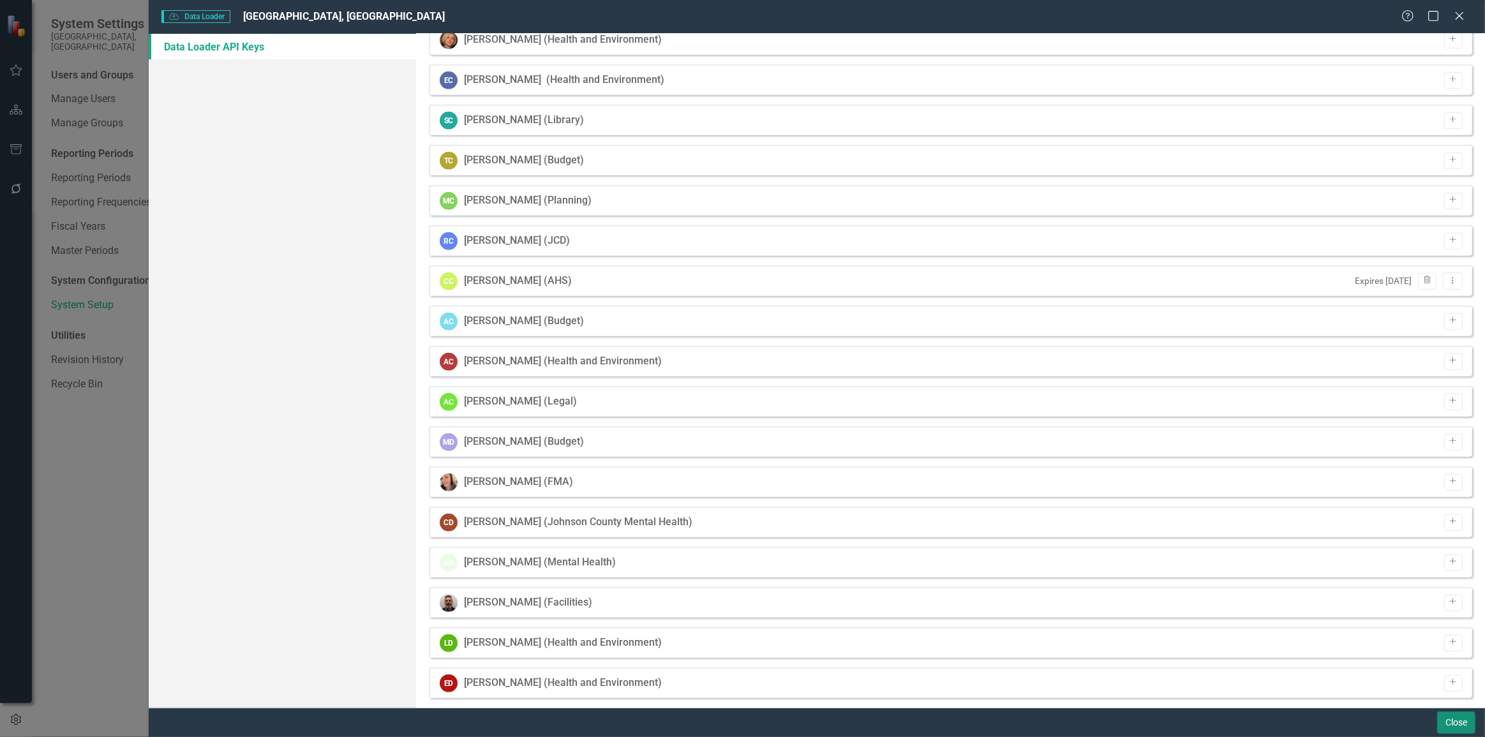
click at [1460, 729] on button "Close" at bounding box center [1456, 723] width 38 height 22
